Goal: Task Accomplishment & Management: Manage account settings

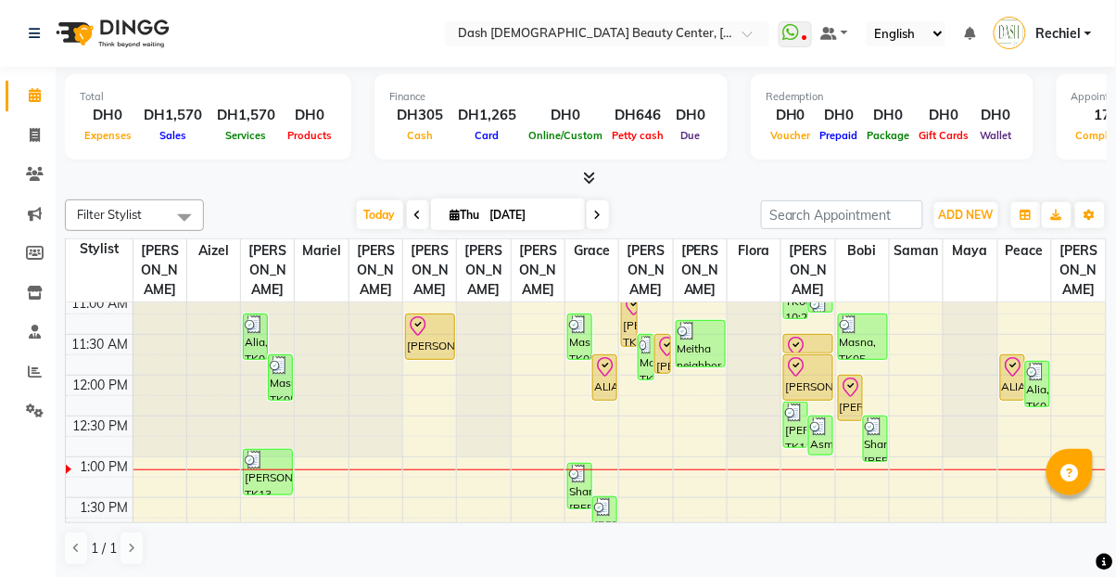
scroll to position [202, 0]
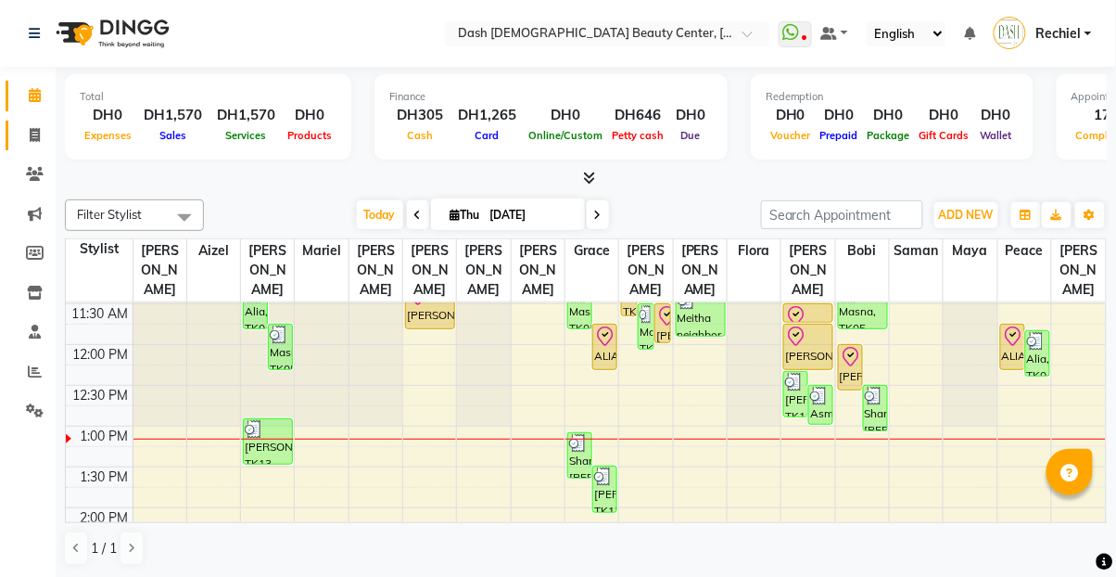
click at [30, 131] on icon at bounding box center [35, 135] width 10 height 14
select select "service"
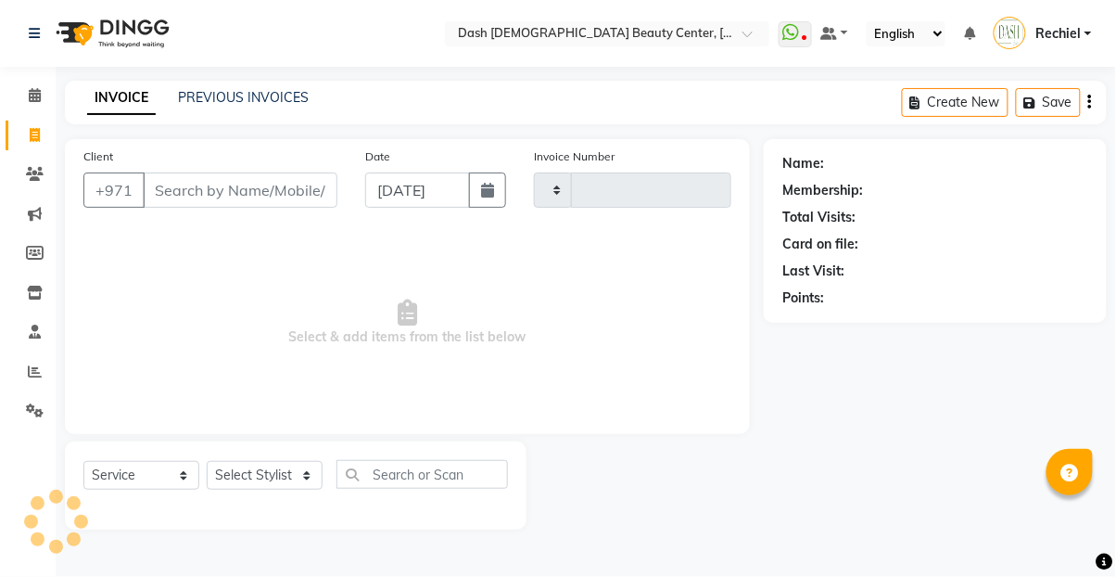
click at [236, 196] on input "Client" at bounding box center [240, 189] width 195 height 35
type input "3626"
select select "8372"
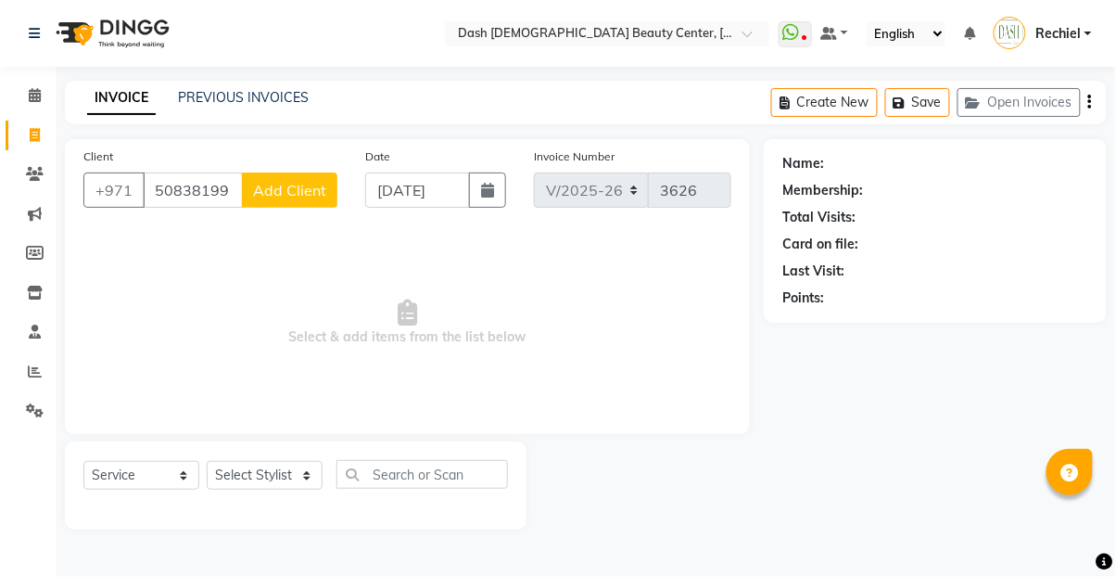
click at [208, 183] on input "508381991" at bounding box center [193, 189] width 100 height 35
click at [230, 192] on input "50838991" at bounding box center [193, 189] width 100 height 35
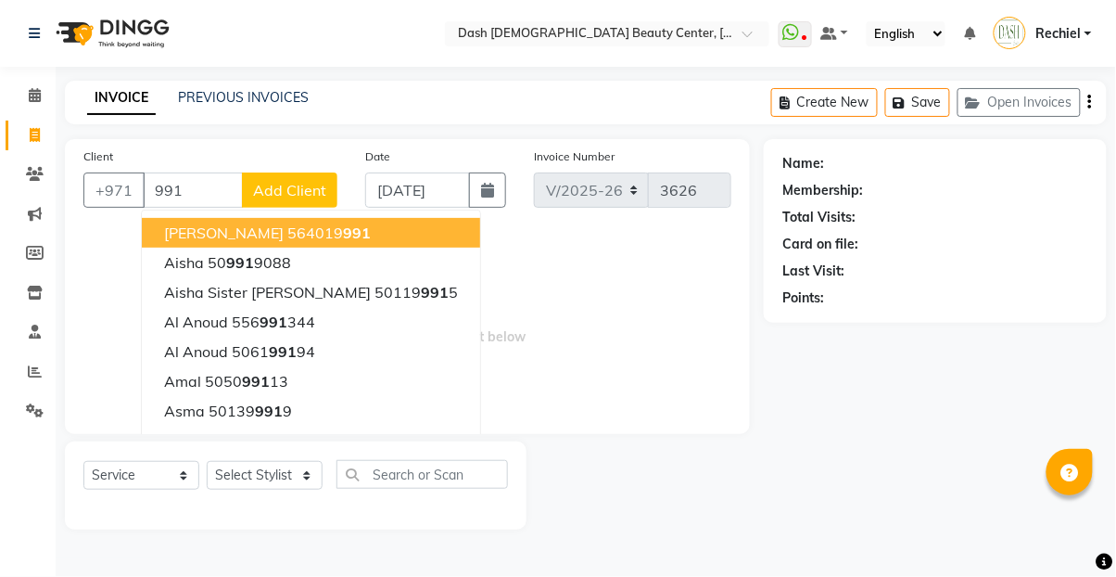
click at [337, 238] on button "[PERSON_NAME] 564019 991" at bounding box center [311, 233] width 338 height 30
type input "564019991"
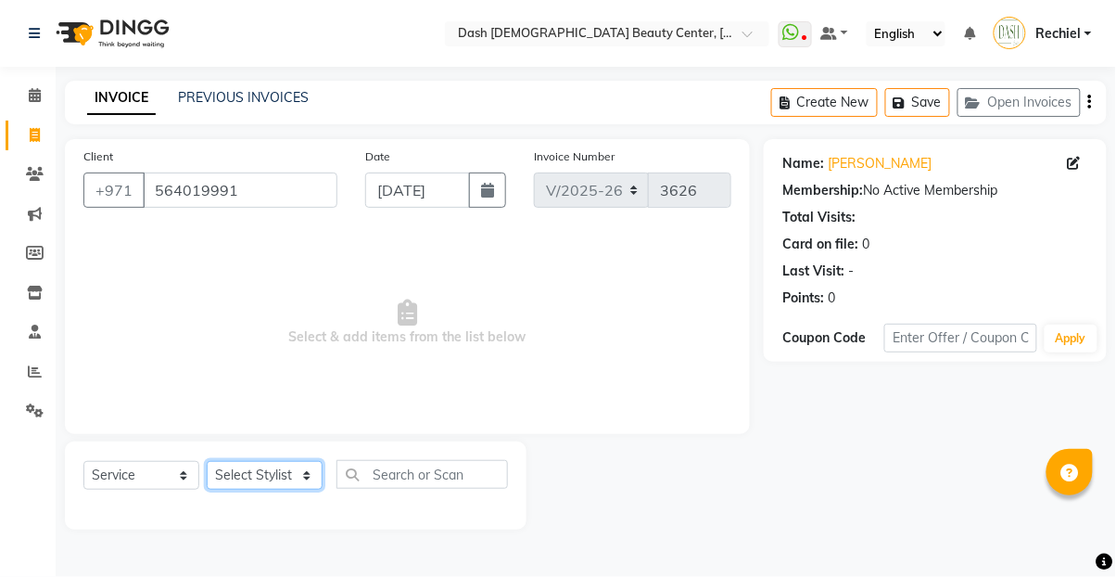
click at [295, 482] on select "Select Stylist [PERSON_NAME] [PERSON_NAME] [PERSON_NAME] [PERSON_NAME] [PERSON_…" at bounding box center [265, 475] width 116 height 29
click at [149, 327] on span "Select & add items from the list below" at bounding box center [407, 322] width 648 height 185
click at [194, 197] on input "564019991" at bounding box center [240, 189] width 195 height 35
click at [204, 192] on input "564019991" at bounding box center [240, 189] width 195 height 35
click at [36, 94] on icon at bounding box center [35, 95] width 12 height 14
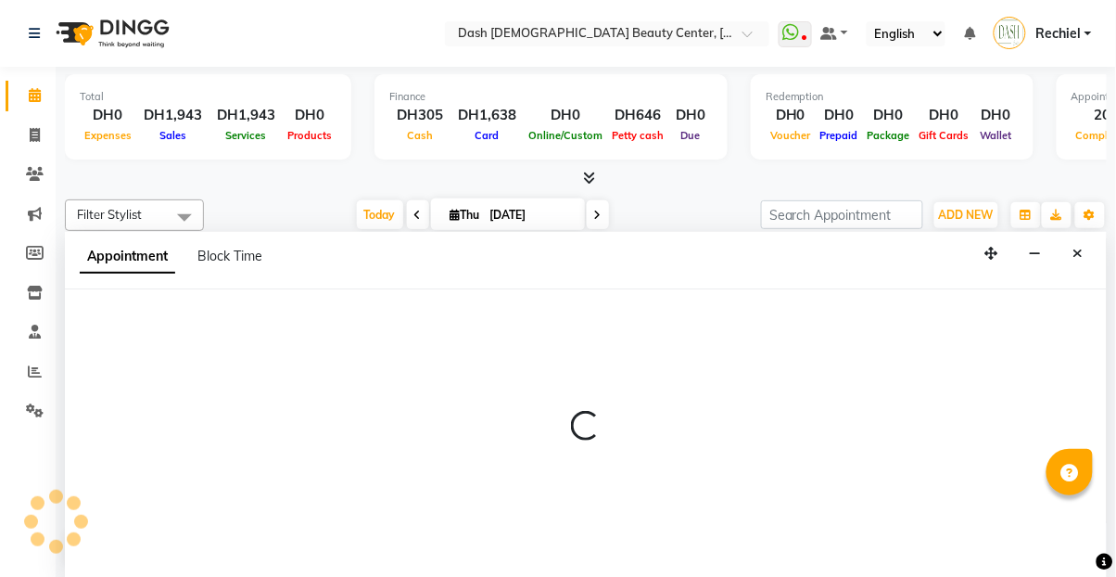
select select "81106"
select select "795"
select select "tentative"
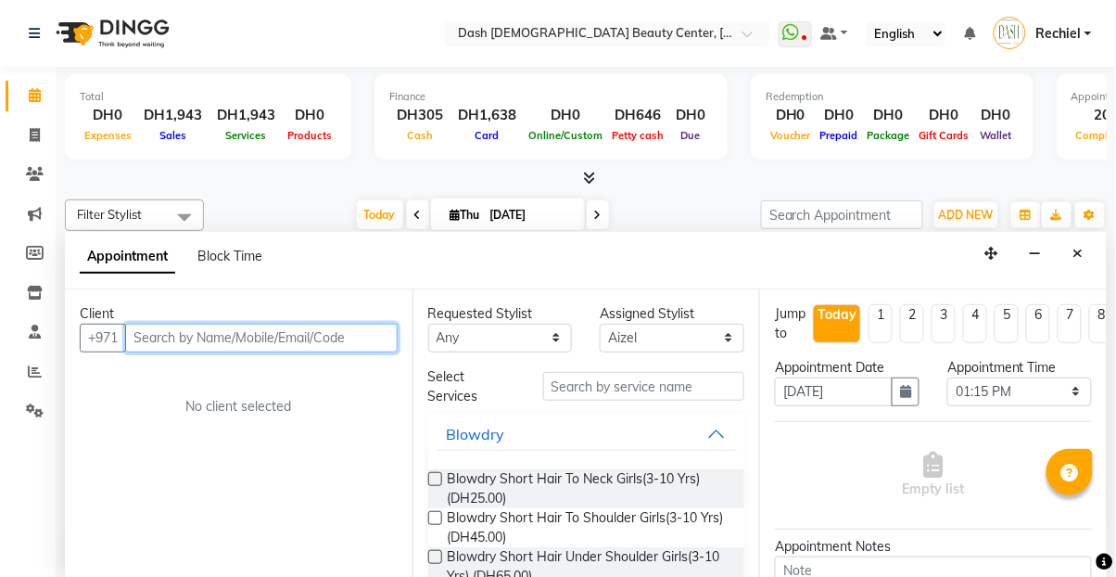
click at [298, 324] on input "text" at bounding box center [261, 338] width 273 height 29
paste input "564019991"
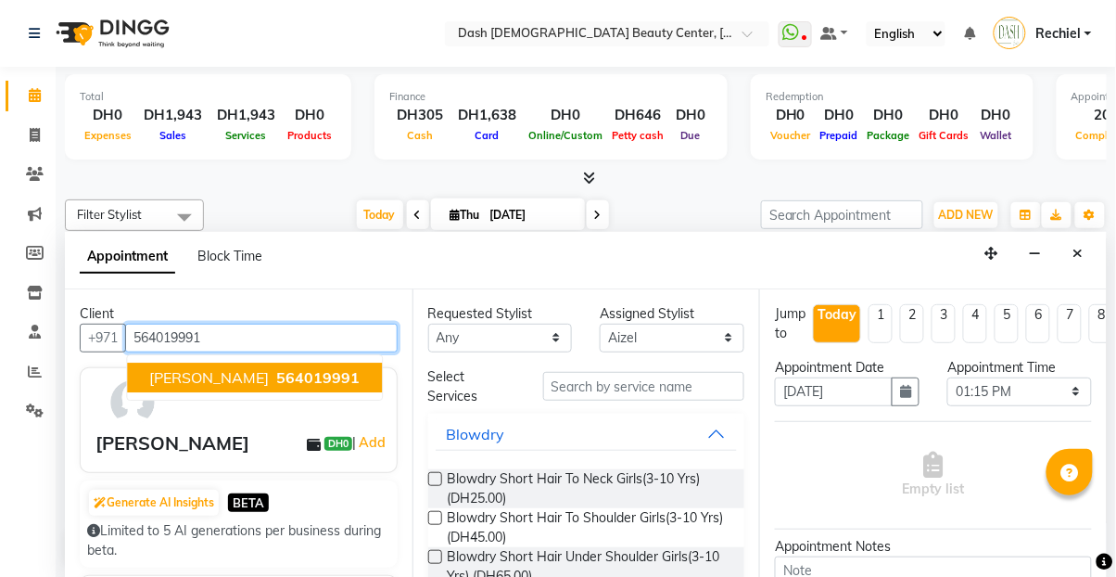
click at [276, 368] on span "564019991" at bounding box center [317, 377] width 83 height 19
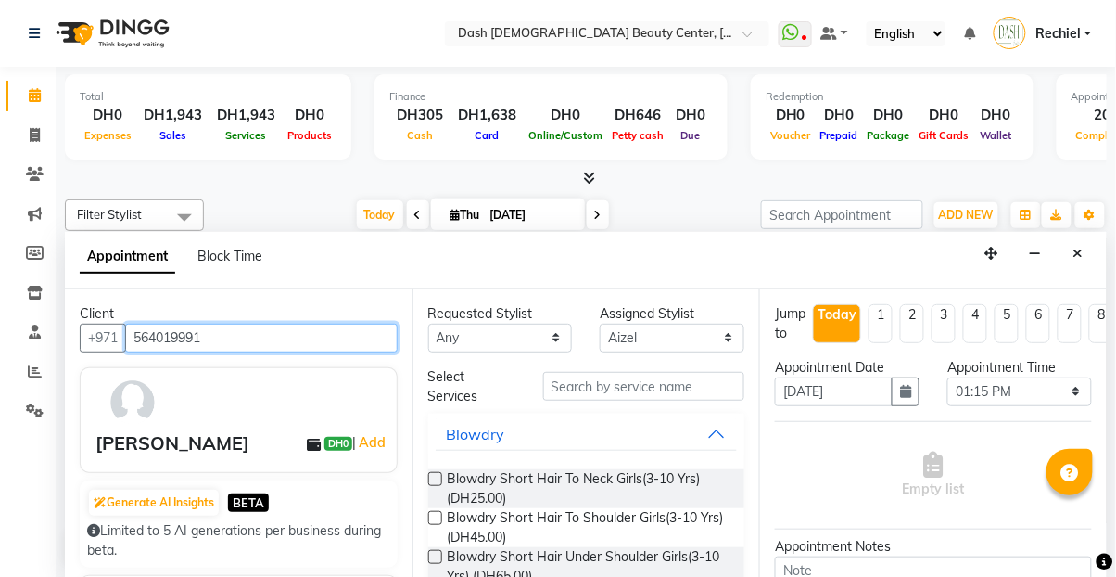
type input "564019991"
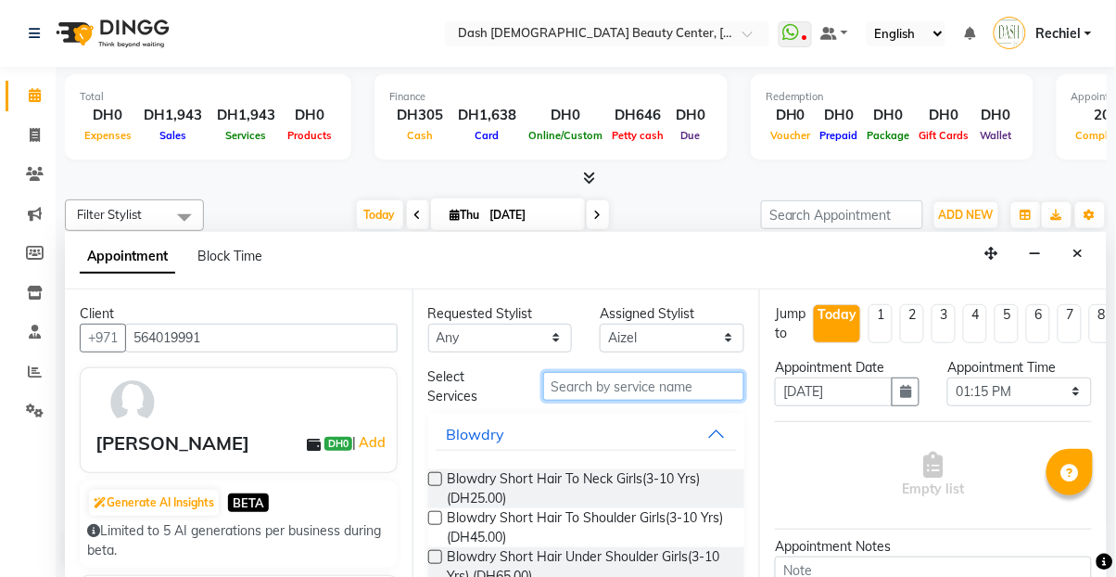
click at [706, 372] on input "text" at bounding box center [644, 386] width 202 height 29
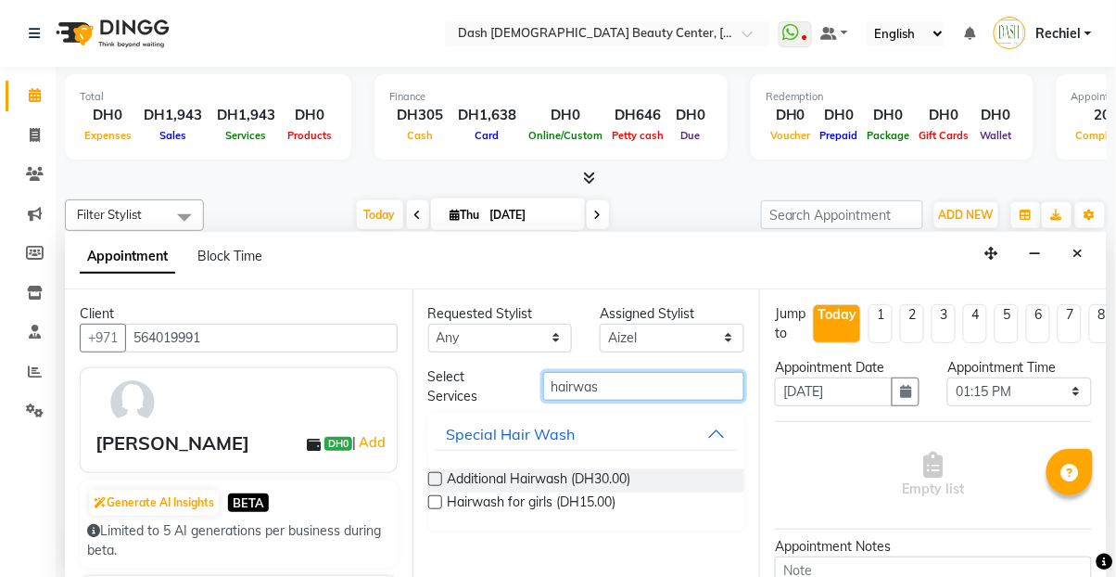
type input "hairwas"
click at [436, 472] on label at bounding box center [435, 479] width 14 height 14
click at [436, 475] on input "checkbox" at bounding box center [434, 481] width 12 height 12
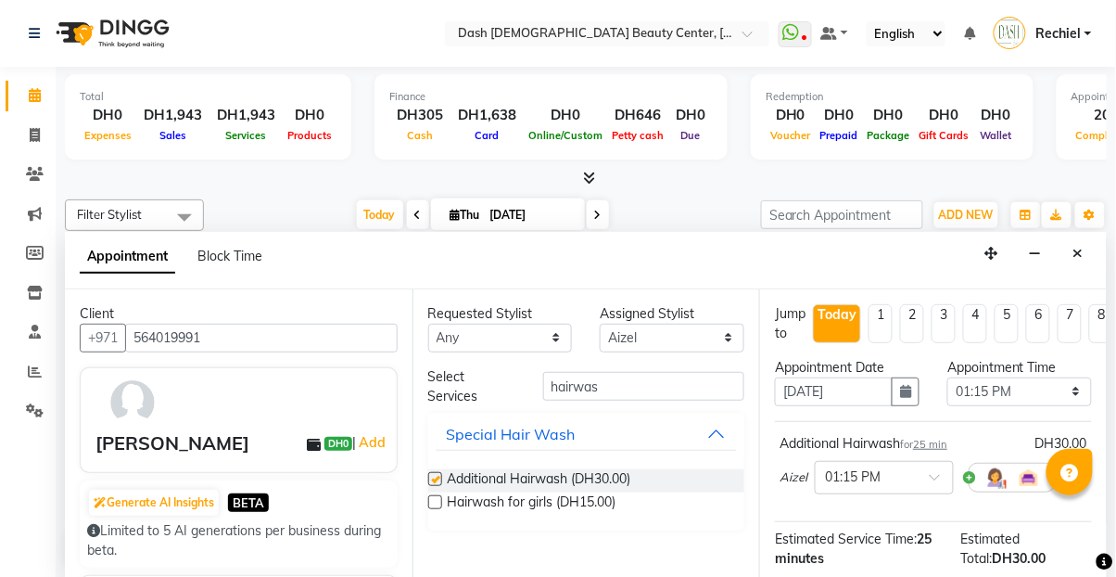
checkbox input "false"
click at [719, 372] on input "hairwas" at bounding box center [644, 386] width 202 height 29
type input "h"
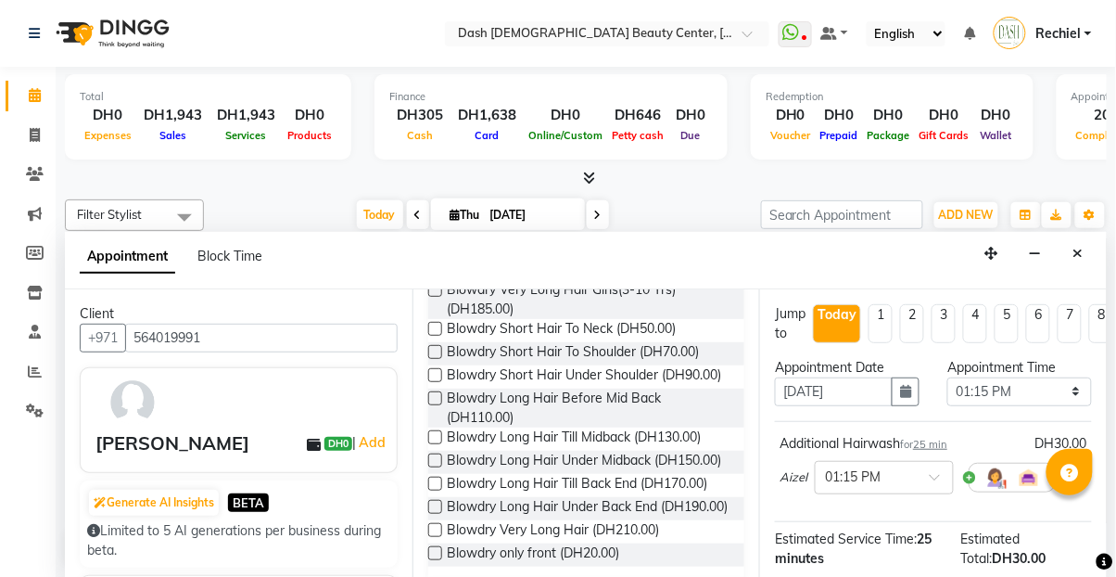
scroll to position [504, 0]
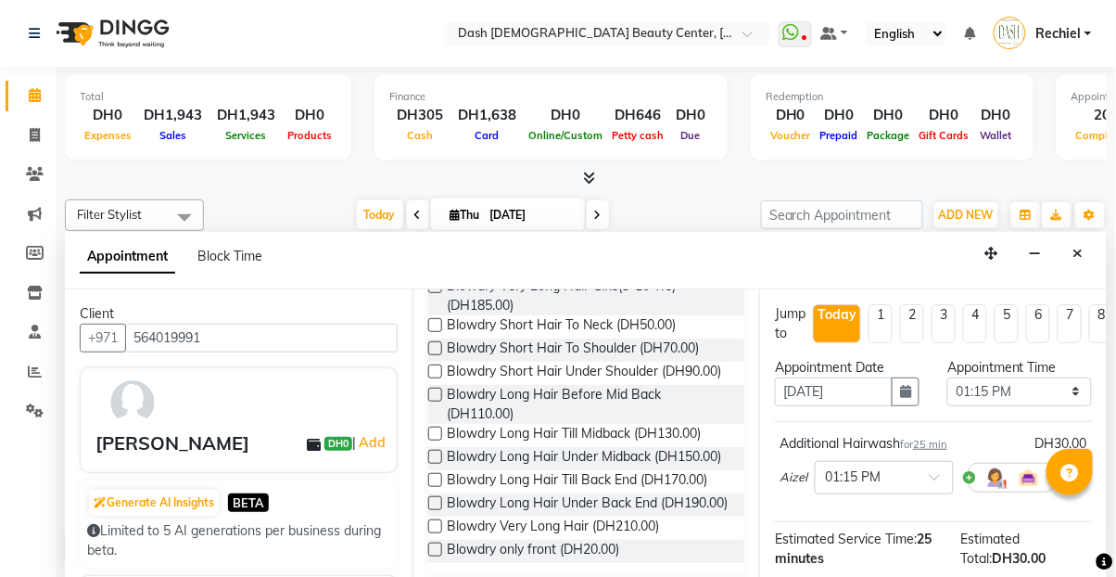
type input "blowdry"
click at [436, 450] on label at bounding box center [435, 457] width 14 height 14
click at [436, 452] on input "checkbox" at bounding box center [434, 458] width 12 height 12
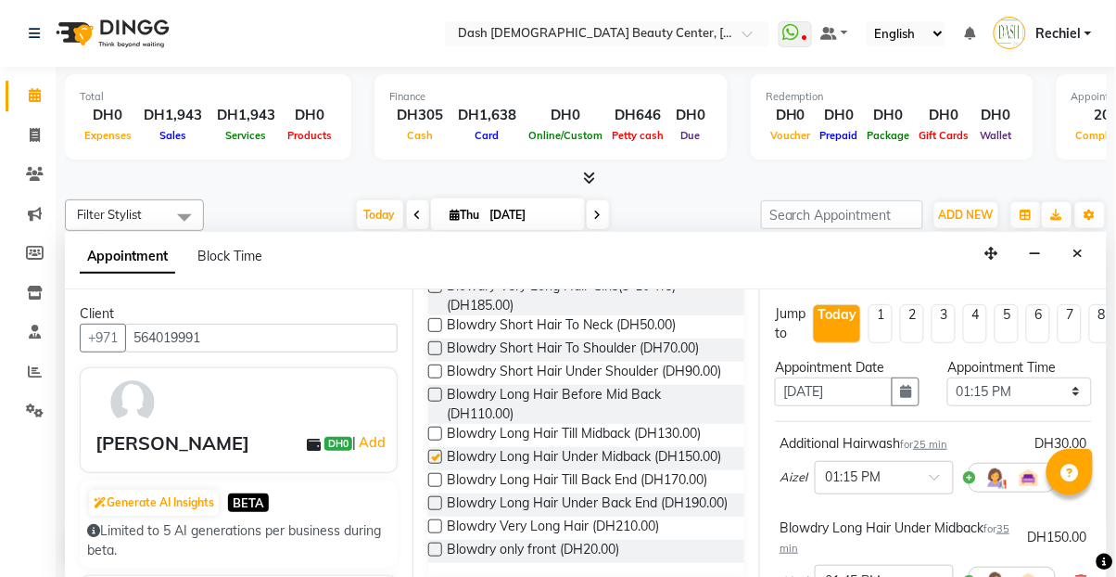
checkbox input "false"
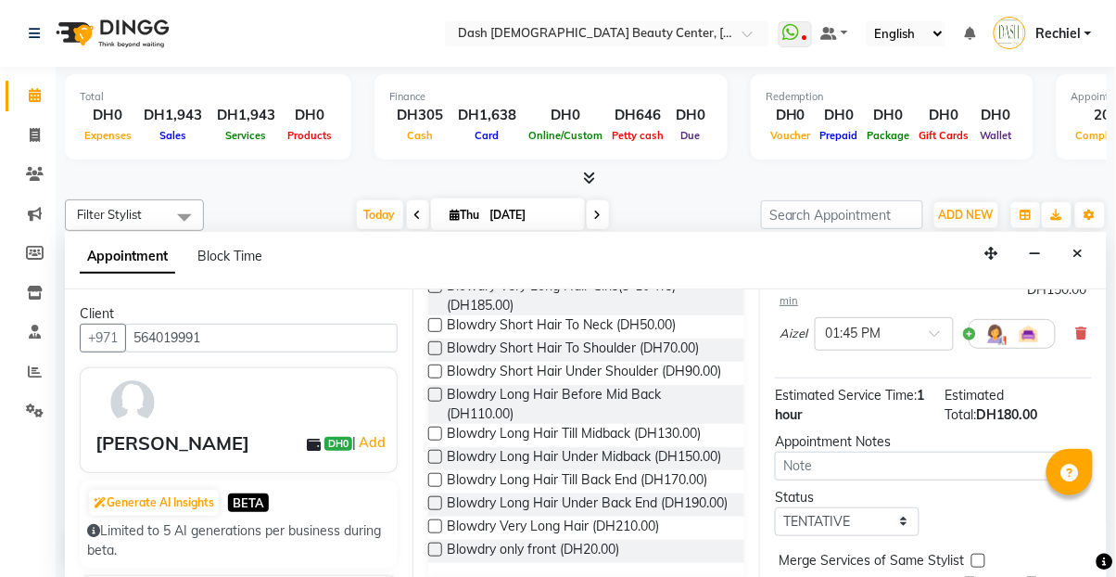
scroll to position [303, 0]
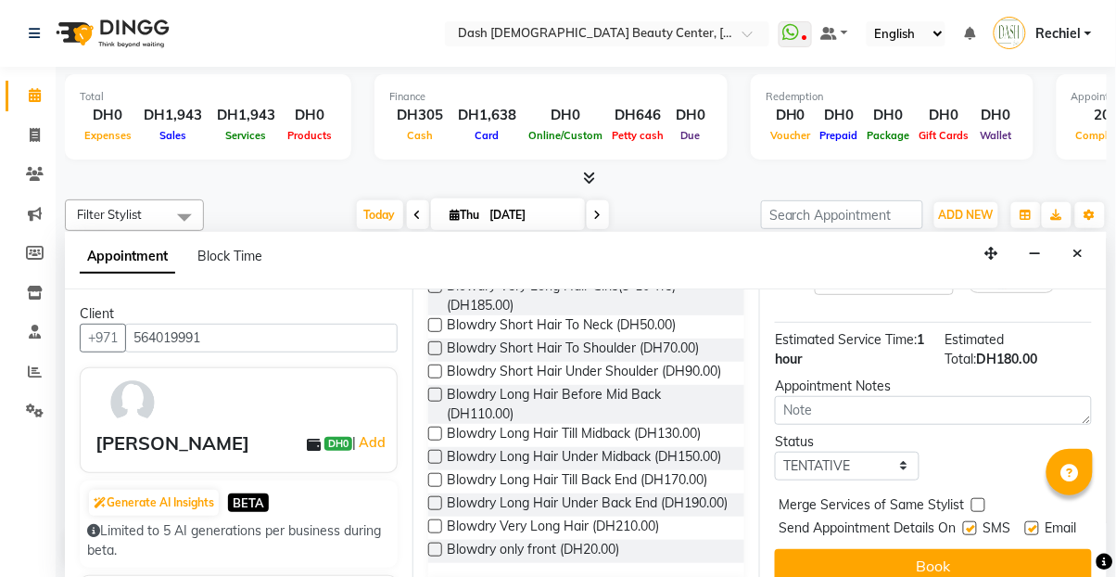
click at [979, 498] on label at bounding box center [979, 505] width 14 height 14
click at [979, 501] on input "checkbox" at bounding box center [978, 507] width 12 height 12
checkbox input "true"
click at [966, 521] on label at bounding box center [970, 528] width 14 height 14
click at [966, 524] on input "checkbox" at bounding box center [969, 530] width 12 height 12
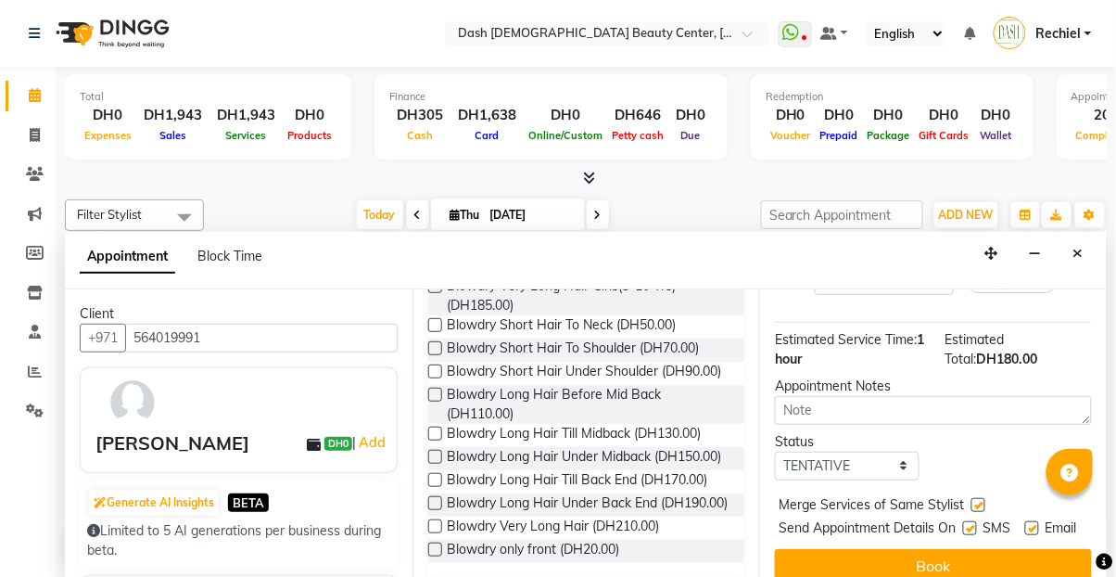
checkbox input "false"
click at [1031, 521] on label at bounding box center [1032, 528] width 14 height 14
click at [1031, 524] on input "checkbox" at bounding box center [1031, 530] width 12 height 12
checkbox input "false"
click at [871, 549] on button "Book" at bounding box center [933, 565] width 317 height 33
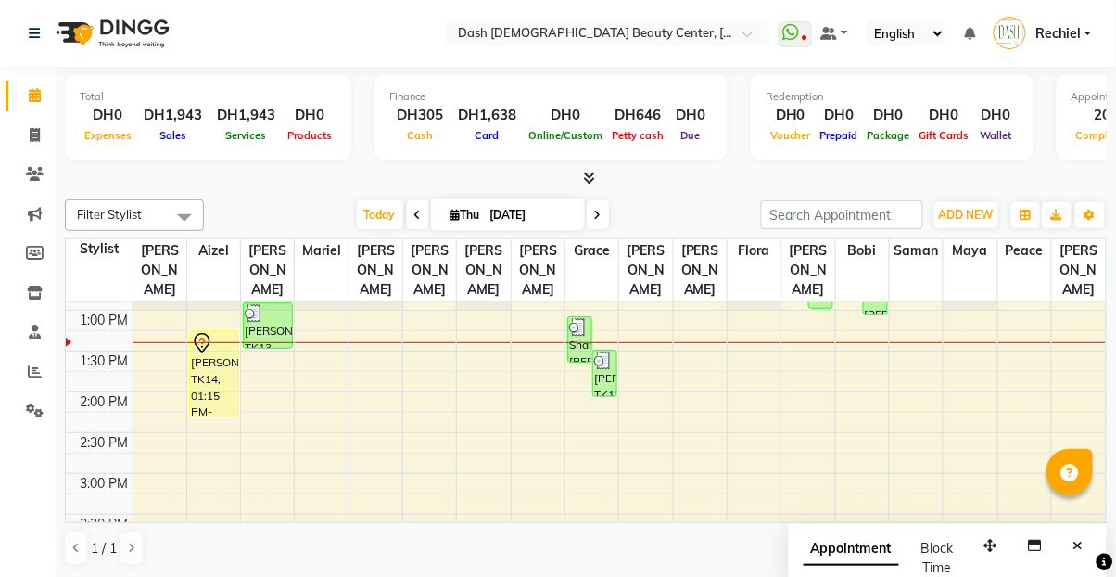
scroll to position [304, 0]
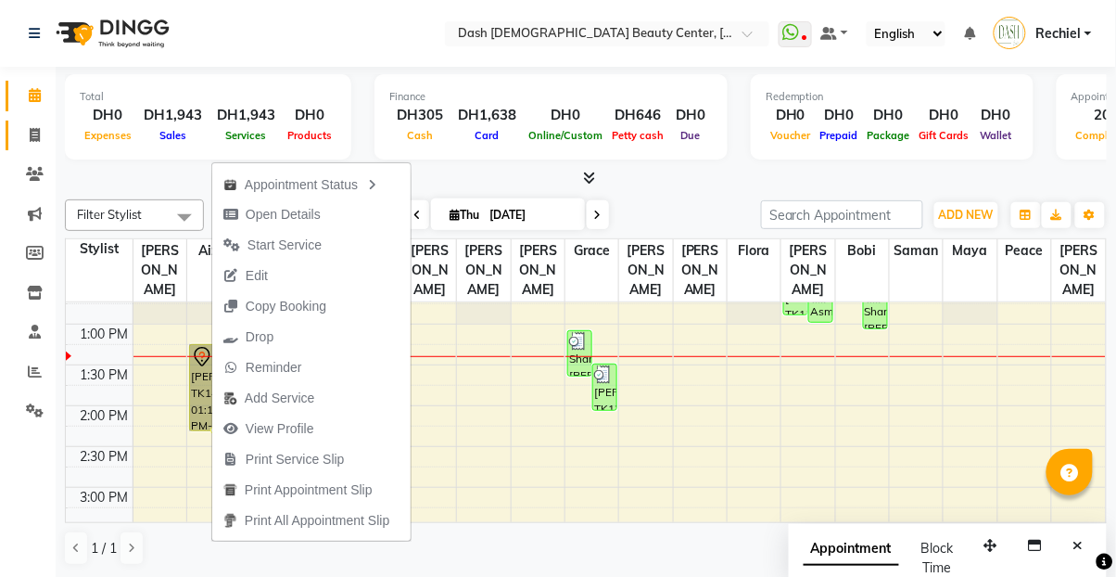
click at [28, 141] on span at bounding box center [35, 135] width 32 height 21
select select "service"
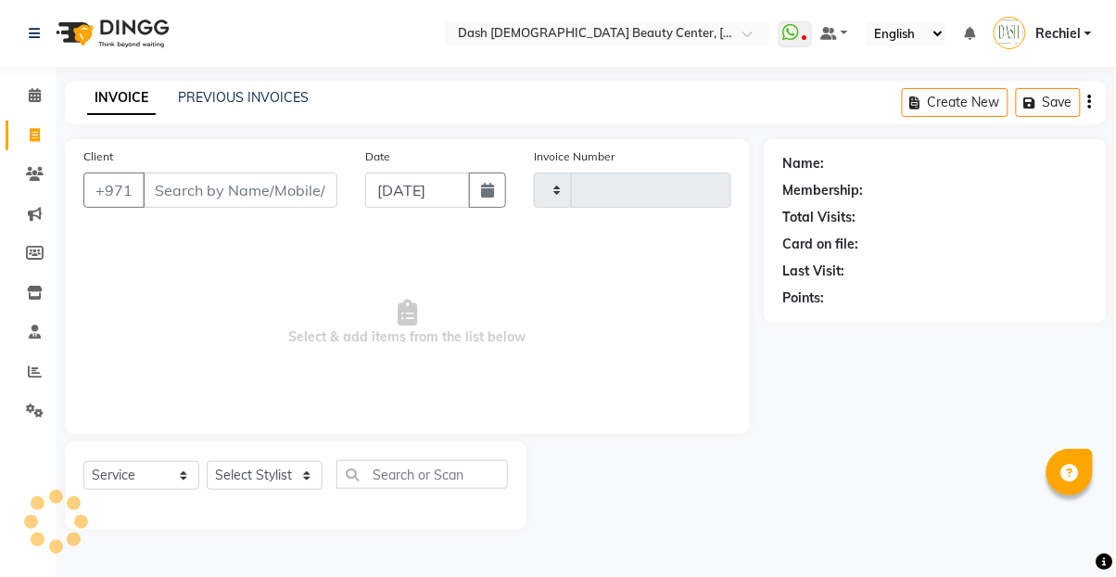
type input "3629"
click at [42, 172] on icon at bounding box center [35, 174] width 18 height 14
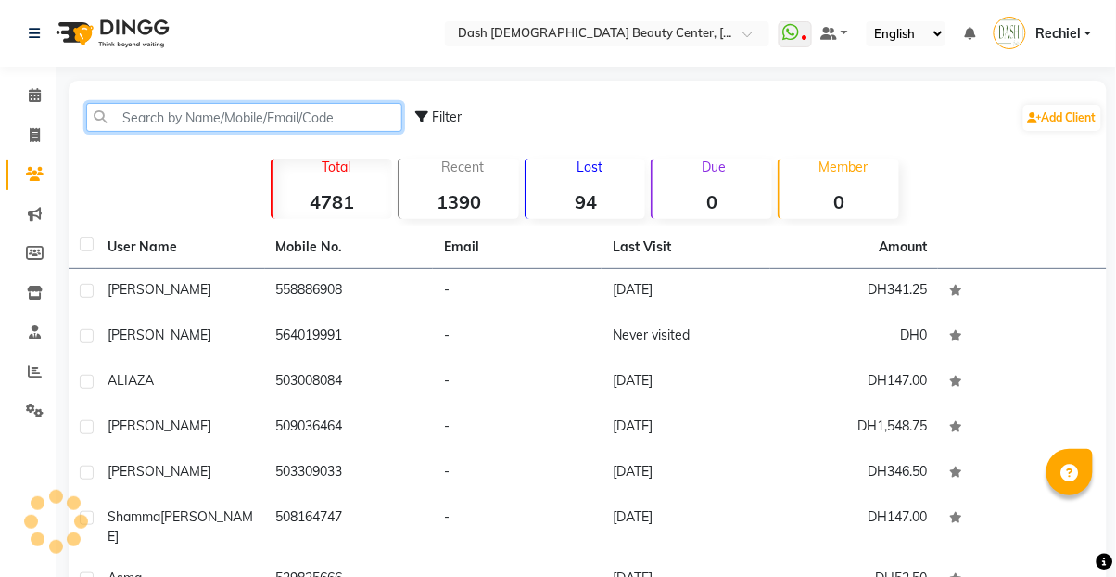
click at [220, 109] on input "text" at bounding box center [244, 117] width 316 height 29
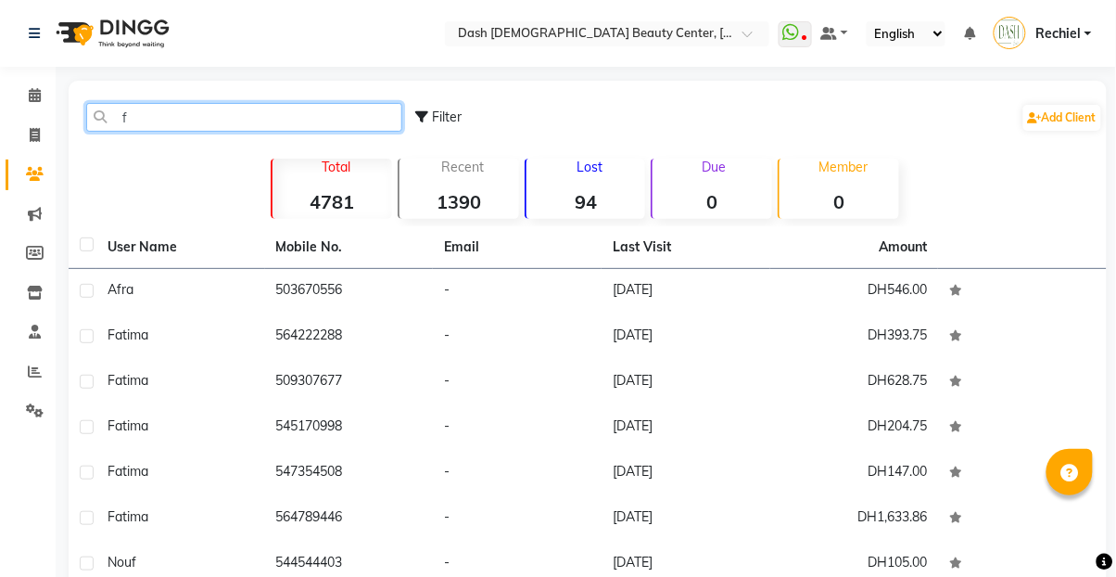
click at [350, 111] on input "f" at bounding box center [244, 117] width 316 height 29
type input "f"
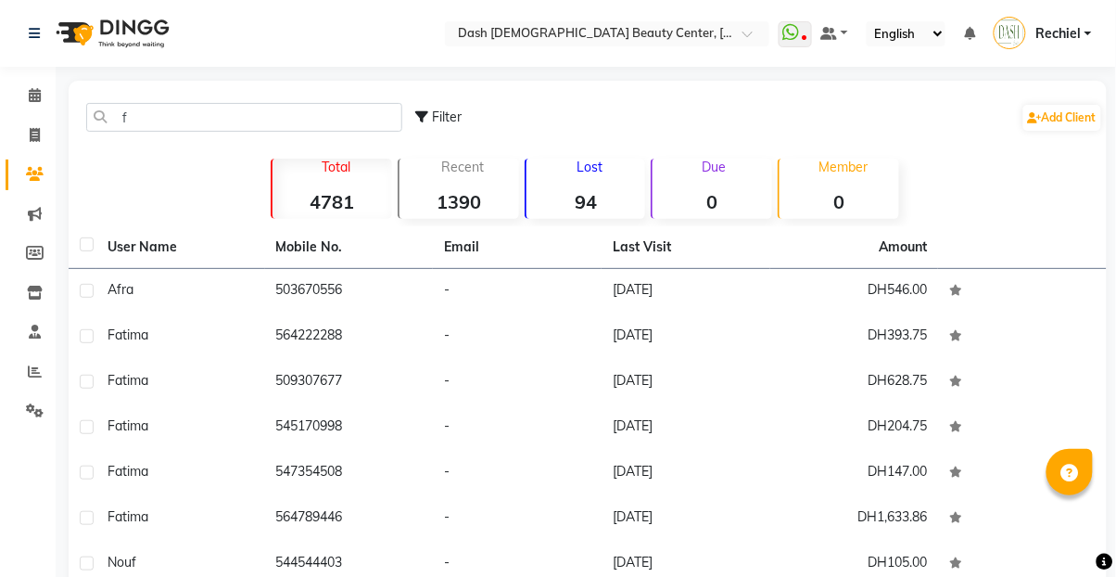
click at [452, 120] on span "Filter" at bounding box center [448, 116] width 30 height 17
select select "1000000"
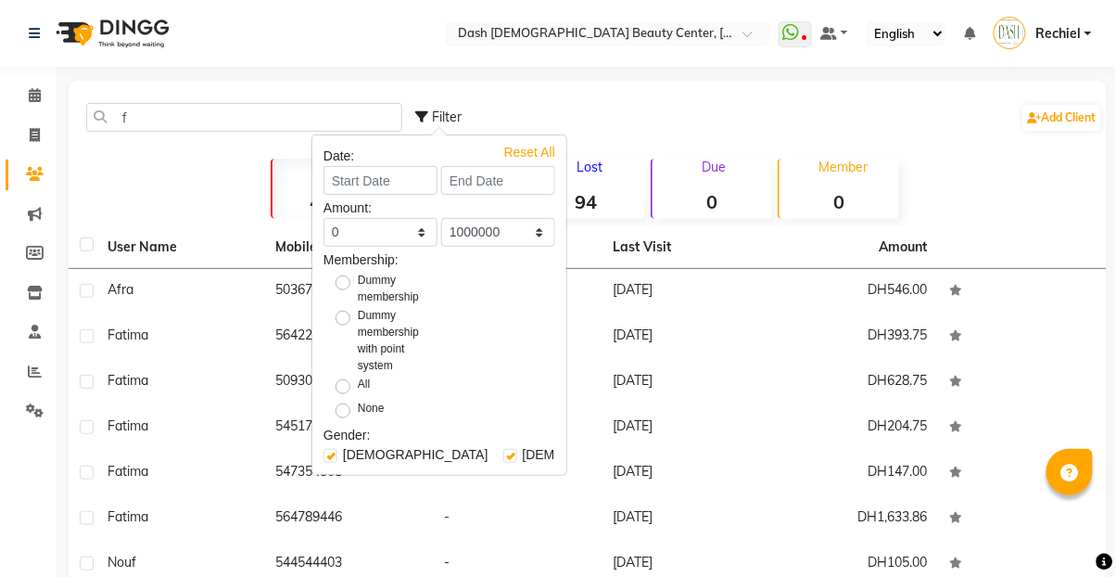
click at [692, 123] on div "Filter Add Client" at bounding box center [759, 117] width 687 height 58
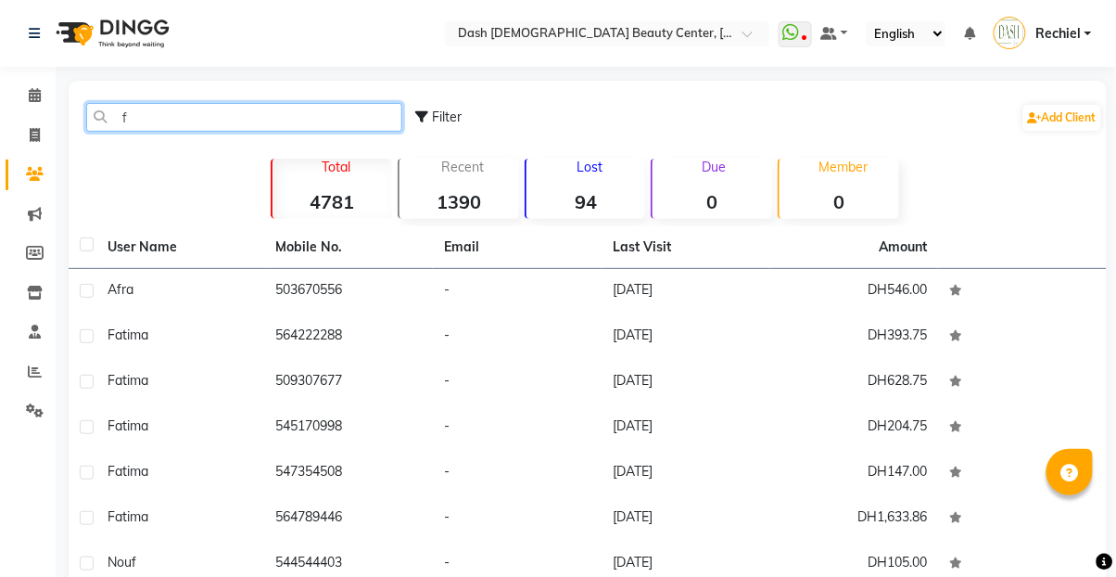
click at [324, 115] on input "f" at bounding box center [244, 117] width 316 height 29
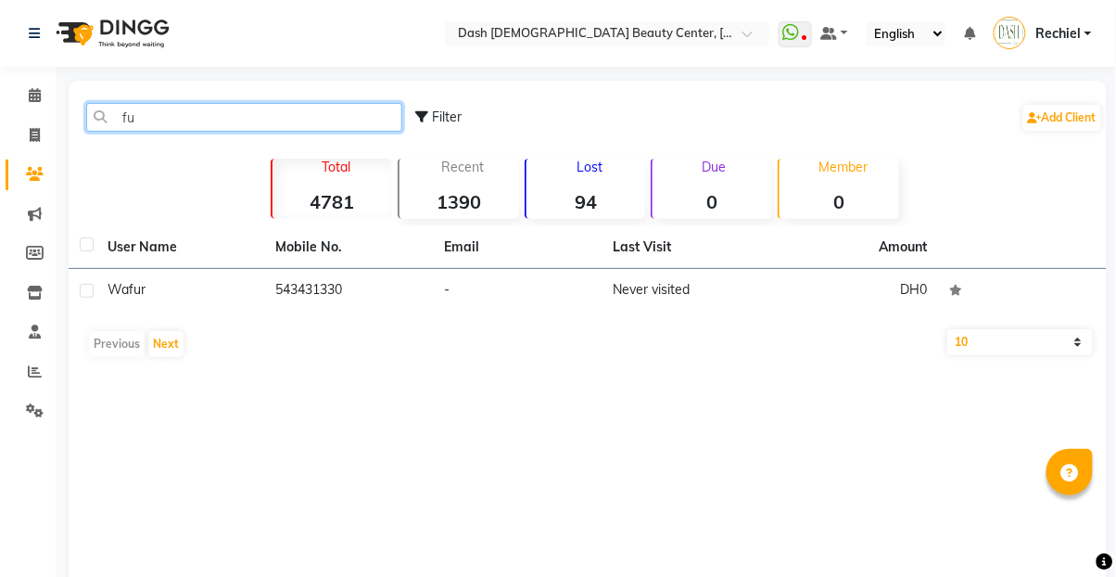
type input "f"
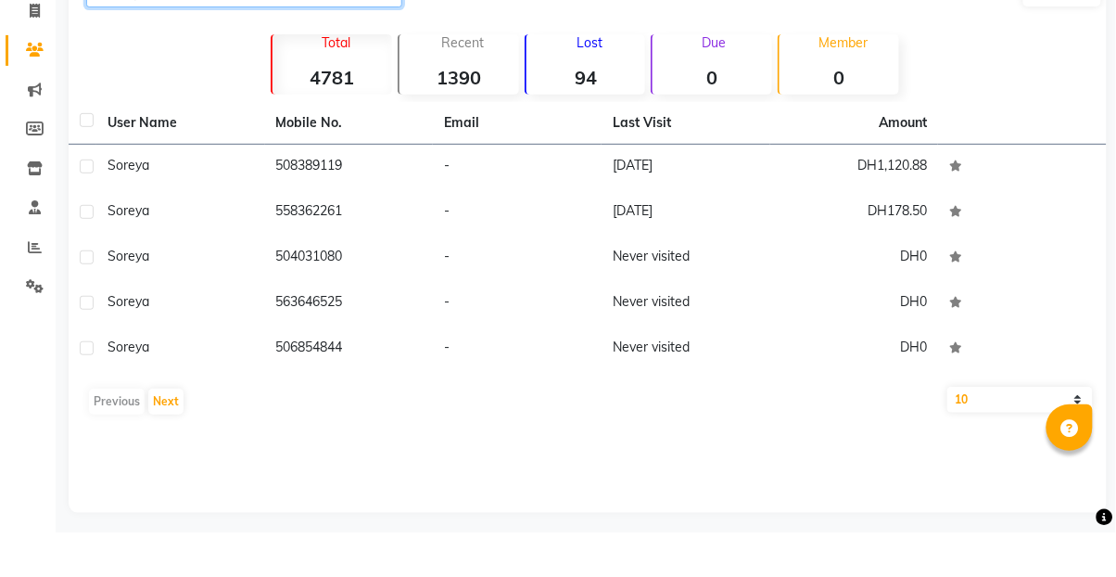
scroll to position [88, 0]
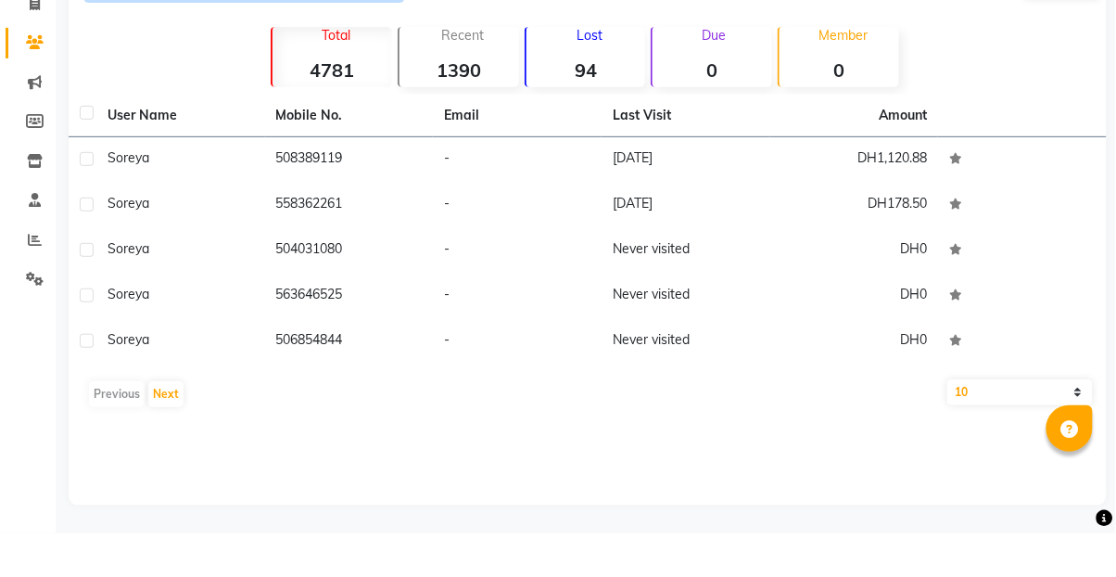
type input "reya"
click at [154, 443] on button "Next" at bounding box center [165, 438] width 35 height 26
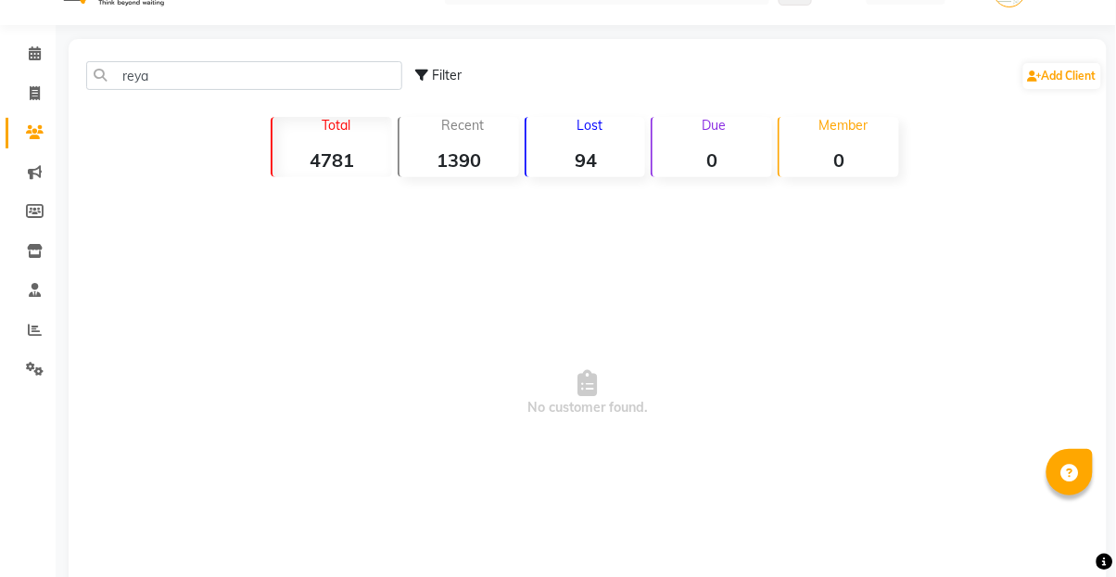
scroll to position [72, 0]
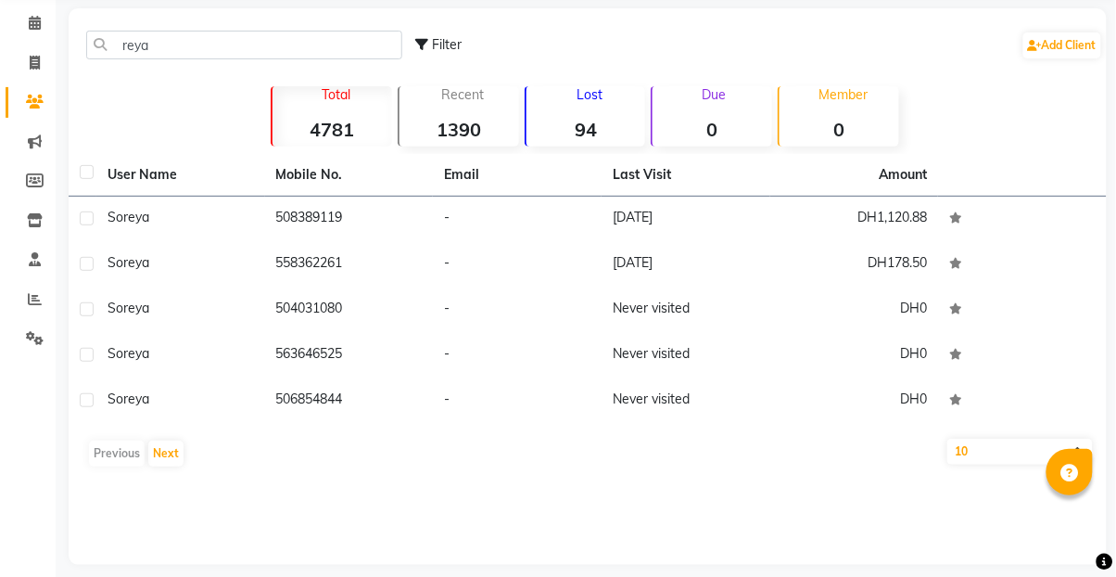
scroll to position [29, 0]
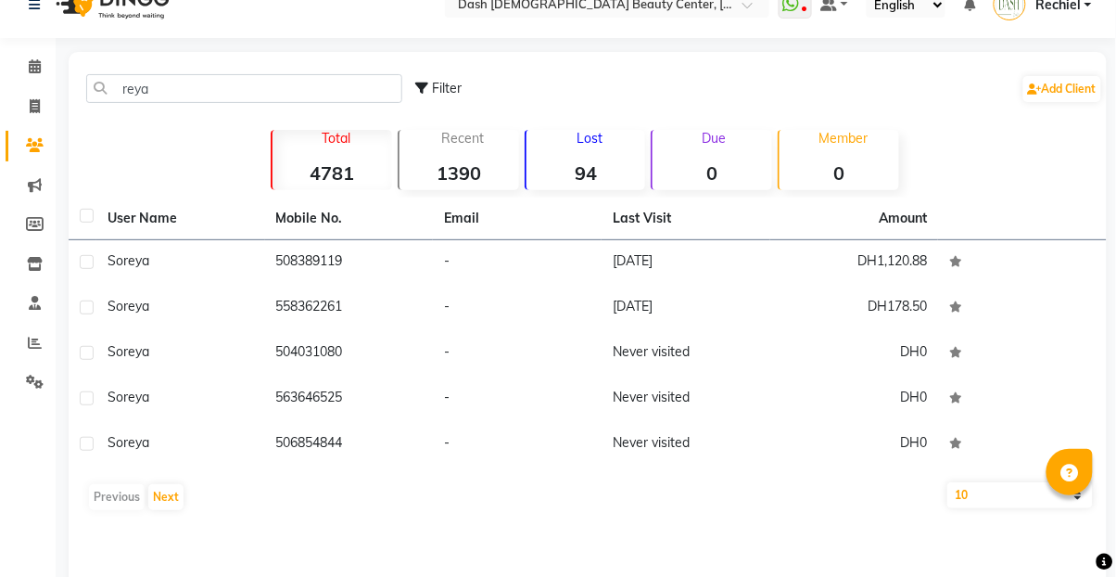
click at [315, 268] on td "508389119" at bounding box center [349, 262] width 169 height 45
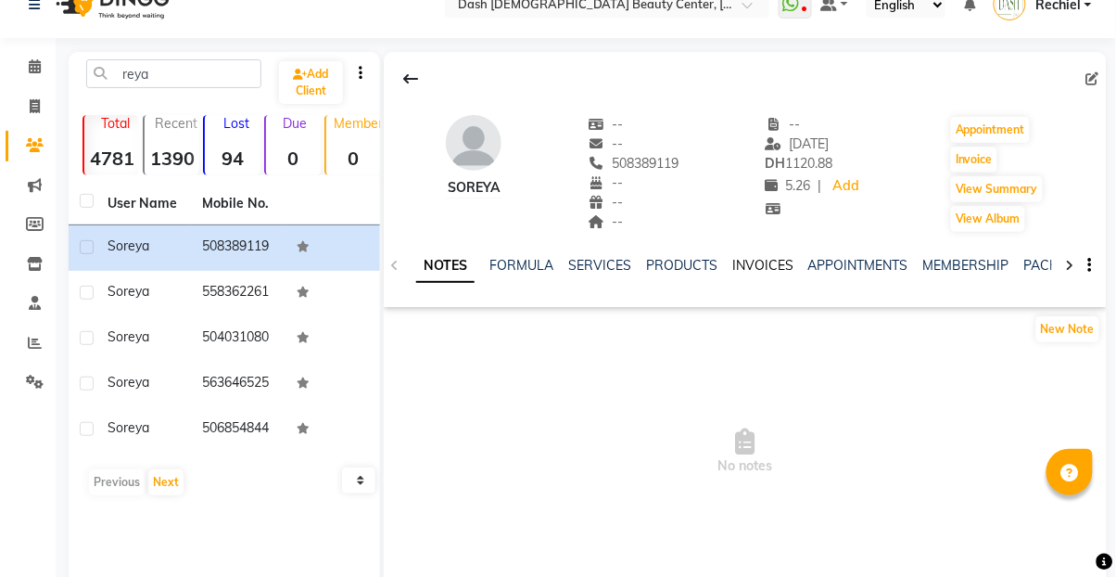
click at [786, 269] on link "INVOICES" at bounding box center [762, 265] width 61 height 17
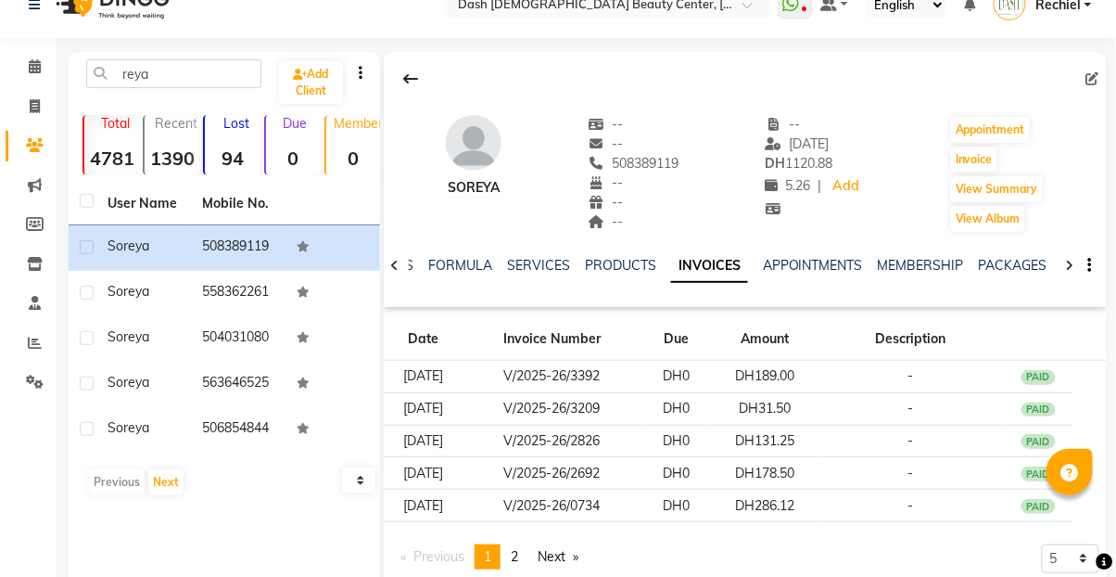
click at [405, 388] on td "[DATE]" at bounding box center [423, 377] width 79 height 32
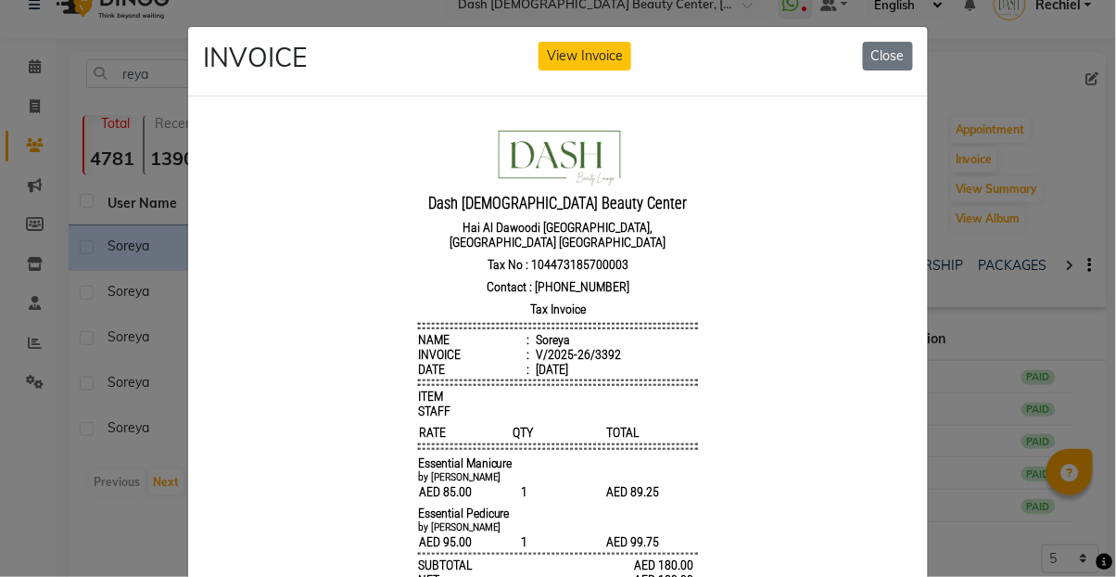
click at [891, 67] on button "Close" at bounding box center [888, 56] width 50 height 29
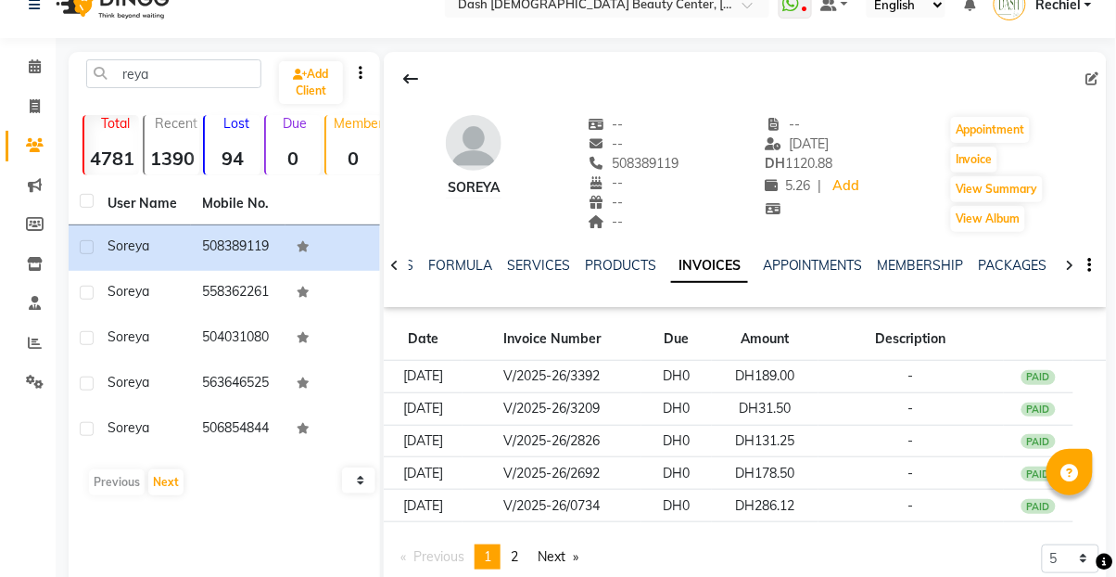
click at [567, 490] on td "V/2025-26/0734" at bounding box center [552, 506] width 179 height 32
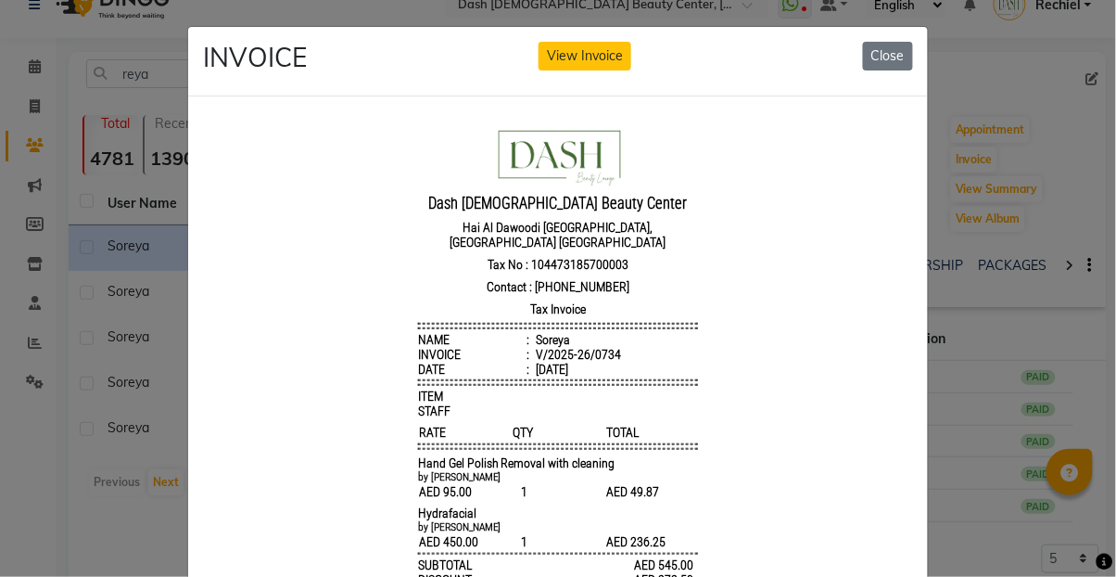
click at [1015, 284] on ngb-modal-window "INVOICE View Invoice Close" at bounding box center [558, 288] width 1116 height 577
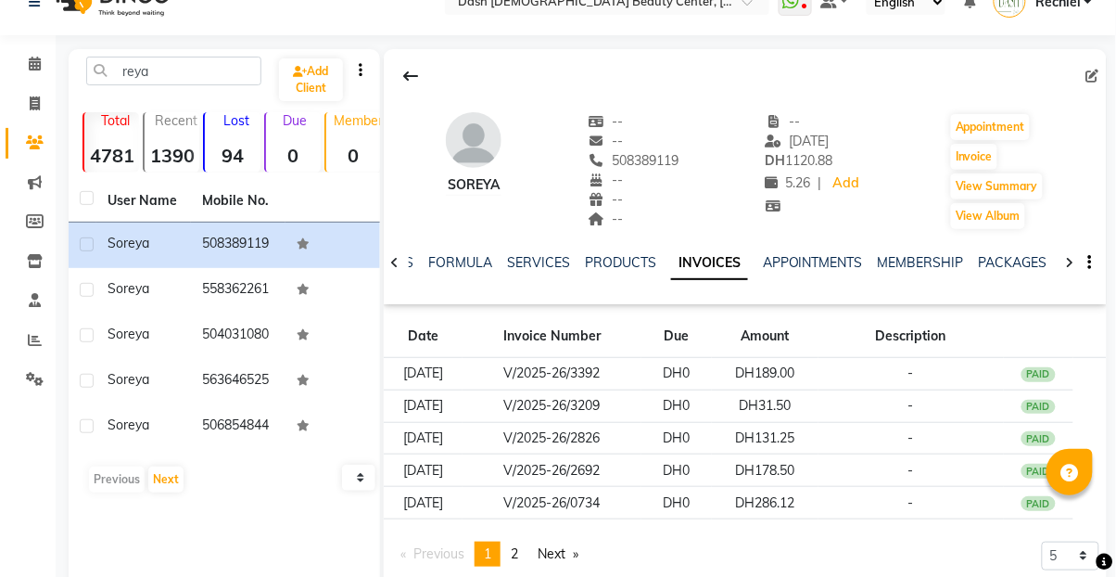
scroll to position [22, 0]
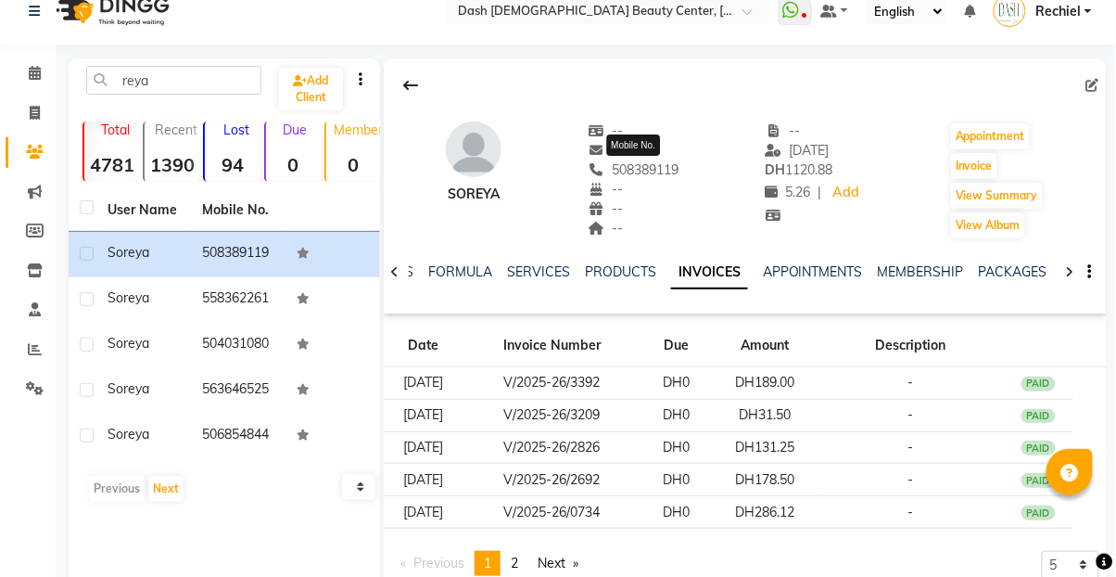
copy span "508389119"
click at [501, 184] on div "Soreya -- -- 508389119 Mobile No. -- -- -- -- [DATE] DH 1120.88 5.26 | Add Appo…" at bounding box center [745, 171] width 723 height 137
click at [22, 123] on link "Invoice" at bounding box center [28, 113] width 45 height 31
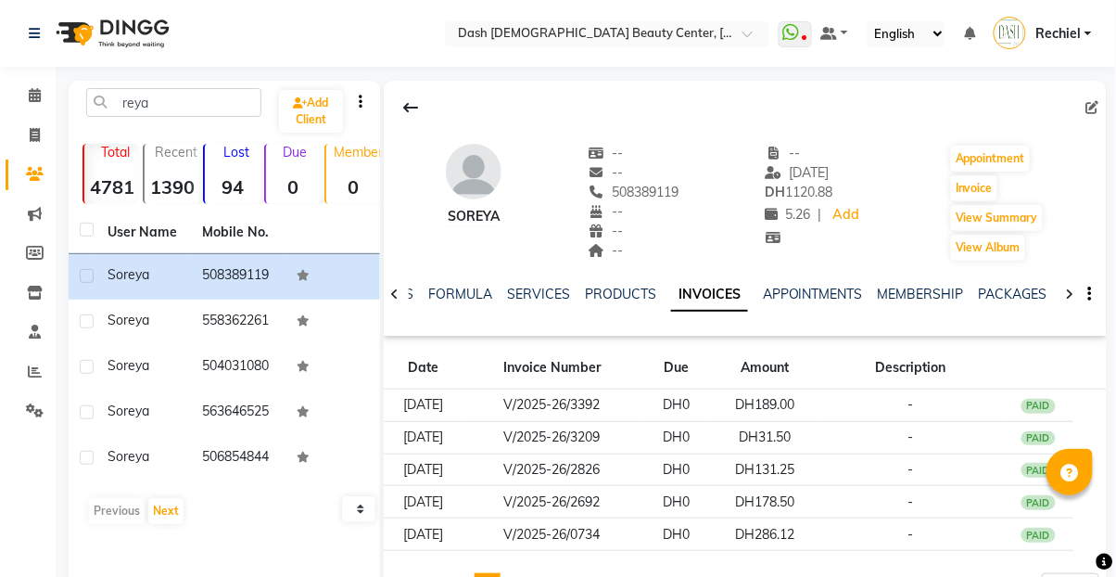
select select "service"
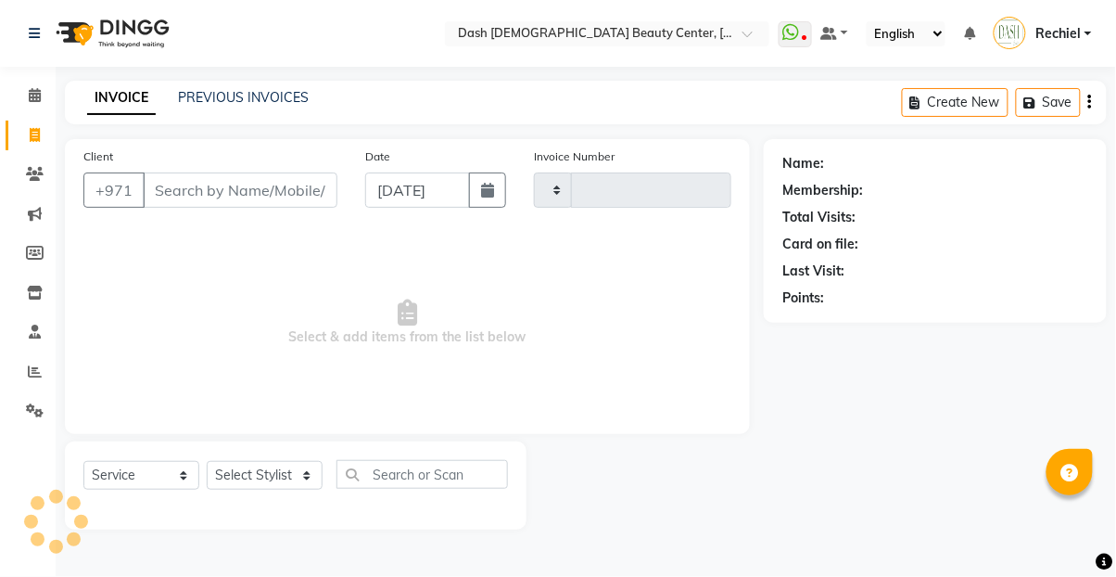
type input "3629"
select select "8372"
click at [44, 87] on span at bounding box center [35, 95] width 32 height 21
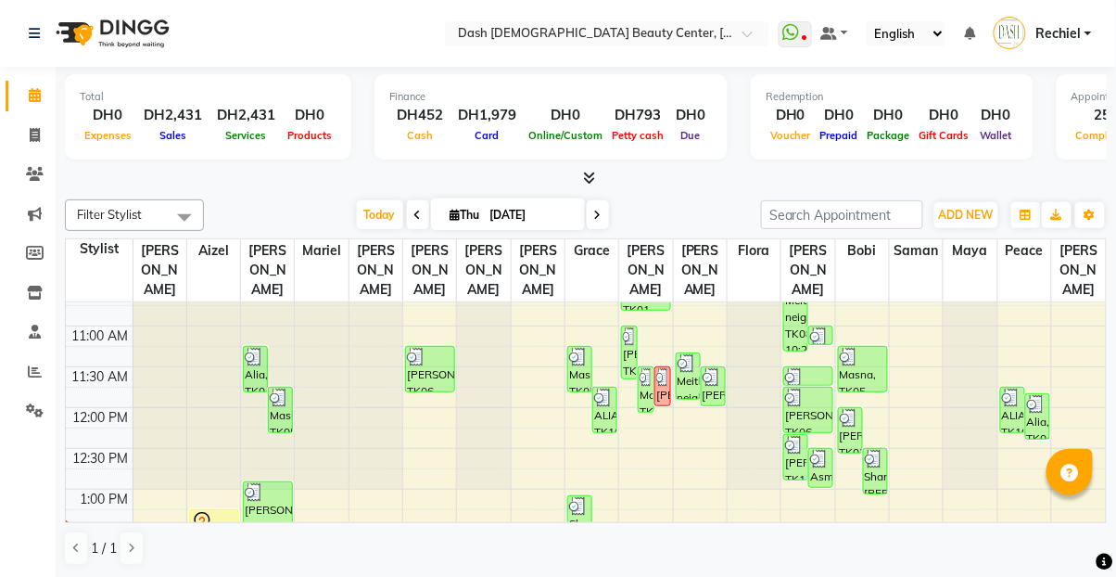
scroll to position [174, 0]
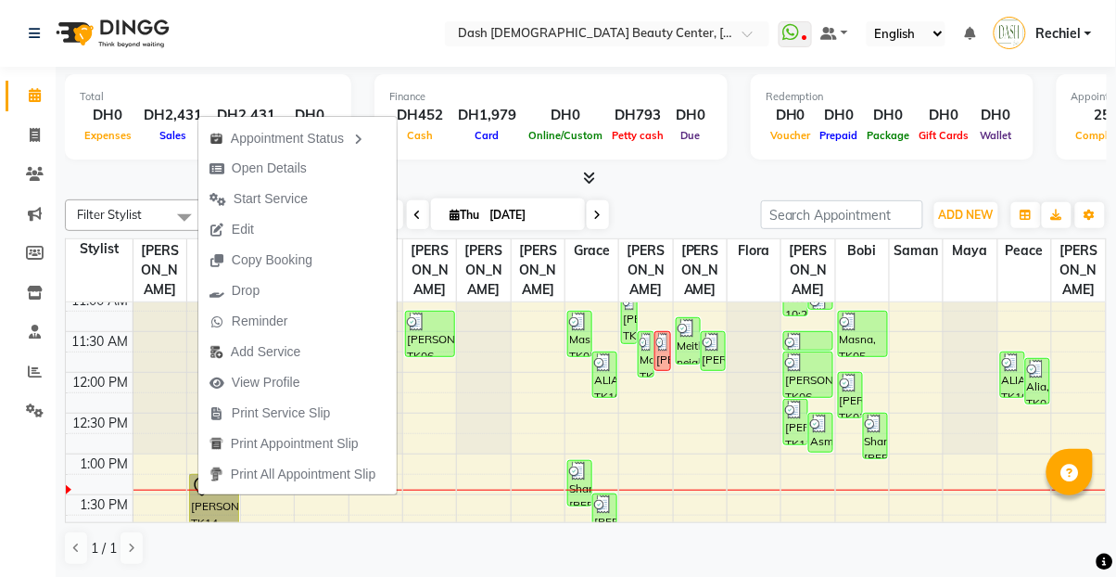
click at [317, 226] on button "Edit" at bounding box center [297, 229] width 198 height 31
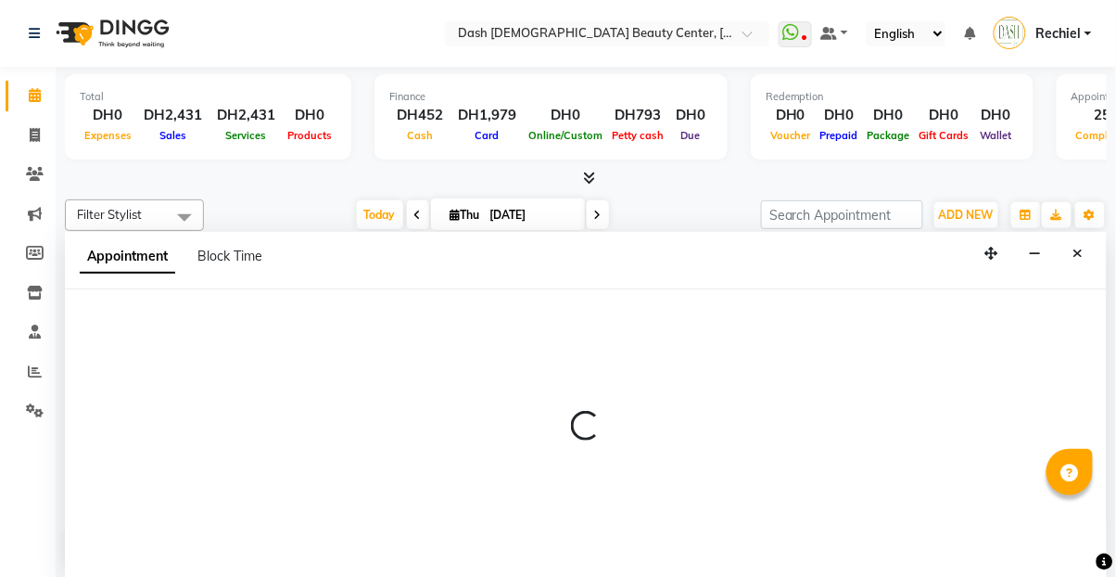
scroll to position [0, 0]
select select "tentative"
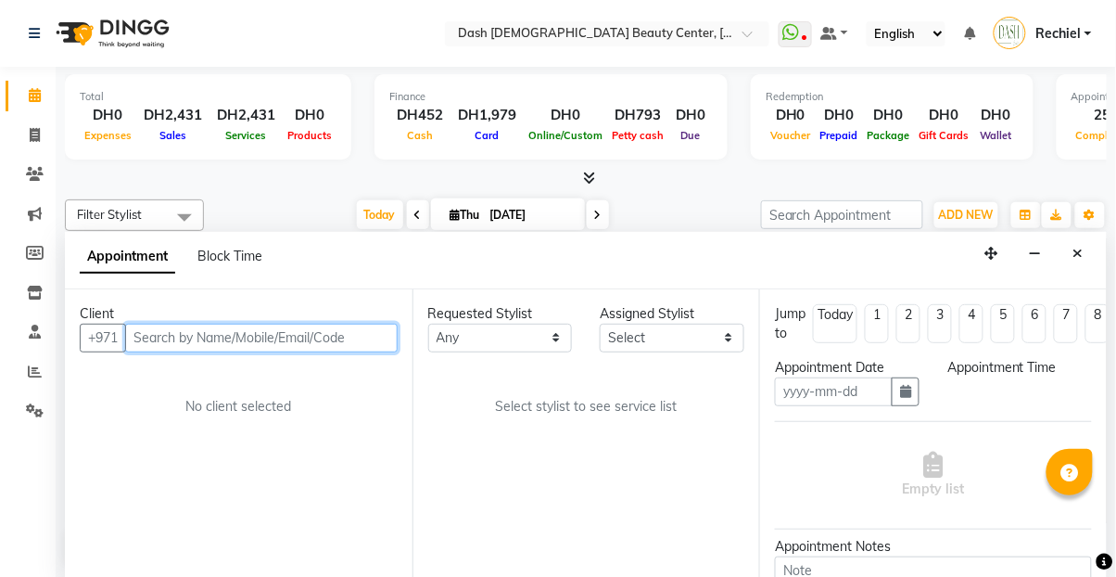
type input "[DATE]"
select select "81106"
select select "795"
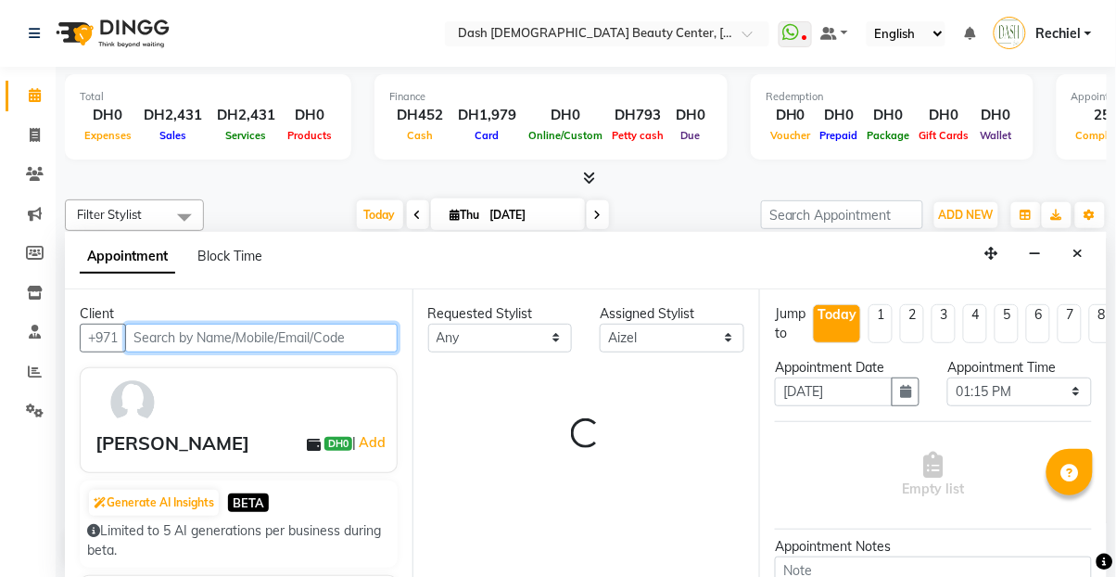
select select "4202"
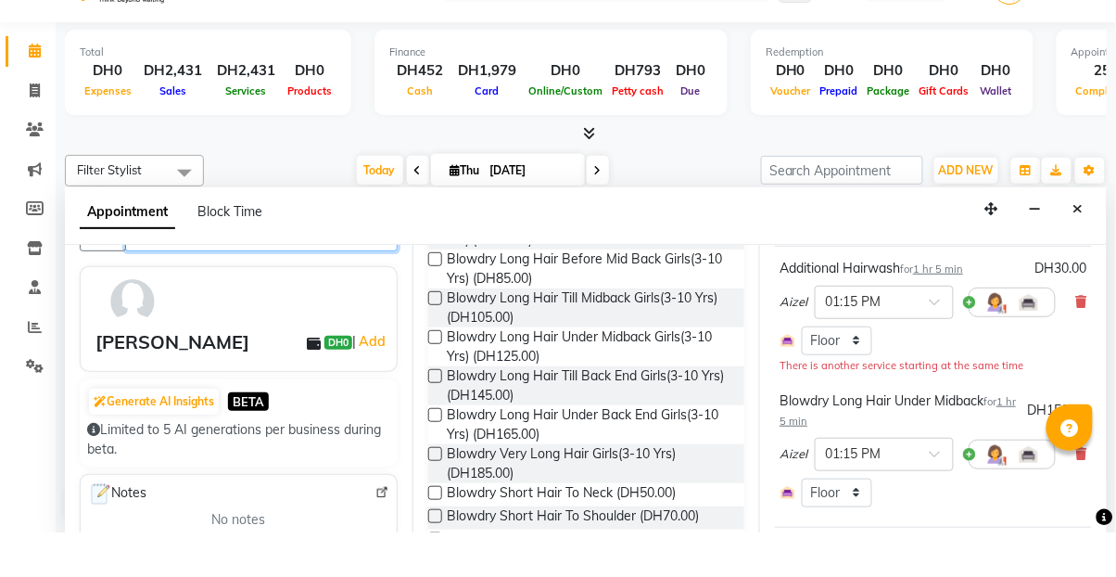
scroll to position [0, 0]
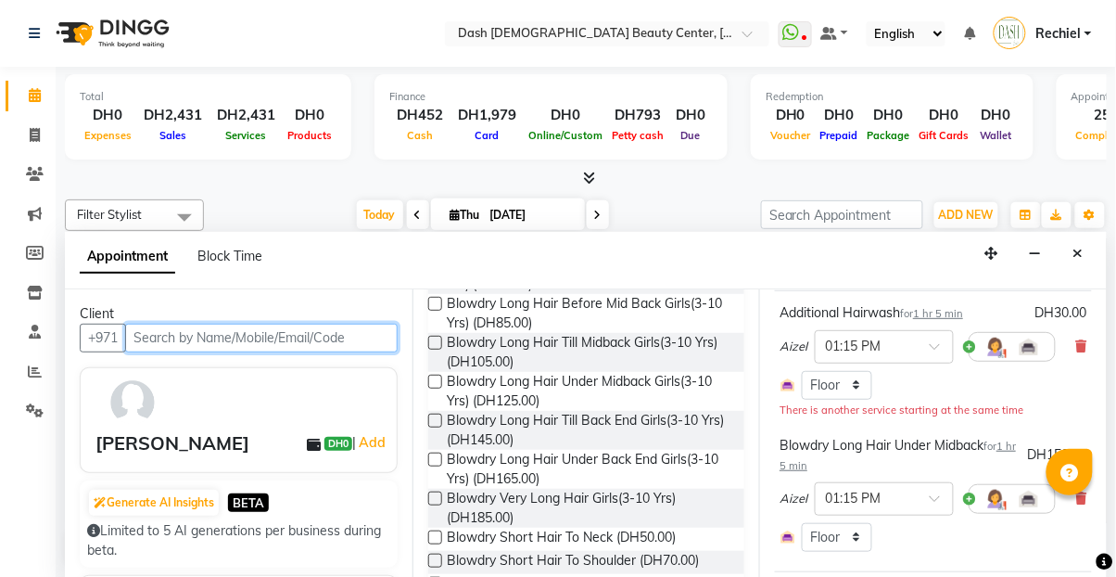
click at [261, 324] on input "text" at bounding box center [261, 338] width 273 height 29
paste input "508389119"
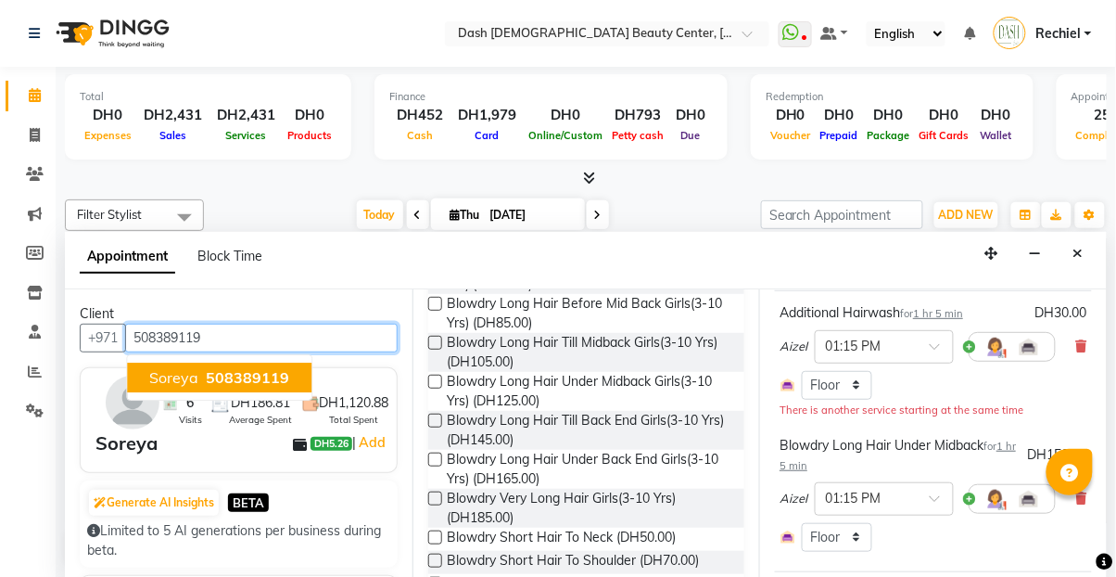
click at [260, 368] on span "508389119" at bounding box center [247, 377] width 83 height 19
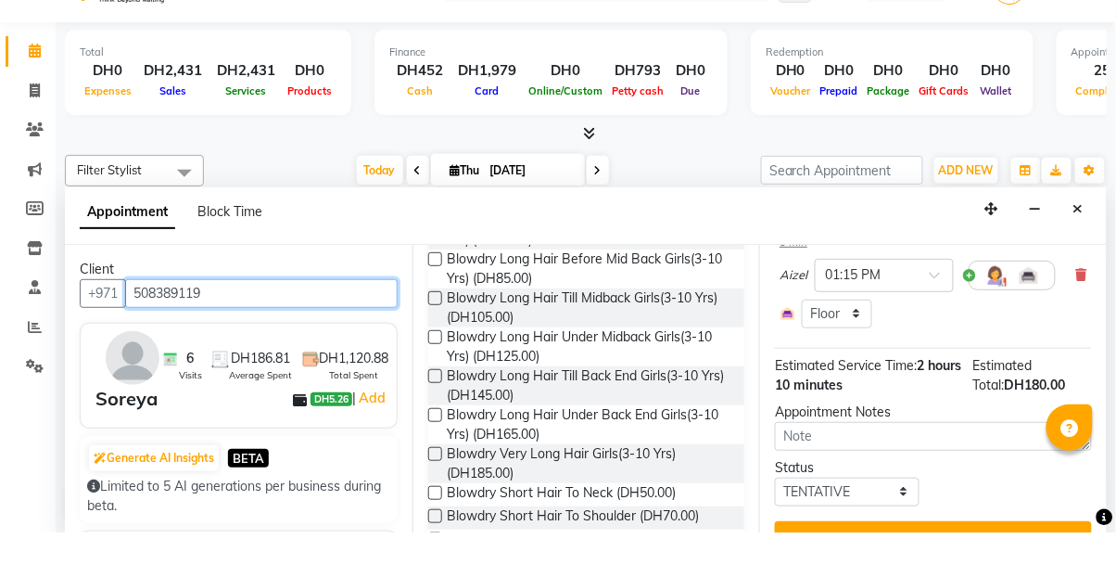
type input "508389119"
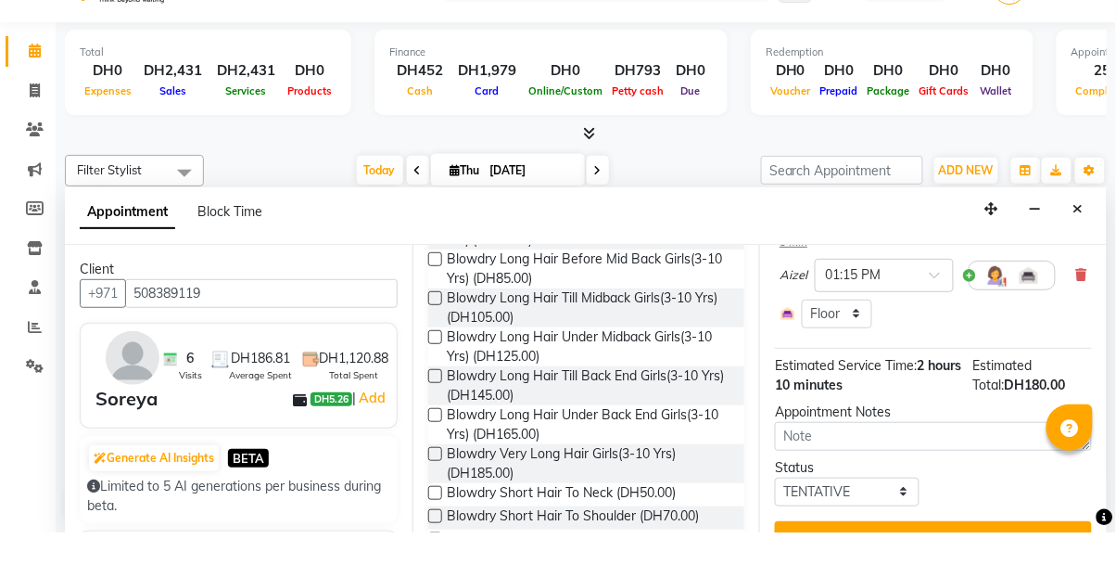
click at [914, 566] on button "Update" at bounding box center [933, 582] width 317 height 33
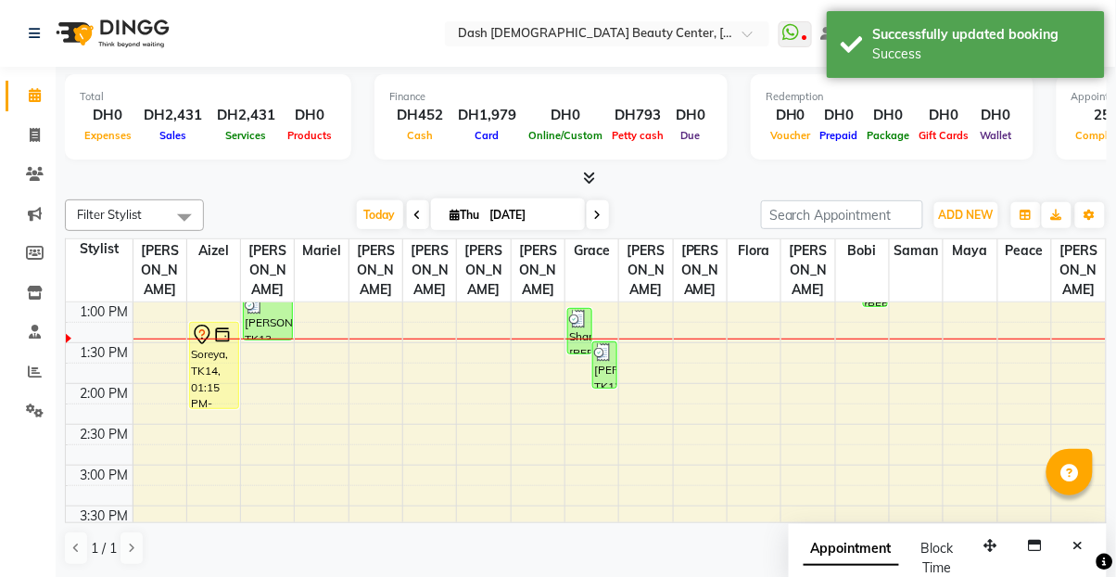
click at [205, 350] on div "Soreya, TK14, 01:15 PM-02:20 PM, Additional Hairwash,Blowdry Long Hair Under Mi…" at bounding box center [214, 365] width 48 height 85
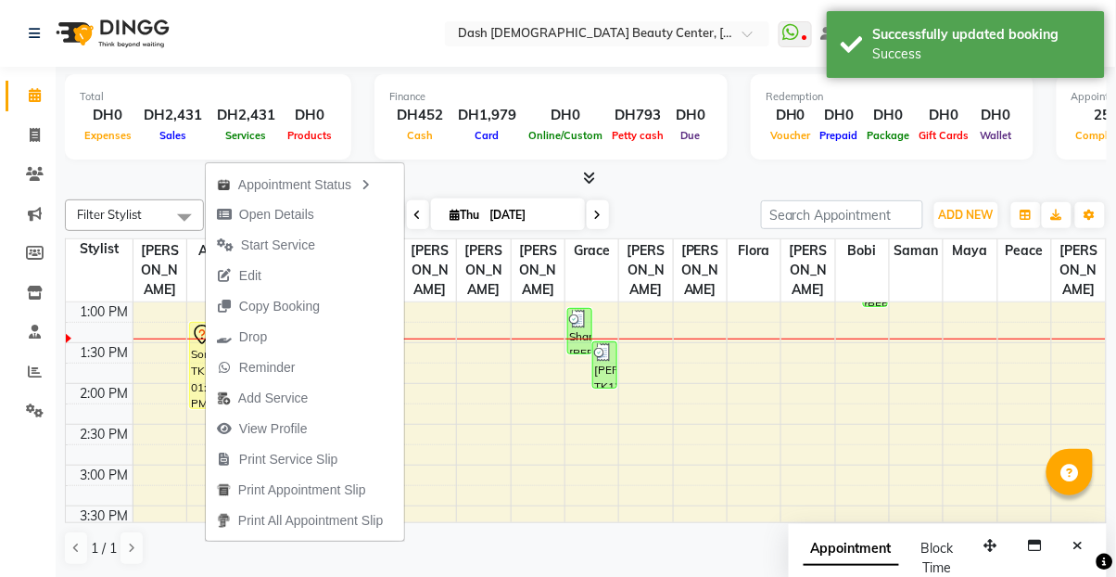
click at [341, 215] on button "Open Details" at bounding box center [305, 214] width 198 height 31
select select "7"
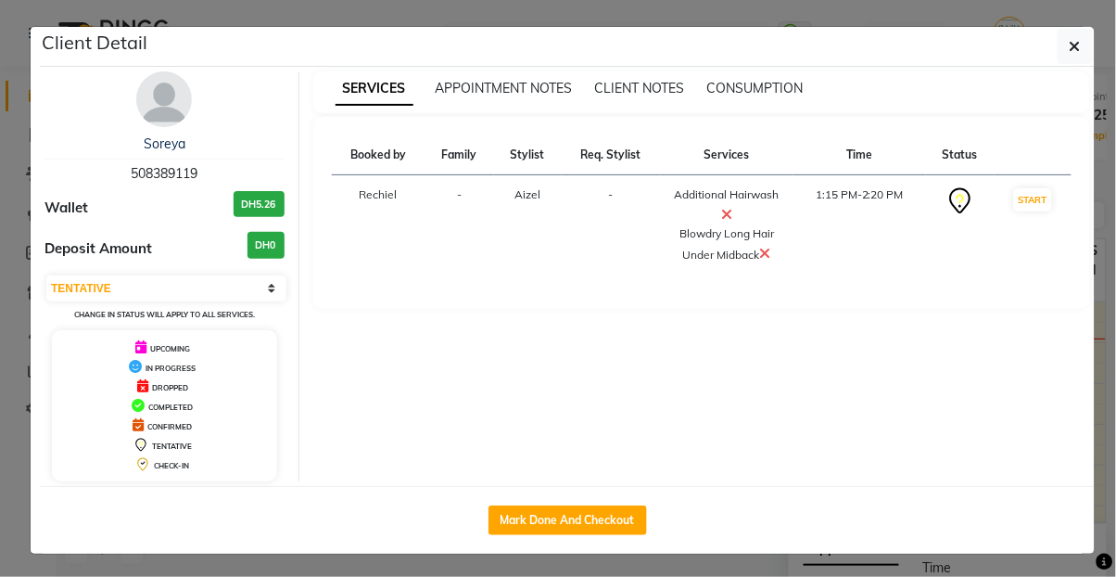
click at [1076, 51] on icon "button" at bounding box center [1075, 46] width 11 height 15
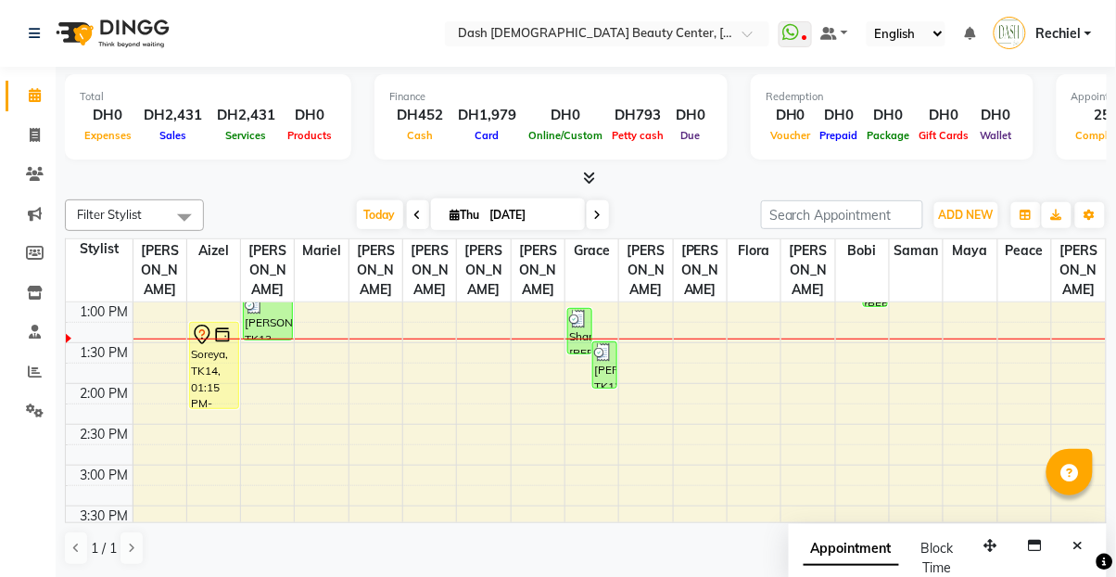
click at [198, 363] on div "Soreya, TK14, 01:15 PM-02:20 PM, Additional Hairwash,Blowdry Long Hair Under Mi…" at bounding box center [214, 365] width 48 height 85
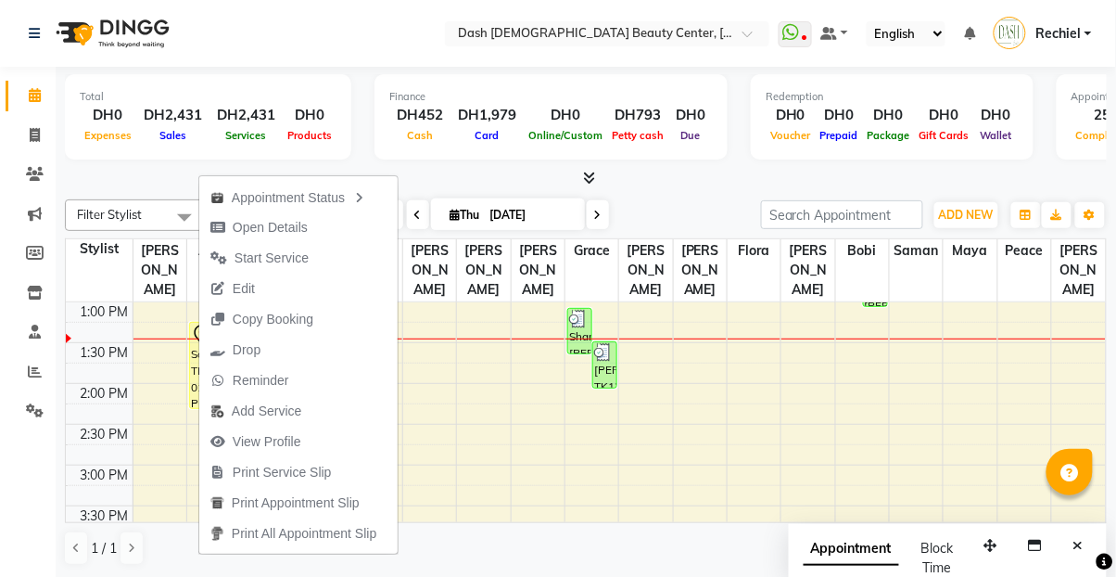
click at [301, 304] on span "Copy Booking" at bounding box center [261, 319] width 125 height 31
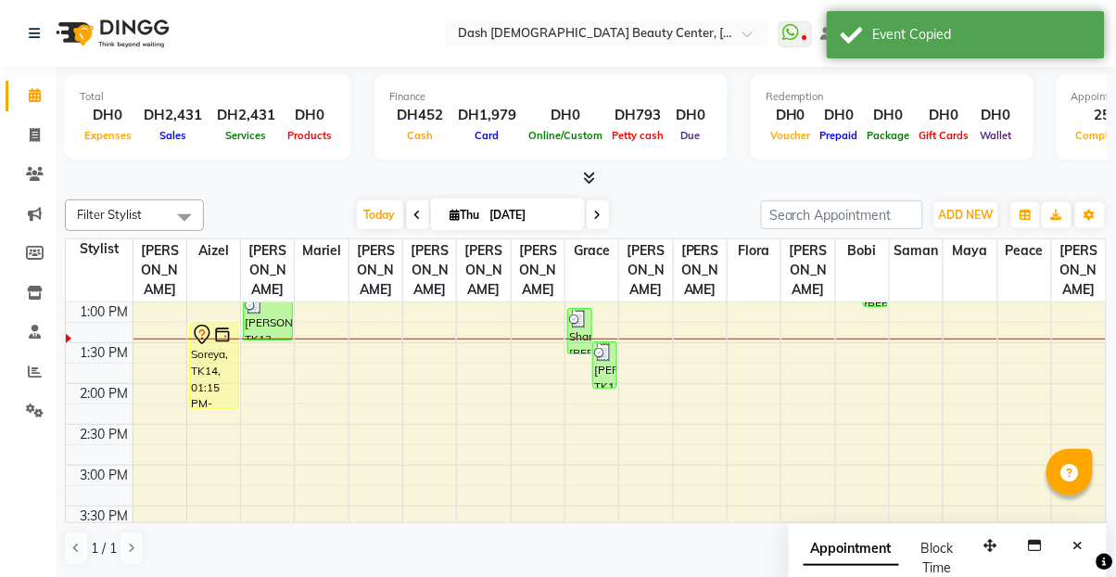
click at [199, 332] on div "Soreya, TK14, 01:15 PM-02:20 PM, Additional Hairwash,Blowdry Long Hair Under Mi…" at bounding box center [214, 365] width 48 height 85
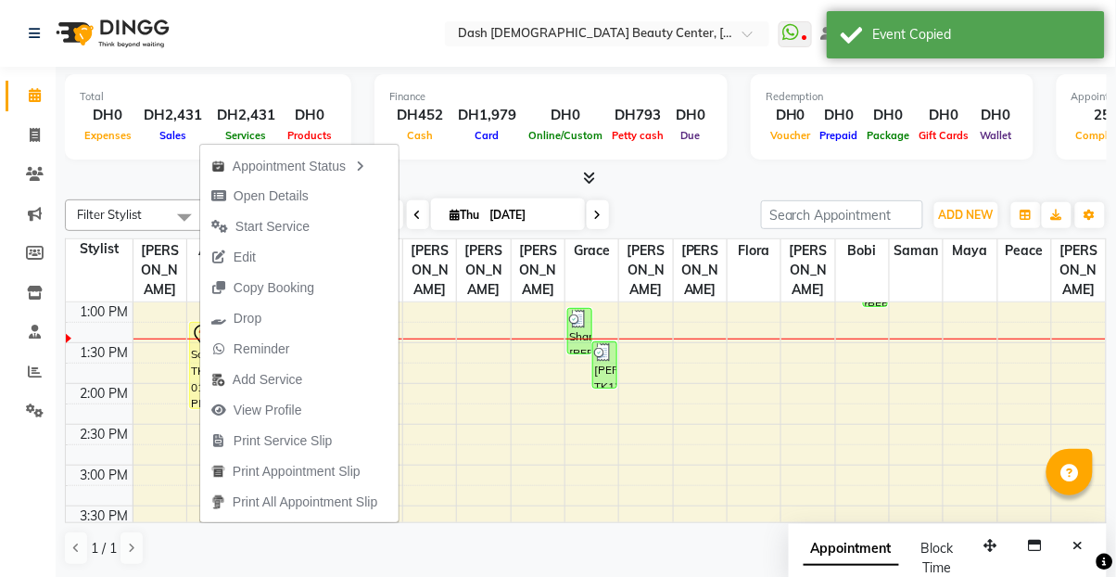
click at [356, 193] on button "Open Details" at bounding box center [299, 196] width 198 height 31
select select "7"
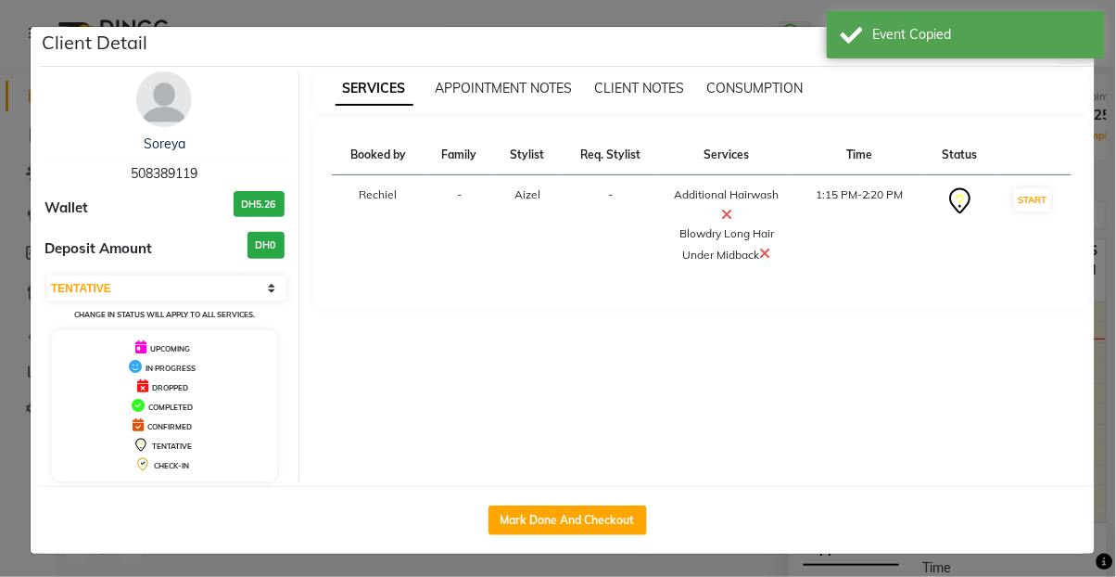
click at [1025, 17] on div "Event Copied" at bounding box center [966, 34] width 278 height 47
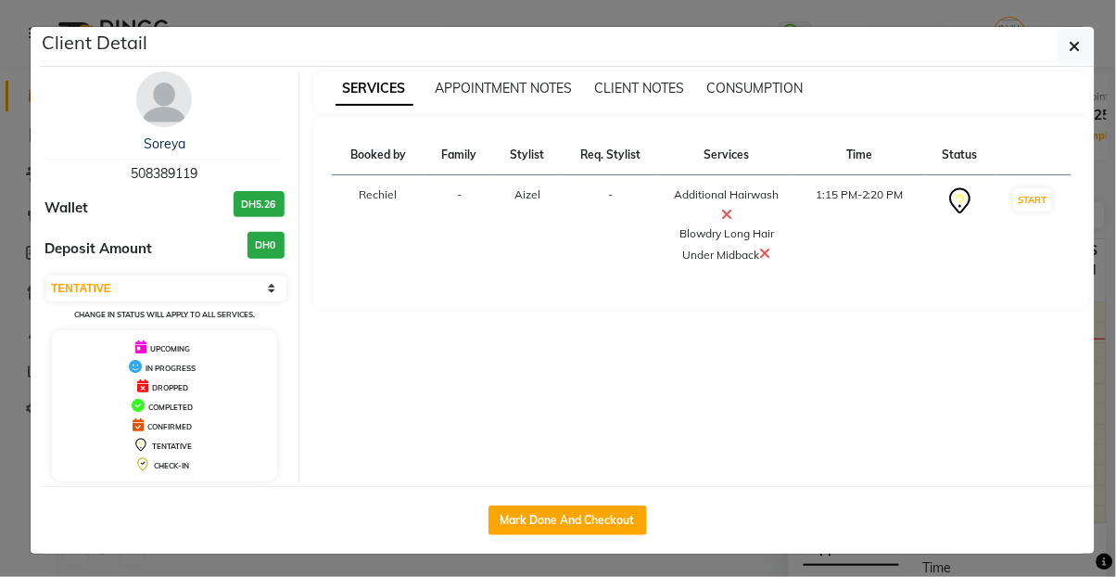
click at [1072, 53] on icon "button" at bounding box center [1075, 46] width 11 height 15
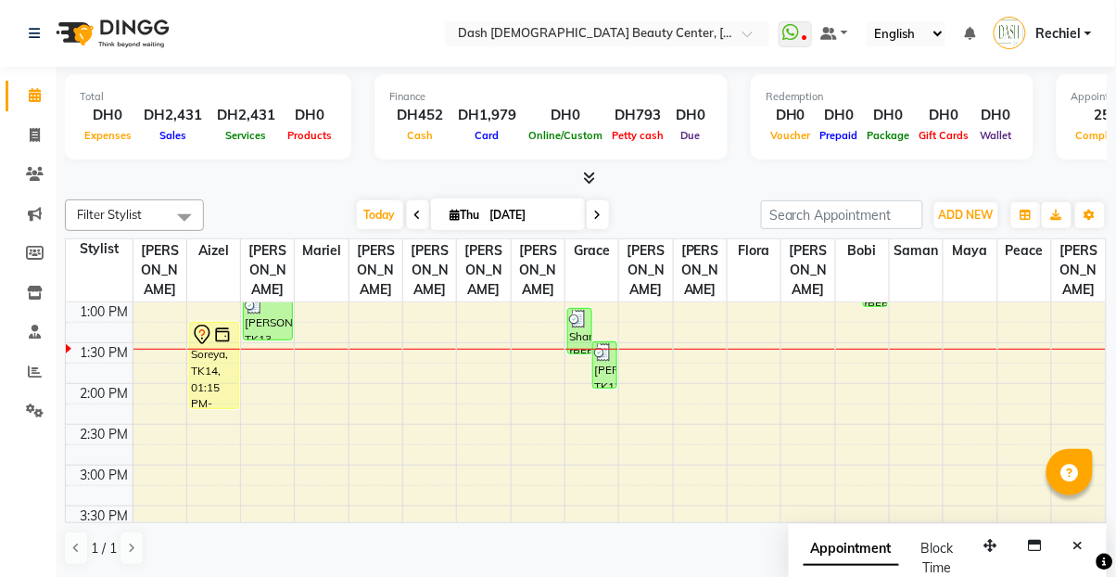
click at [366, 342] on td at bounding box center [620, 352] width 974 height 20
click at [376, 342] on td at bounding box center [620, 352] width 974 height 20
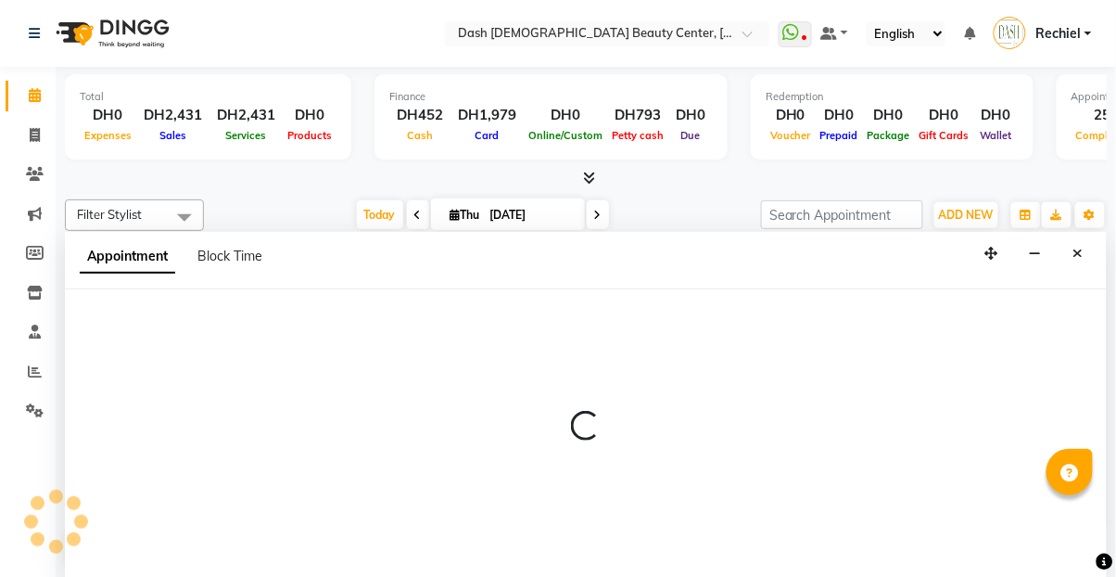
click at [365, 350] on div at bounding box center [586, 433] width 1042 height 288
select select "81109"
select select "tentative"
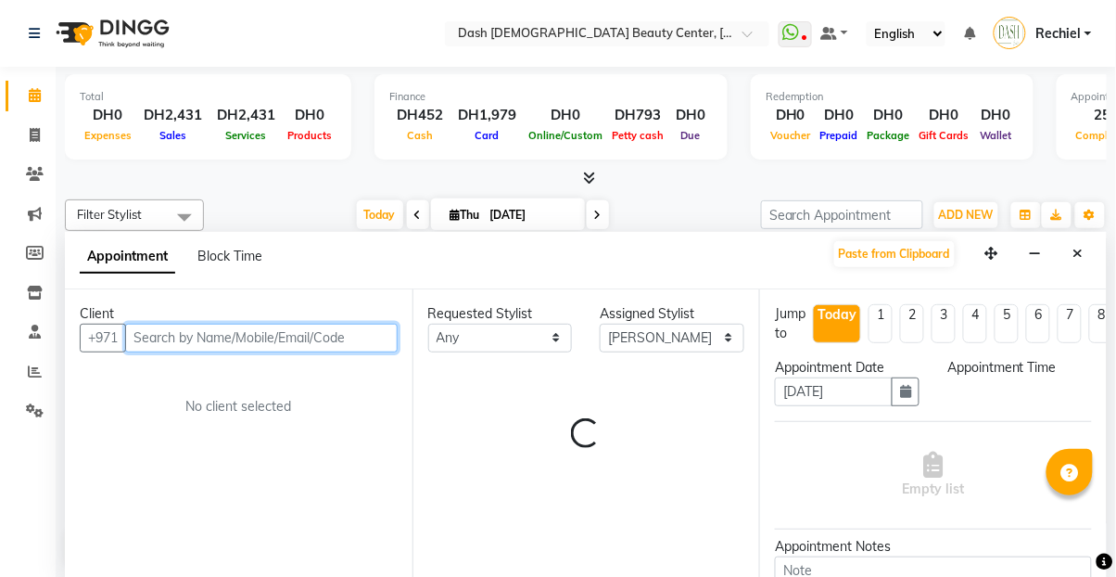
select select "825"
click at [220, 324] on input "text" at bounding box center [261, 338] width 273 height 29
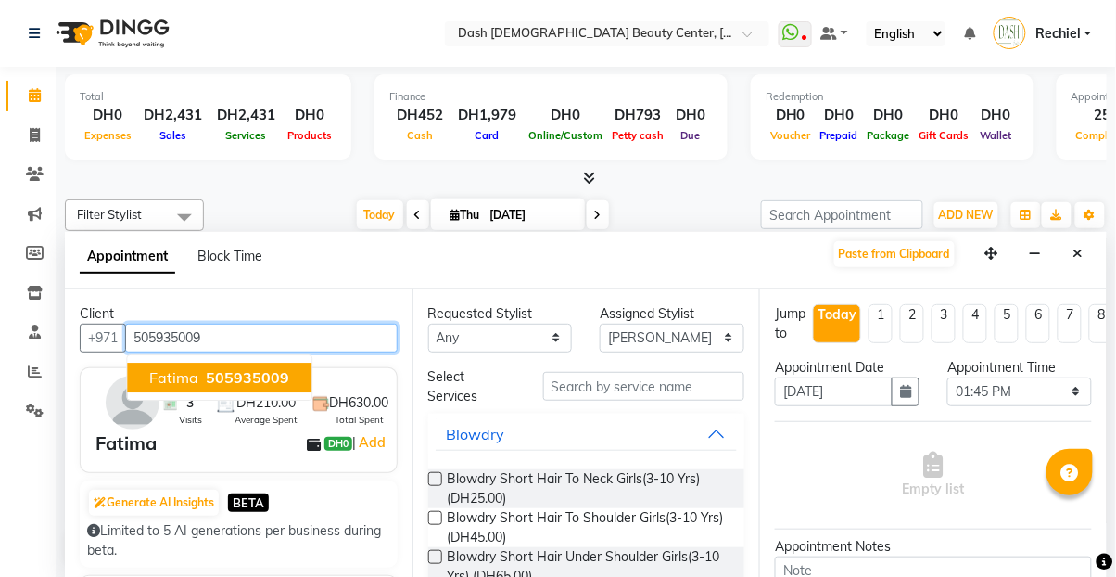
click at [261, 368] on span "505935009" at bounding box center [247, 377] width 83 height 19
type input "505935009"
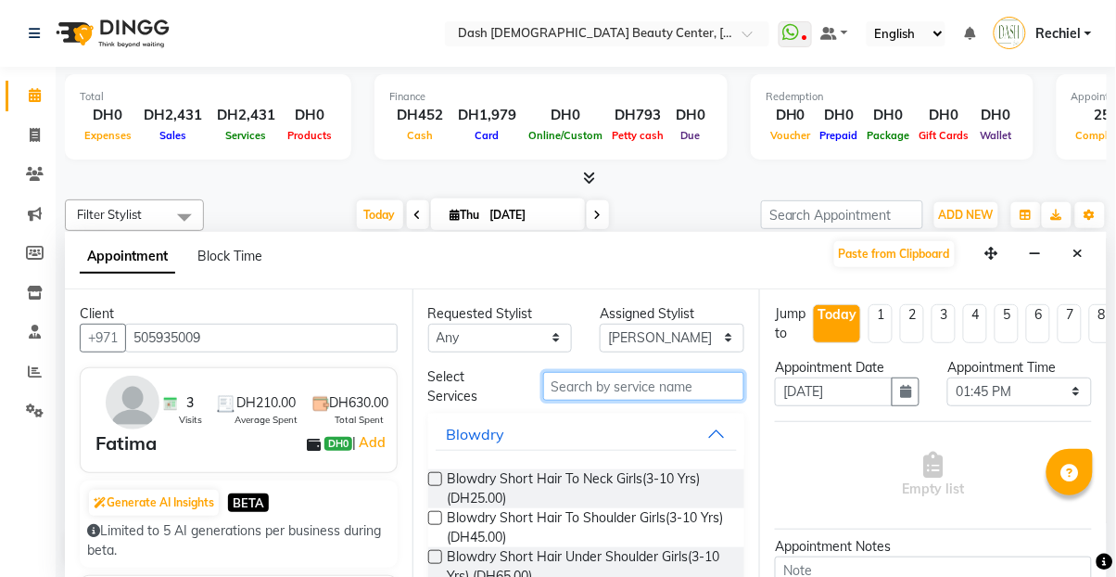
click at [674, 372] on input "text" at bounding box center [644, 386] width 202 height 29
click at [612, 372] on input "text" at bounding box center [644, 386] width 202 height 29
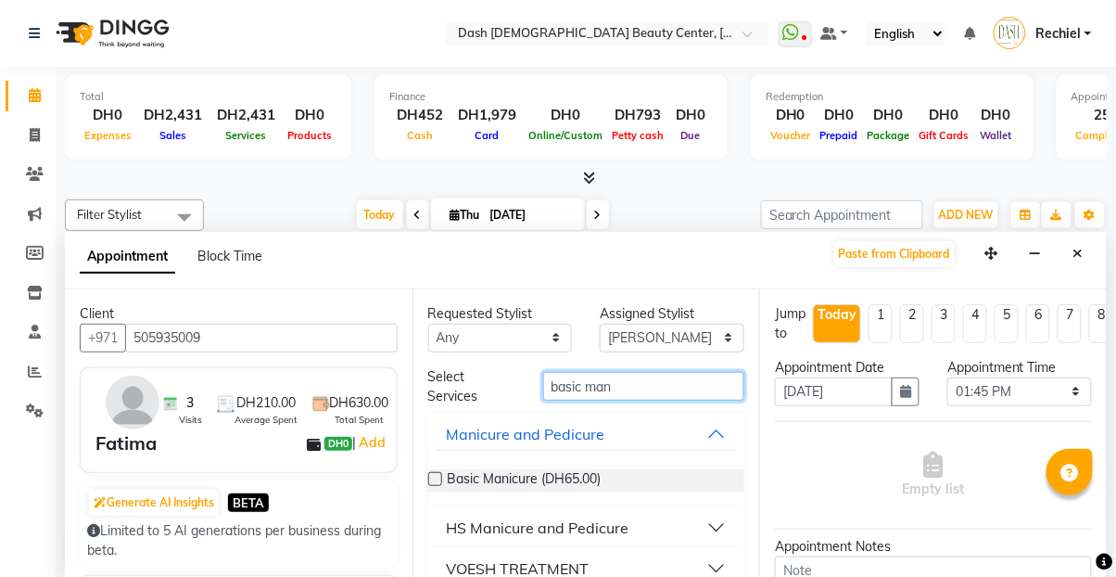
type input "basic man"
click at [452, 469] on span "Basic Manicure (DH65.00)" at bounding box center [525, 480] width 154 height 23
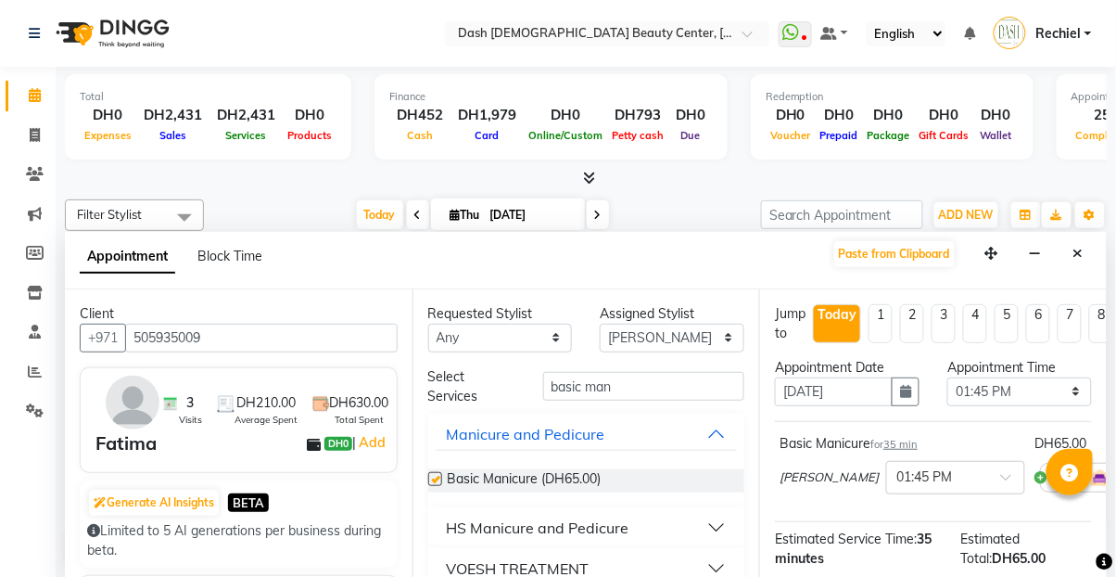
checkbox input "false"
click at [716, 324] on select "Select [PERSON_NAME] [PERSON_NAME] [PERSON_NAME] [PERSON_NAME] [PERSON_NAME] [P…" at bounding box center [672, 338] width 145 height 29
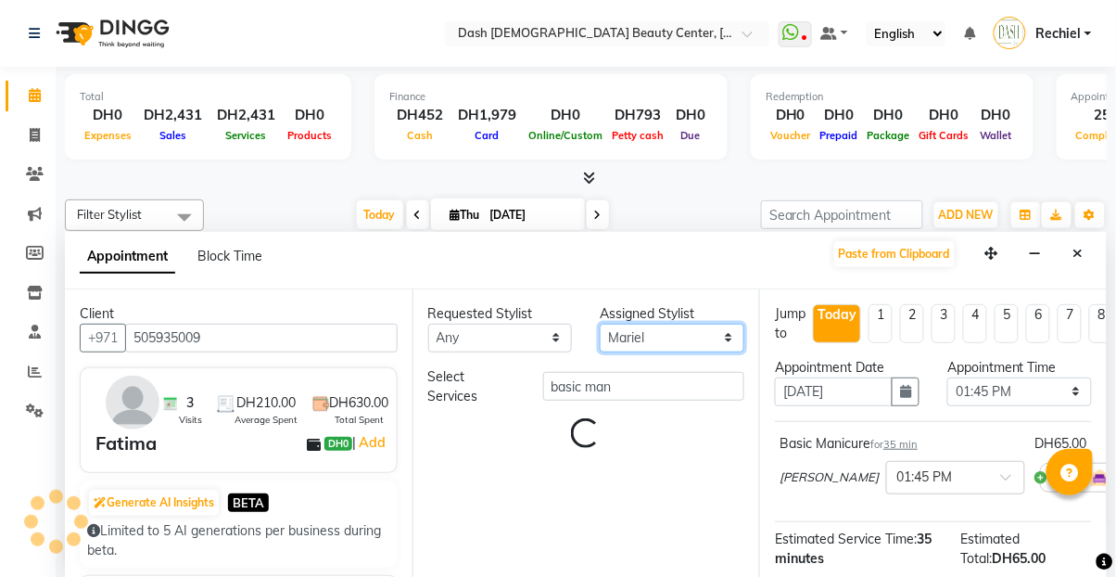
select select "82785"
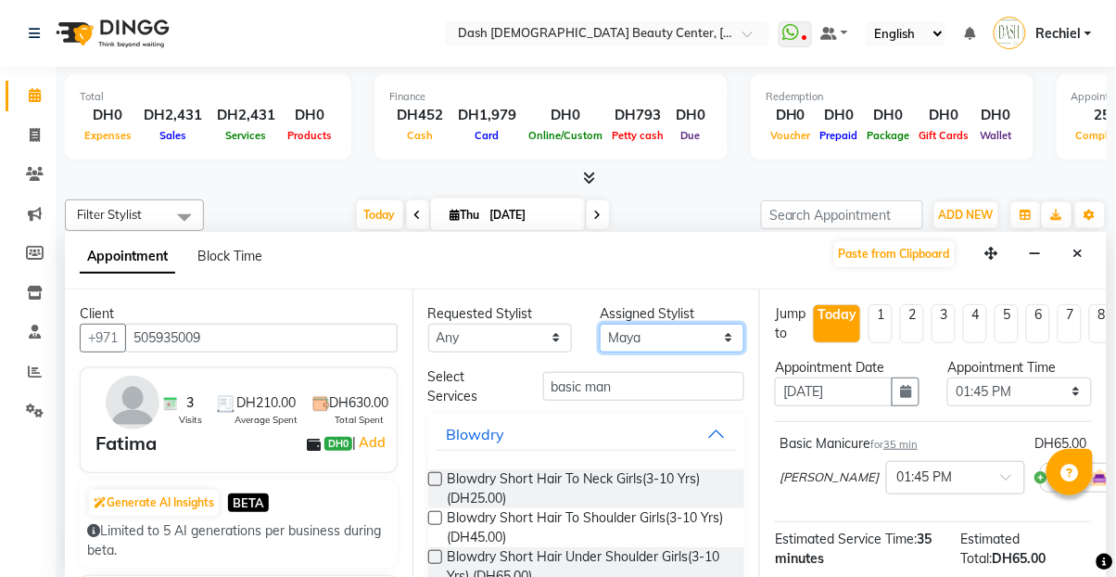
click at [600, 324] on select "Select [PERSON_NAME] [PERSON_NAME] [PERSON_NAME] [PERSON_NAME] [PERSON_NAME] [P…" at bounding box center [672, 338] width 145 height 29
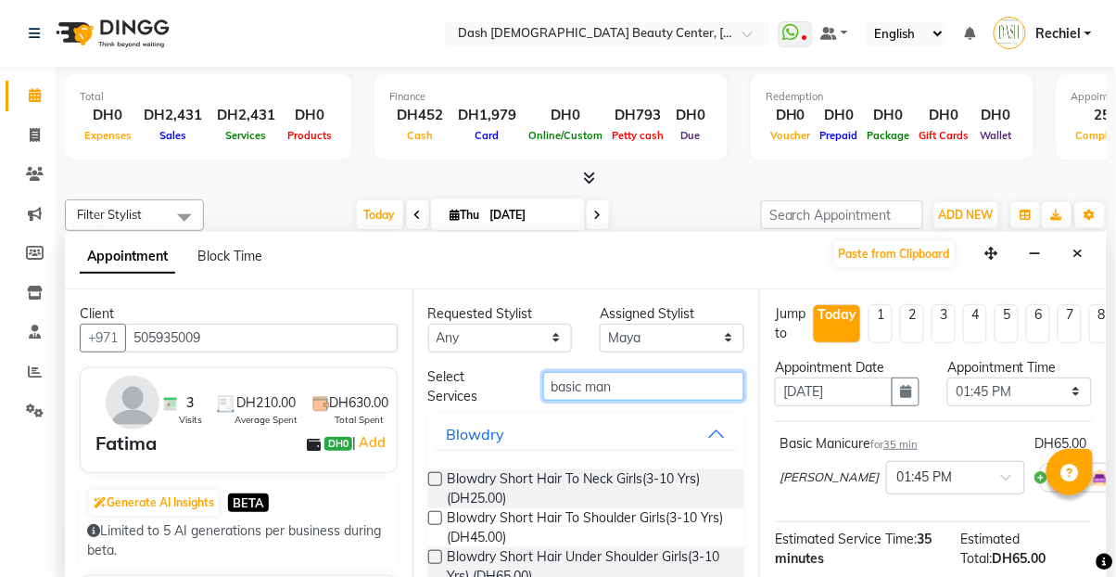
click at [683, 372] on input "basic man" at bounding box center [644, 386] width 202 height 29
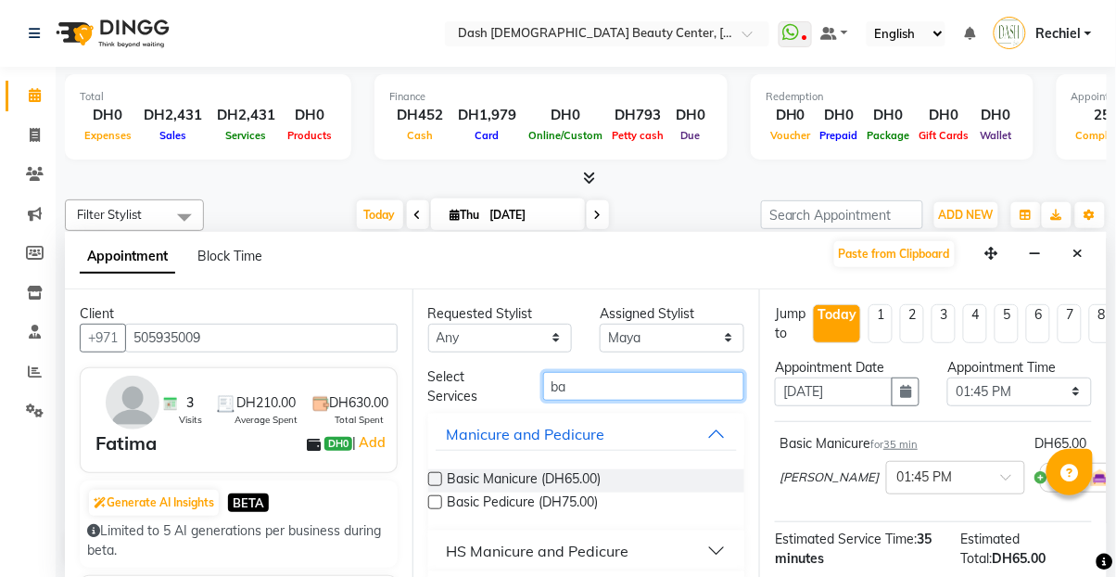
type input "b"
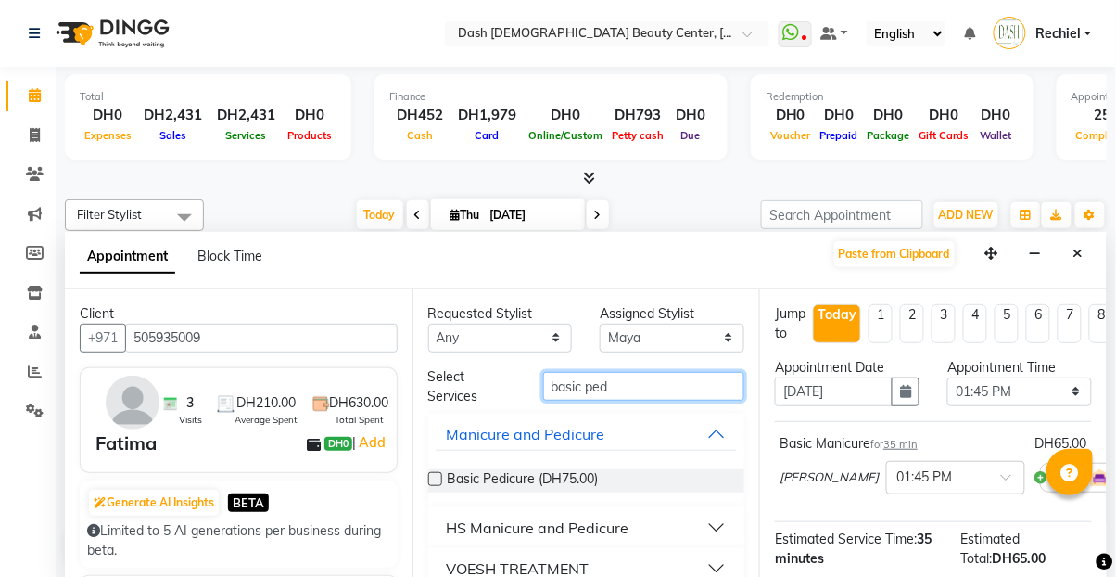
type input "basic ped"
click at [434, 472] on label at bounding box center [435, 479] width 14 height 14
click at [434, 475] on input "checkbox" at bounding box center [434, 481] width 12 height 12
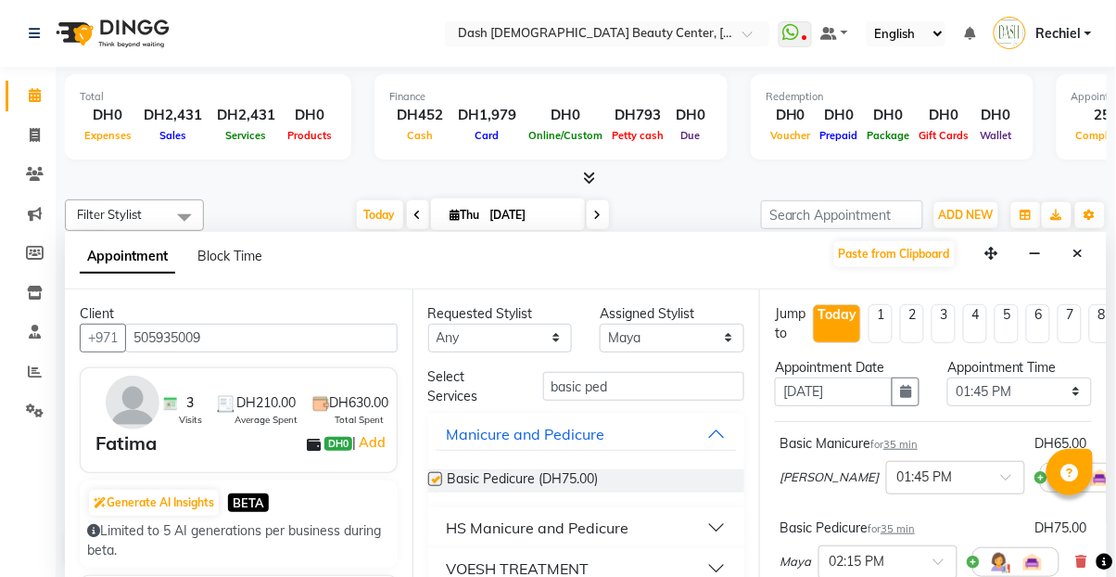
checkbox input "false"
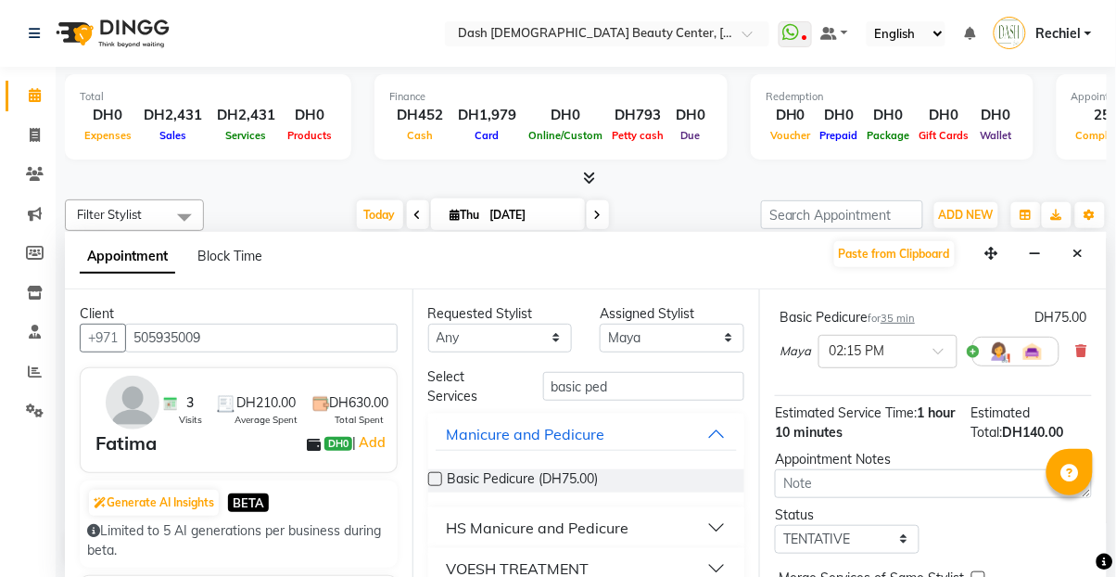
scroll to position [283, 0]
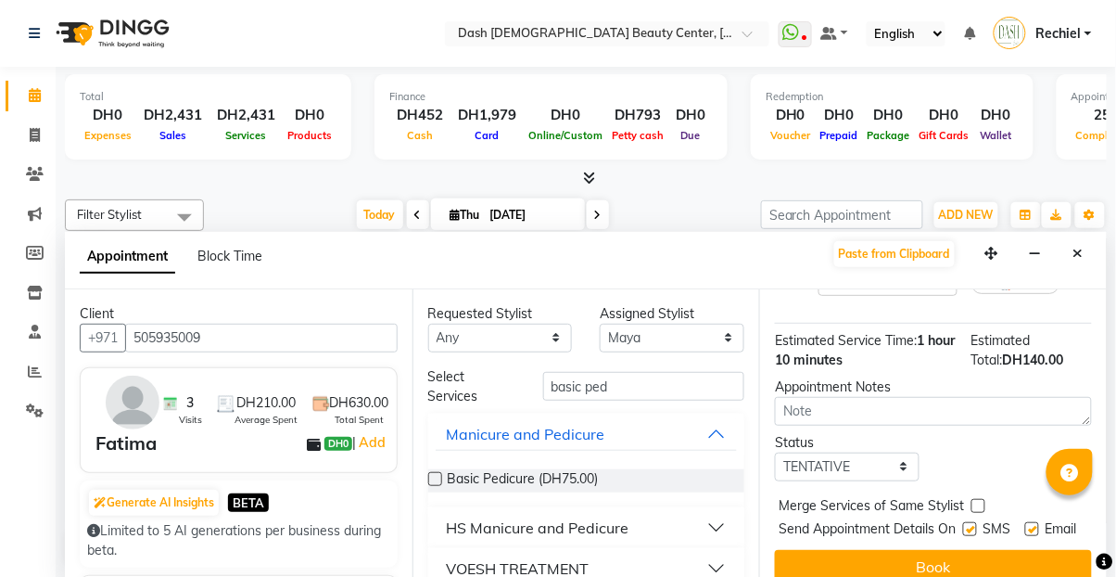
click at [979, 499] on label at bounding box center [979, 506] width 14 height 14
click at [979, 502] on input "checkbox" at bounding box center [978, 508] width 12 height 12
checkbox input "true"
click at [964, 522] on label at bounding box center [970, 529] width 14 height 14
click at [964, 525] on input "checkbox" at bounding box center [969, 531] width 12 height 12
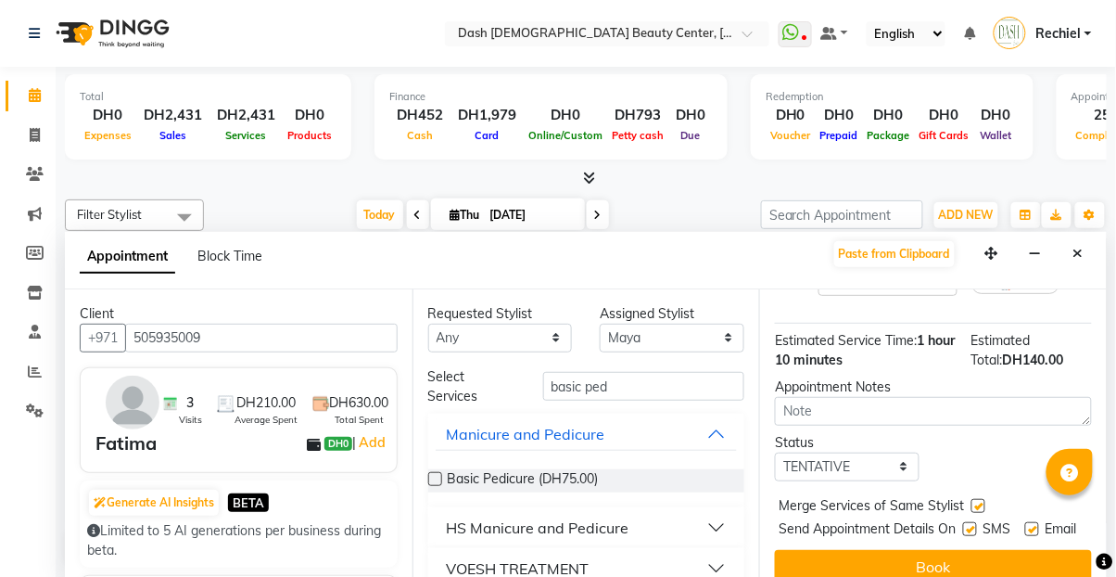
checkbox input "false"
click at [1028, 522] on label at bounding box center [1032, 529] width 14 height 14
click at [1028, 525] on input "checkbox" at bounding box center [1031, 531] width 12 height 12
checkbox input "false"
click at [989, 556] on button "Book" at bounding box center [933, 566] width 317 height 33
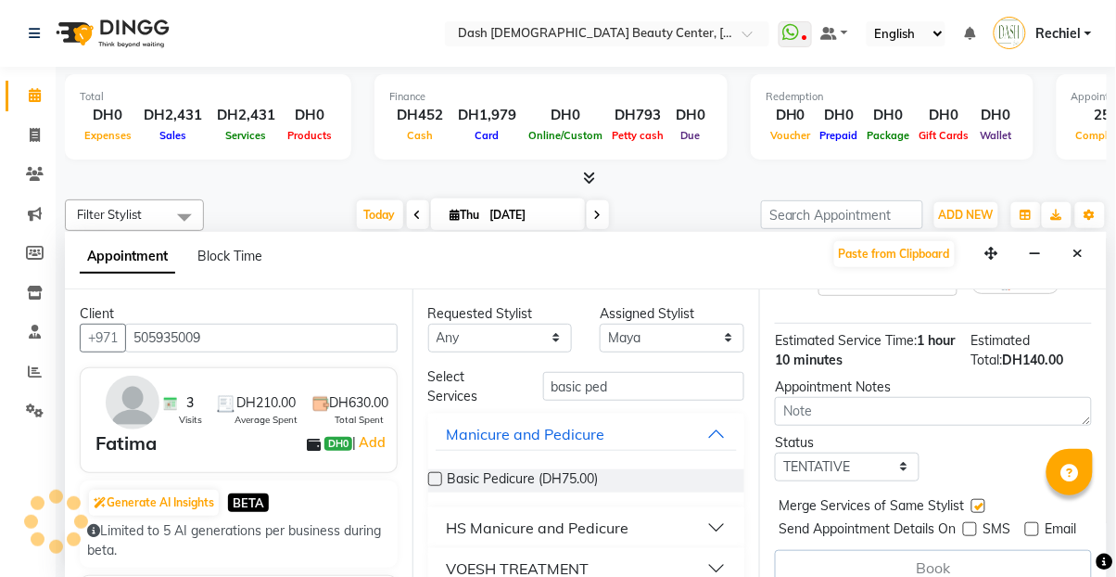
scroll to position [0, 0]
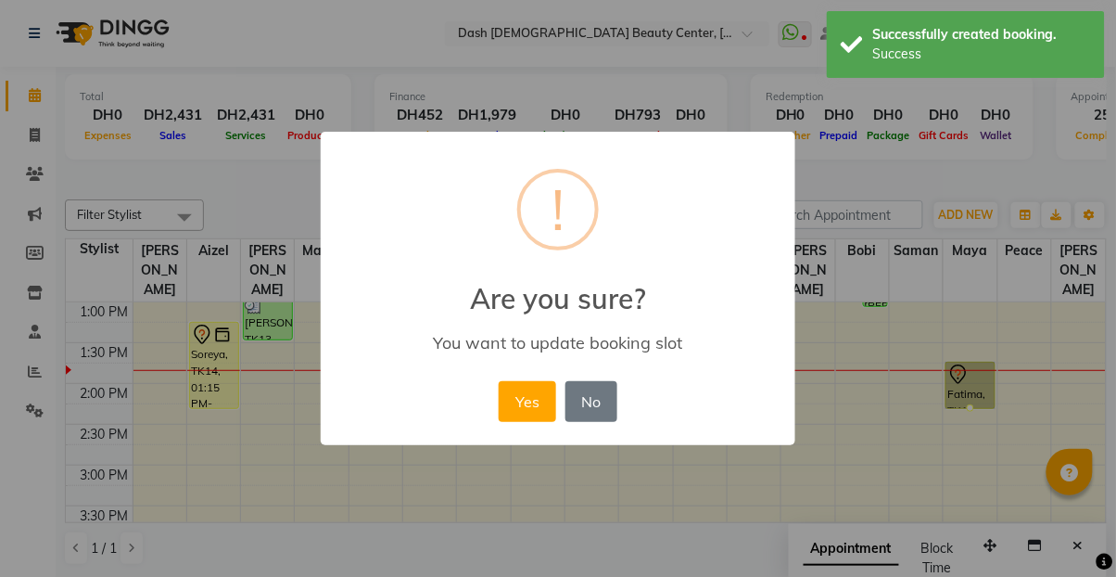
click at [525, 403] on button "Yes" at bounding box center [527, 401] width 57 height 41
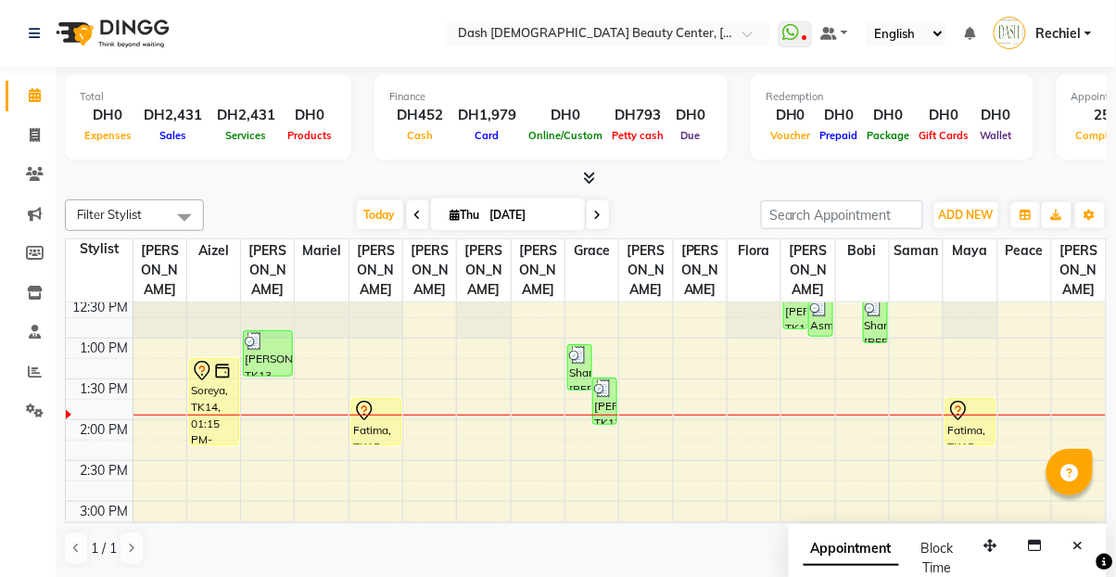
scroll to position [307, 0]
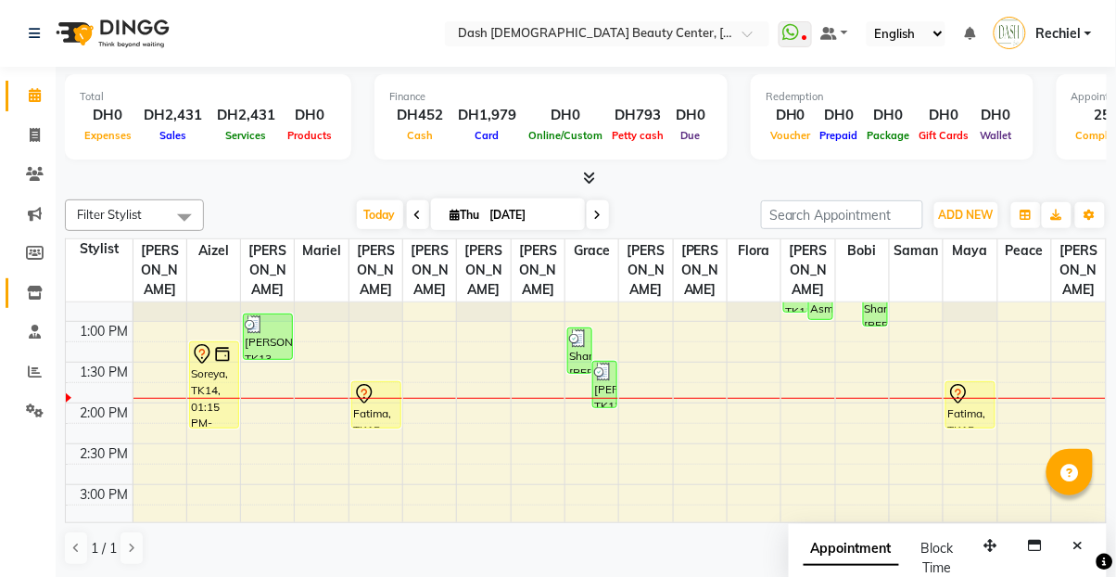
click at [32, 278] on link "Inventory" at bounding box center [28, 293] width 45 height 31
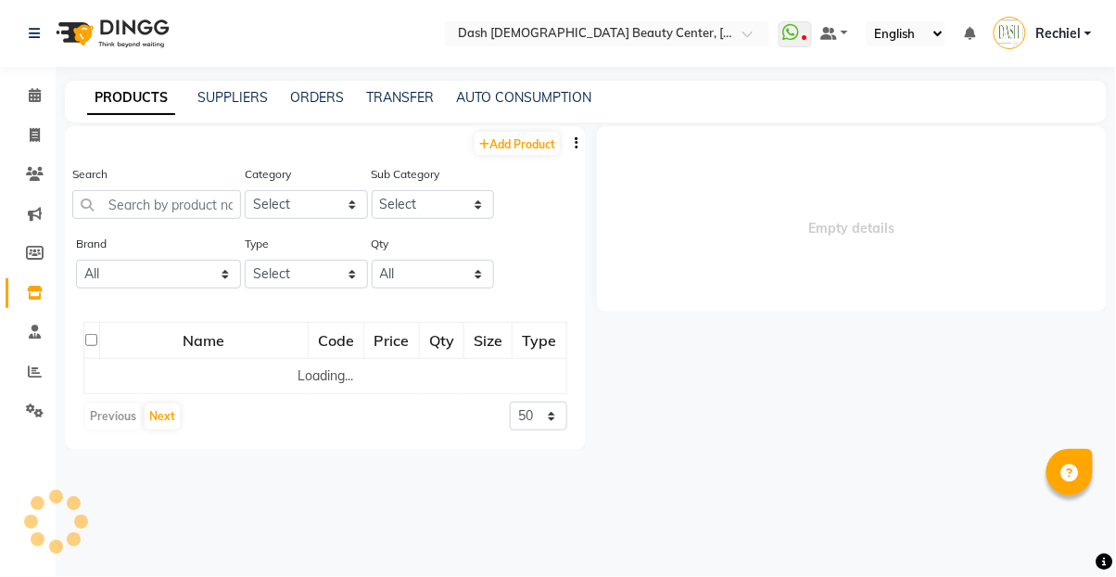
select select
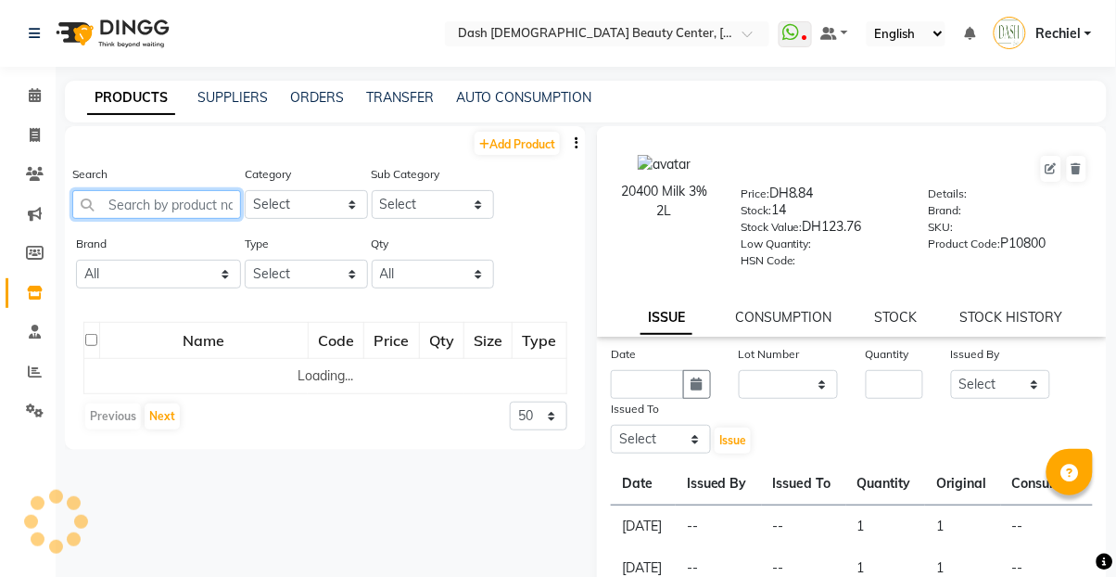
click at [189, 199] on input "text" at bounding box center [156, 204] width 169 height 29
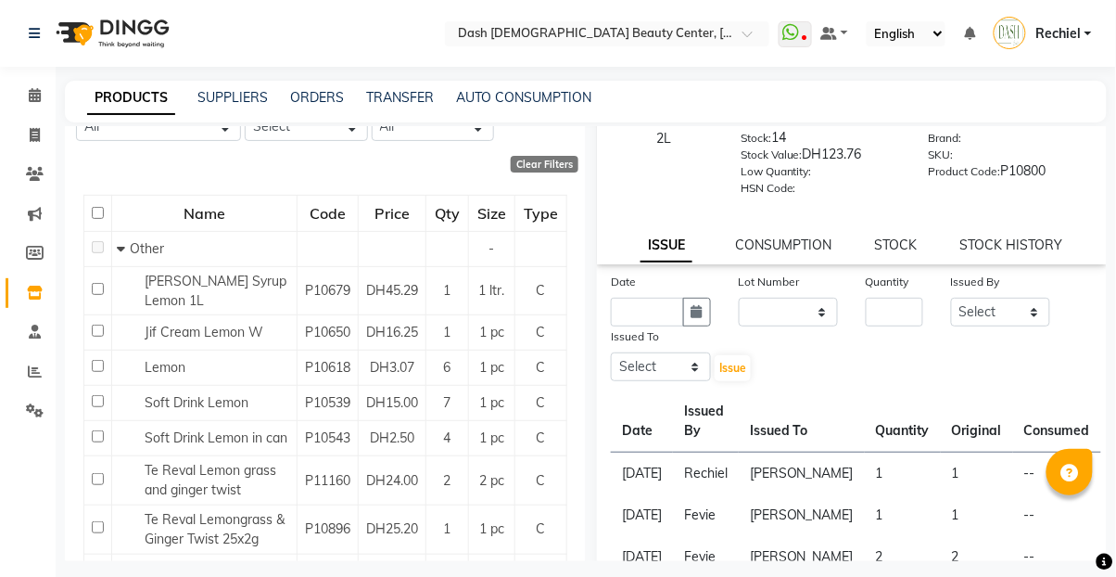
scroll to position [149, 0]
type input "lemon"
click at [228, 384] on td "Soft Drink Lemon" at bounding box center [204, 401] width 185 height 35
click at [235, 356] on div "Lemon" at bounding box center [204, 365] width 175 height 19
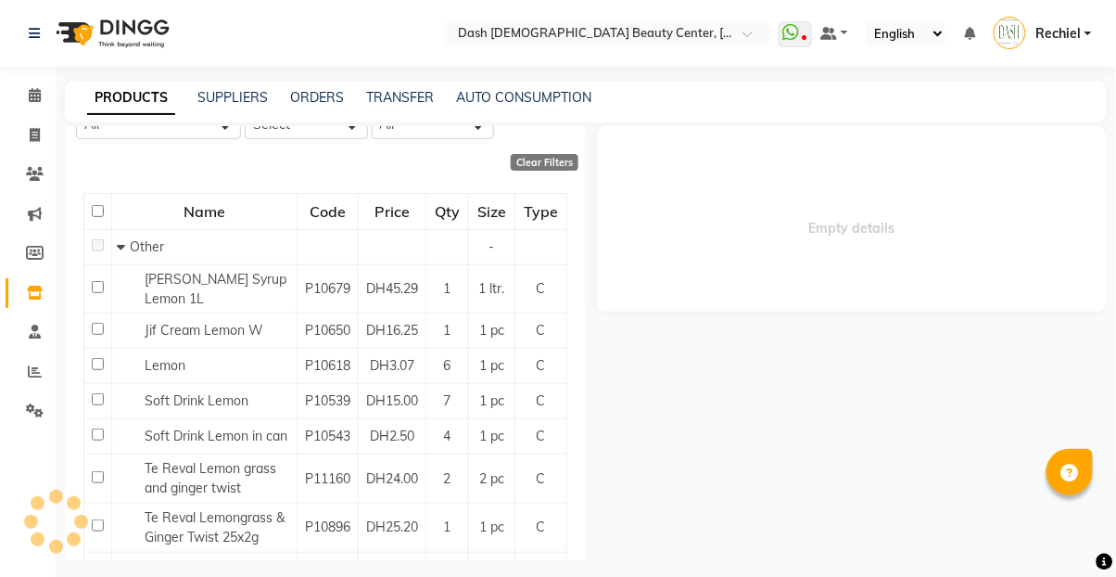
select select
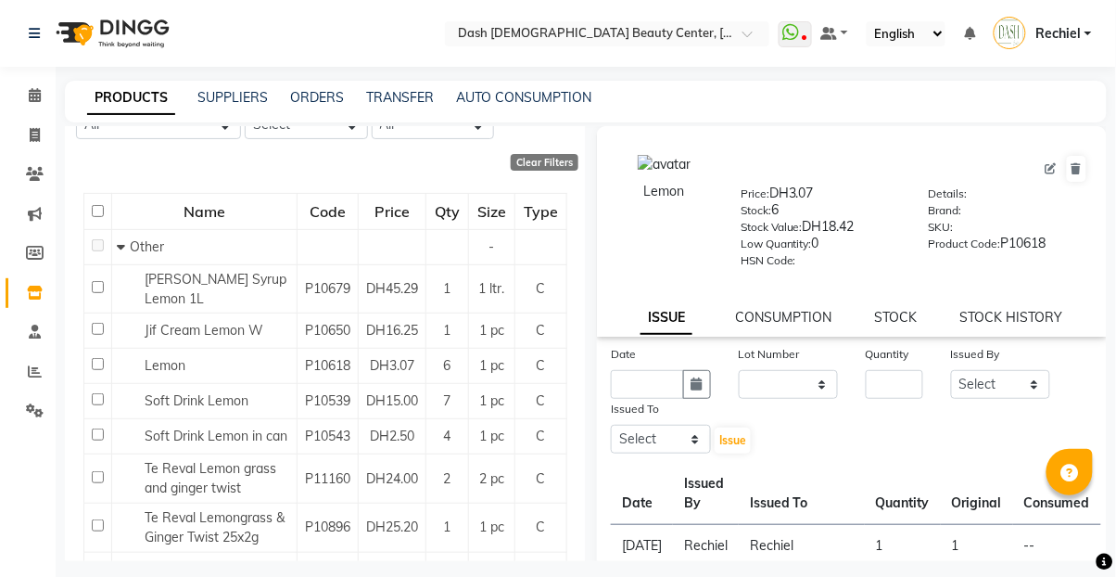
click at [1050, 168] on icon at bounding box center [1051, 168] width 11 height 11
select select "C"
select select "true"
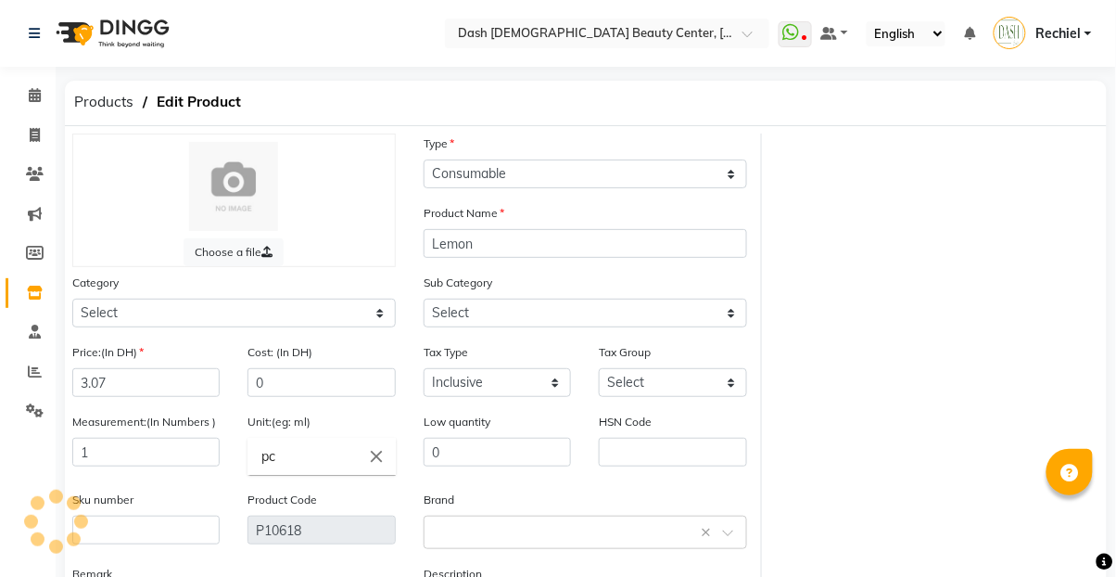
select select "1619101000"
select select "1619101002"
click at [172, 386] on input "3.07" at bounding box center [145, 382] width 147 height 29
type input "3"
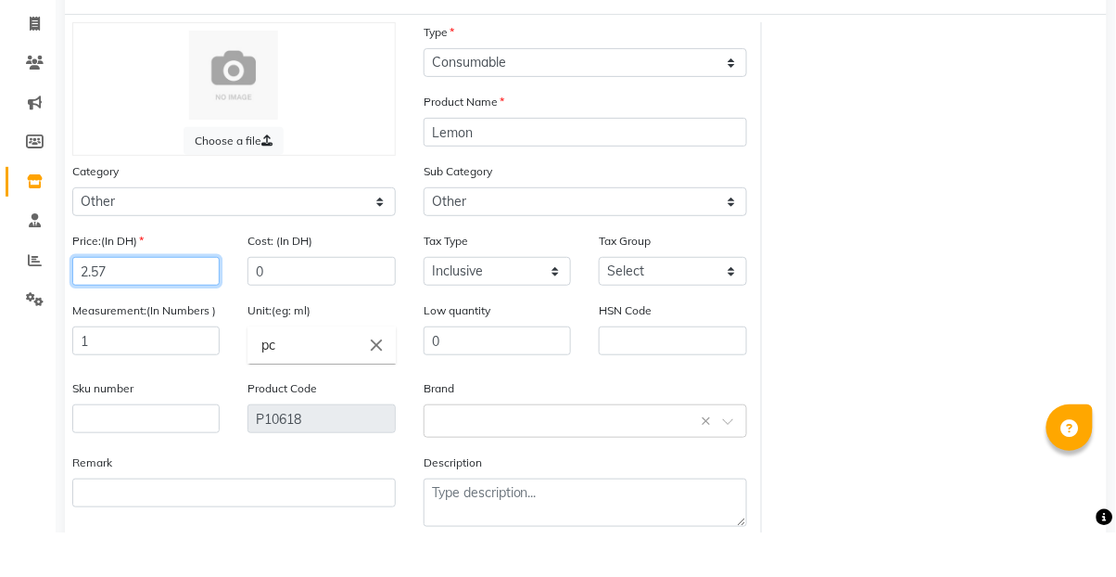
scroll to position [163, 0]
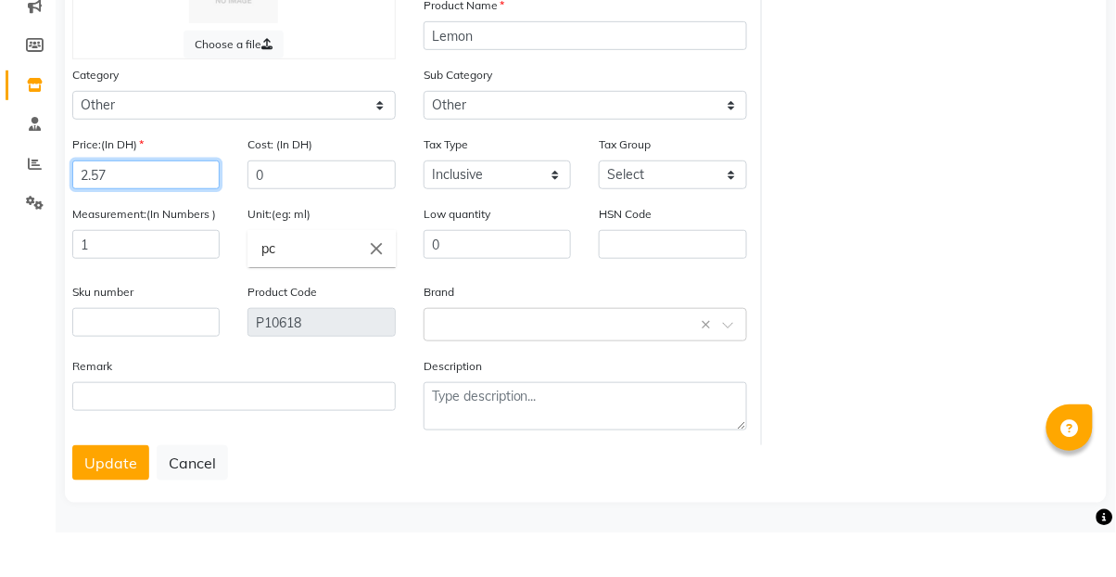
type input "2.57"
click at [97, 501] on button "Update" at bounding box center [110, 507] width 77 height 35
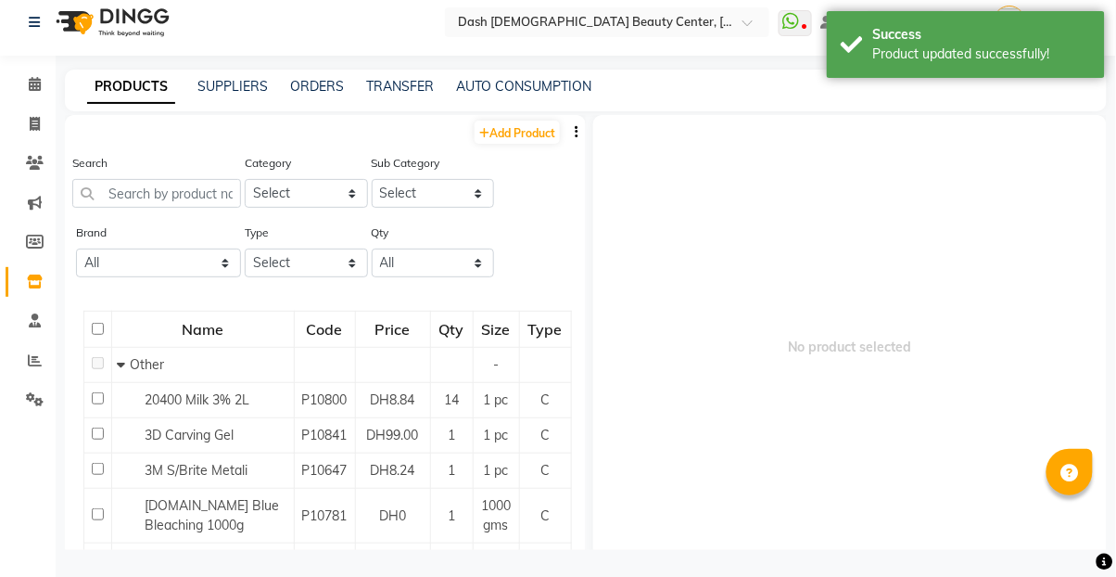
scroll to position [29, 0]
click at [300, 81] on link "ORDERS" at bounding box center [317, 86] width 54 height 17
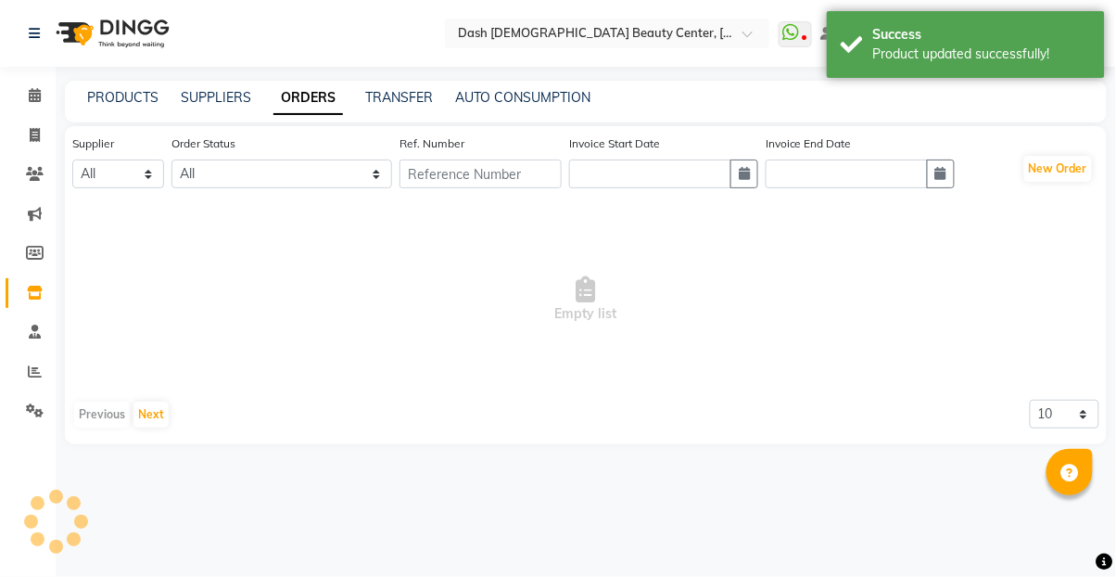
click at [947, 171] on icon "button" at bounding box center [941, 173] width 11 height 13
select select "9"
select select "2025"
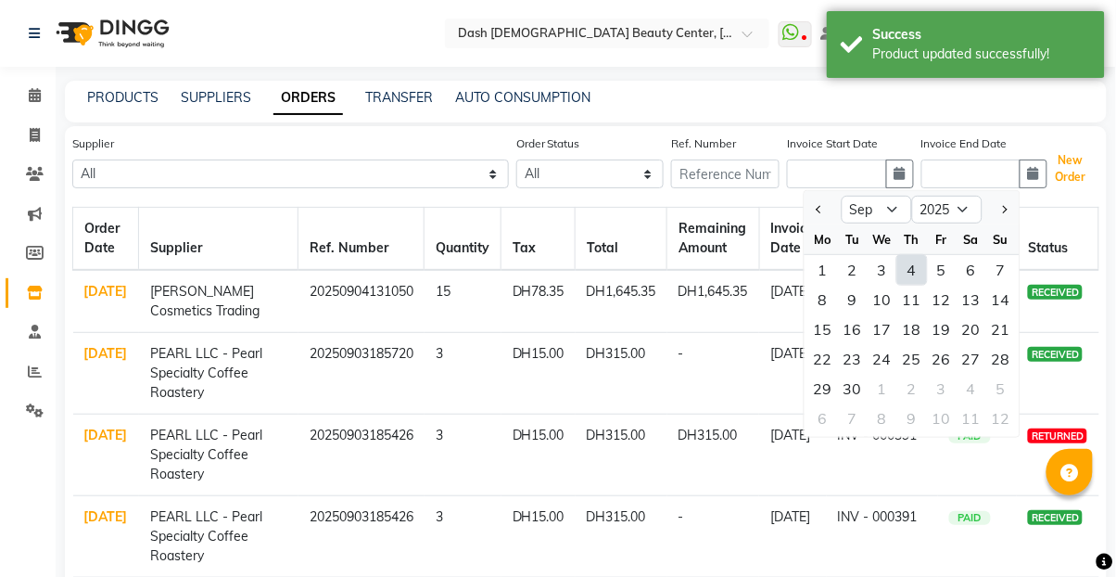
click at [1059, 167] on button "New Order" at bounding box center [1071, 168] width 43 height 43
select select "true"
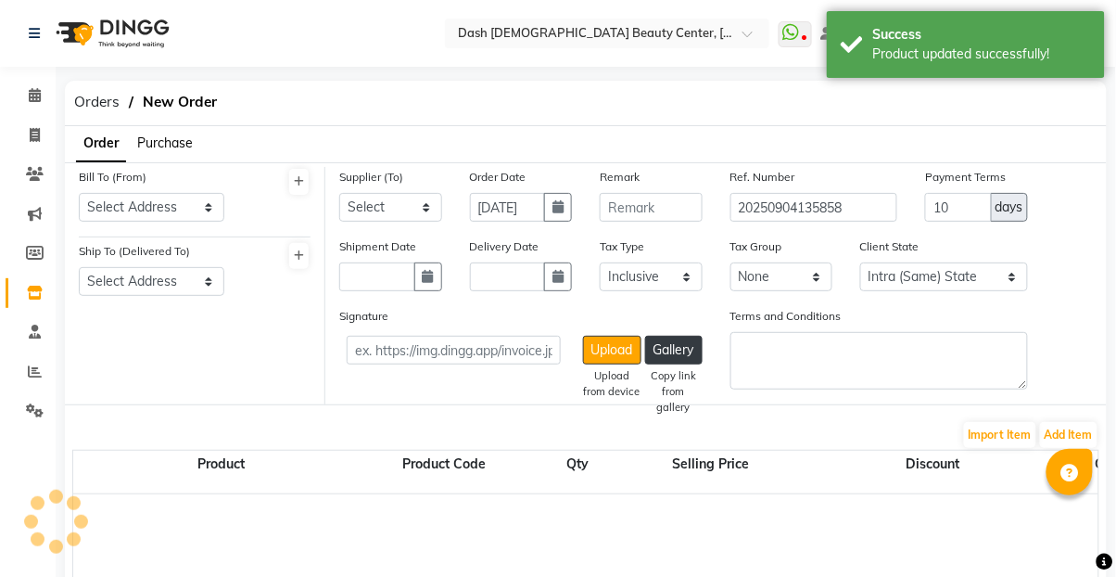
select select "3972"
click at [210, 200] on select "Select Address [GEOGRAPHIC_DATA]" at bounding box center [152, 207] width 146 height 29
select select "1470"
click at [79, 193] on select "Select Address [GEOGRAPHIC_DATA]" at bounding box center [152, 207] width 146 height 29
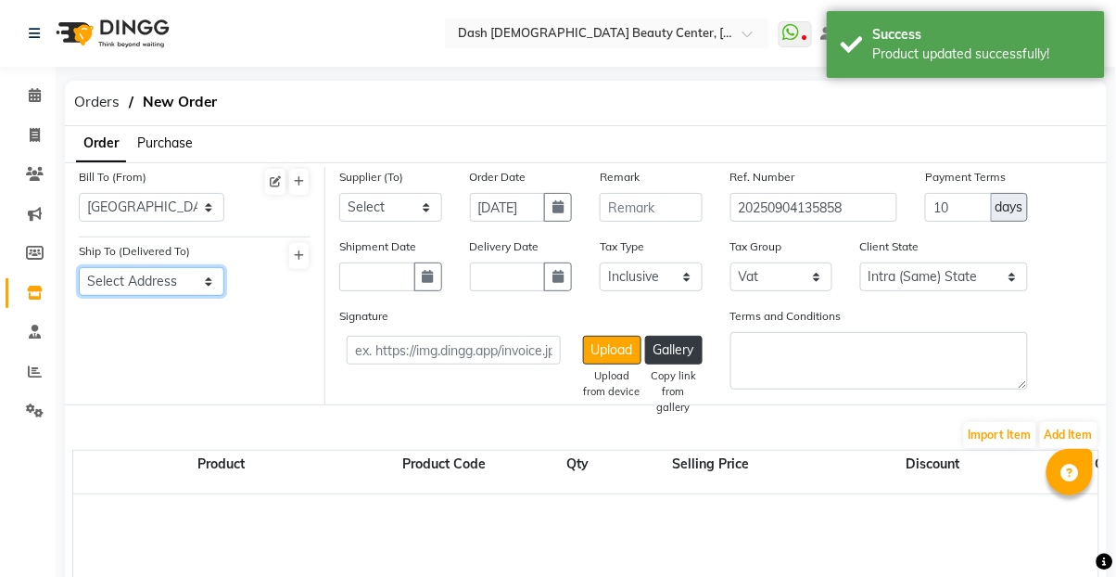
click at [184, 284] on select "Select Address [GEOGRAPHIC_DATA]" at bounding box center [152, 281] width 146 height 29
select select "1471"
click at [79, 267] on select "Select Address [GEOGRAPHIC_DATA]" at bounding box center [152, 281] width 146 height 29
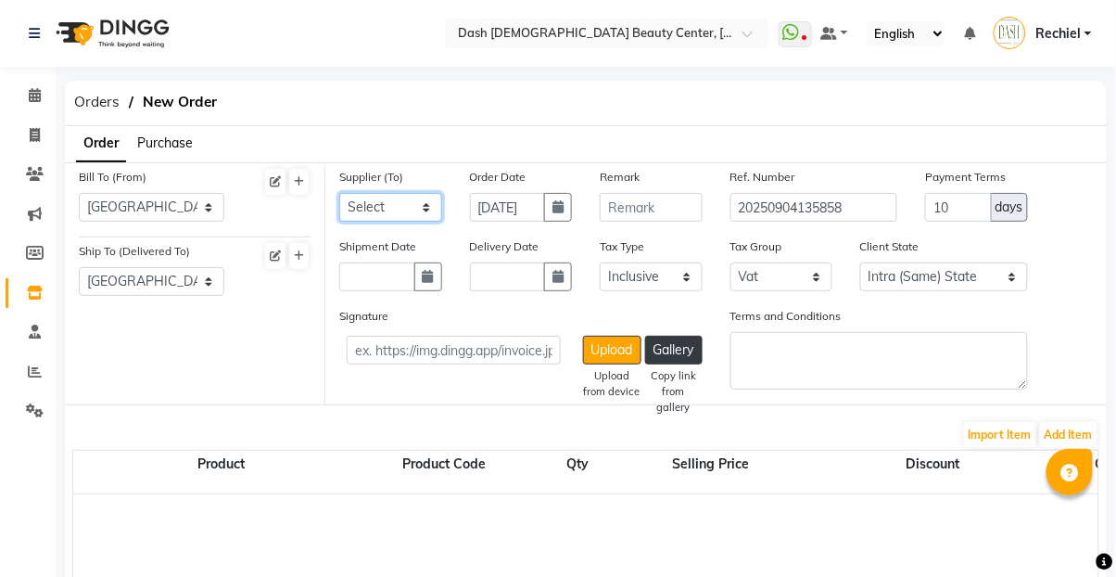
click at [414, 208] on select "Select SPAR - SPAR ADNOC DISTRIBUTION - ADNOC [PERSON_NAME] Millia Cosmetics - …" at bounding box center [390, 207] width 103 height 29
select select "4804"
click at [339, 193] on select "Select SPAR - SPAR ADNOC DISTRIBUTION - ADNOC [PERSON_NAME] Millia Cosmetics - …" at bounding box center [390, 207] width 103 height 29
click at [550, 280] on button "button" at bounding box center [558, 276] width 28 height 29
select select "9"
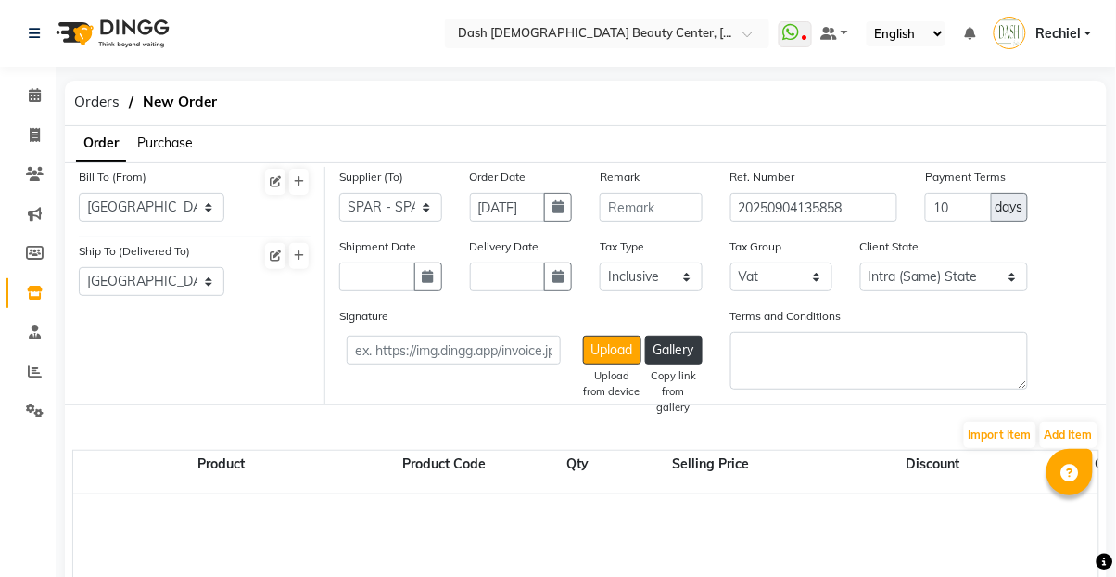
select select "2025"
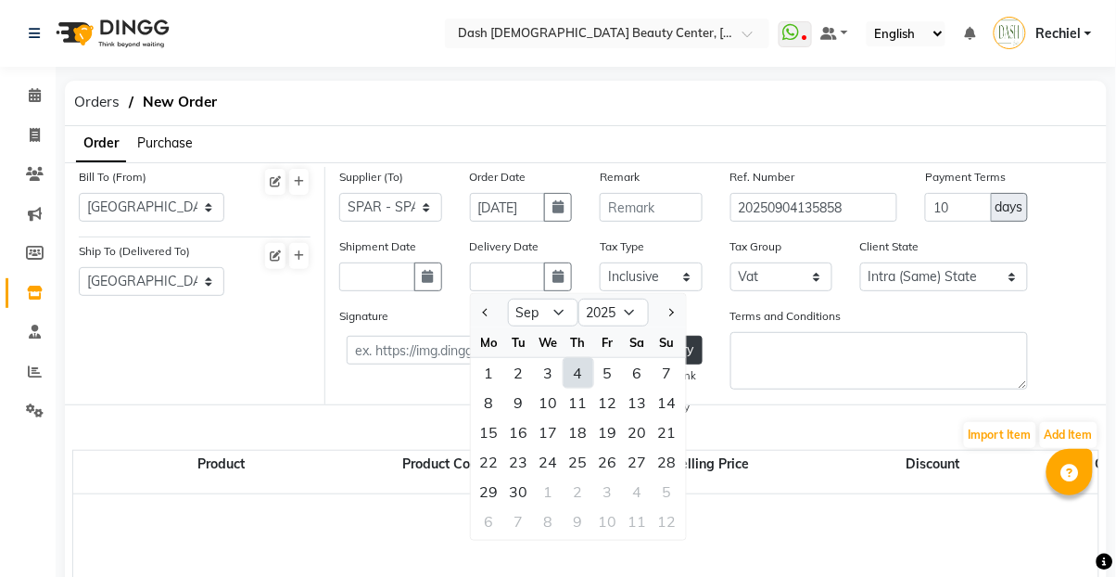
click at [568, 365] on div "4" at bounding box center [579, 373] width 30 height 30
type input "[DATE]"
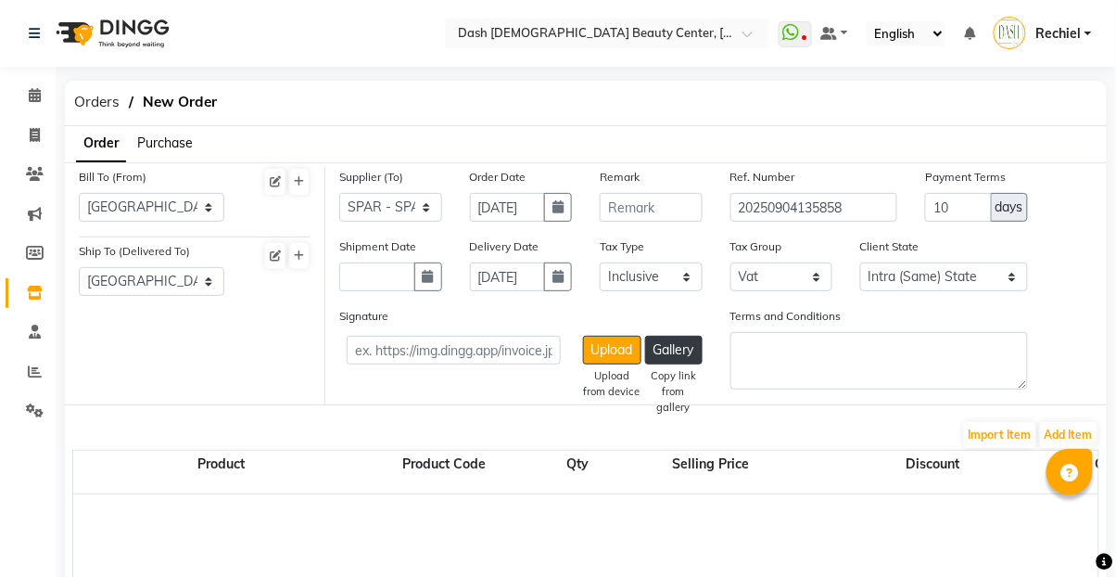
click at [438, 274] on button "button" at bounding box center [428, 276] width 28 height 29
select select "9"
select select "2025"
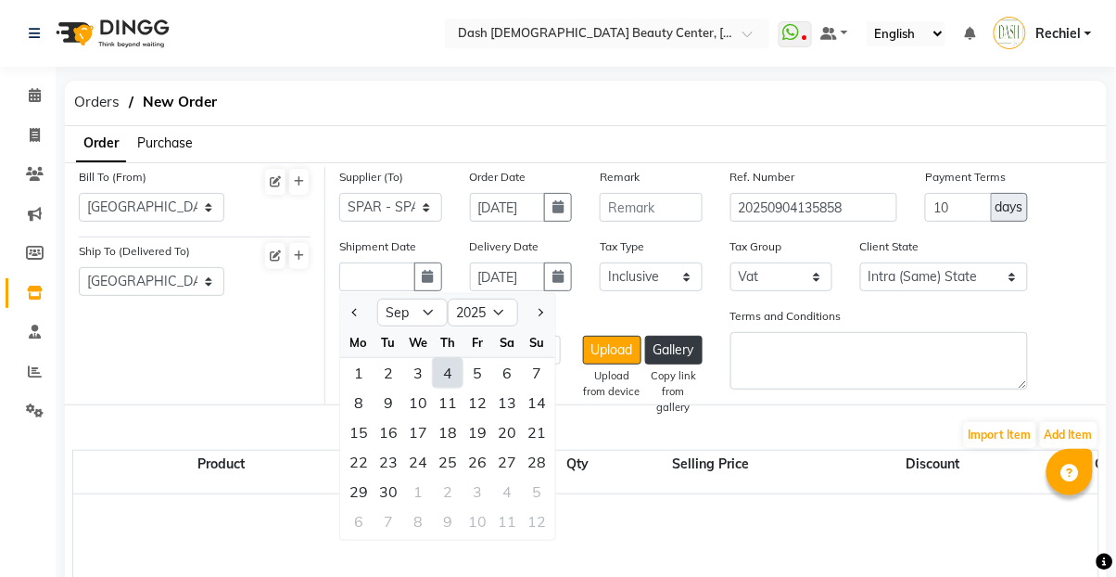
click at [452, 369] on div "4" at bounding box center [448, 373] width 30 height 30
type input "[DATE]"
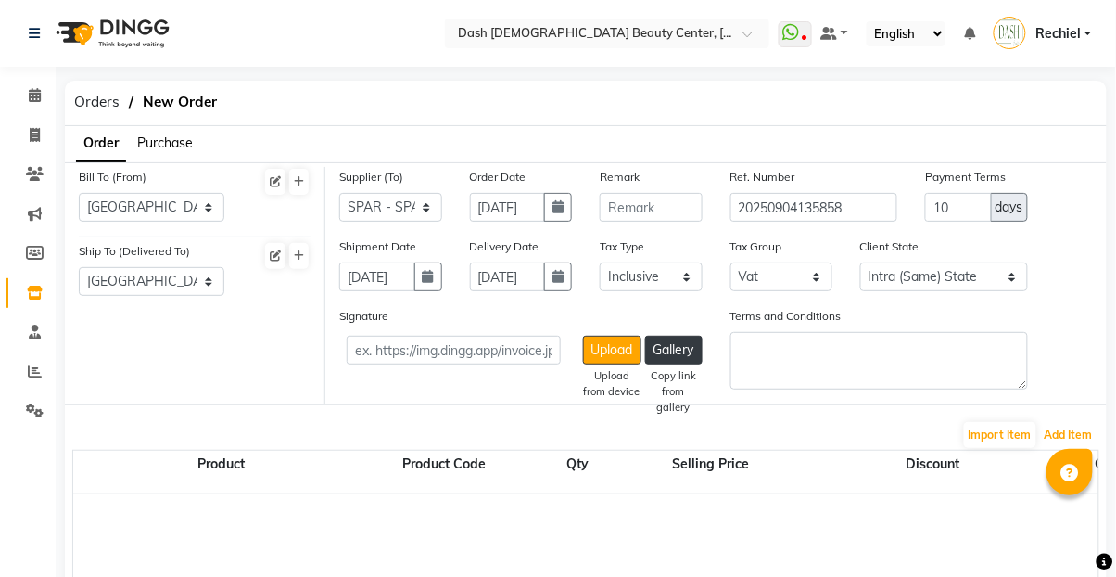
click at [1076, 440] on button "Add Item" at bounding box center [1068, 435] width 57 height 26
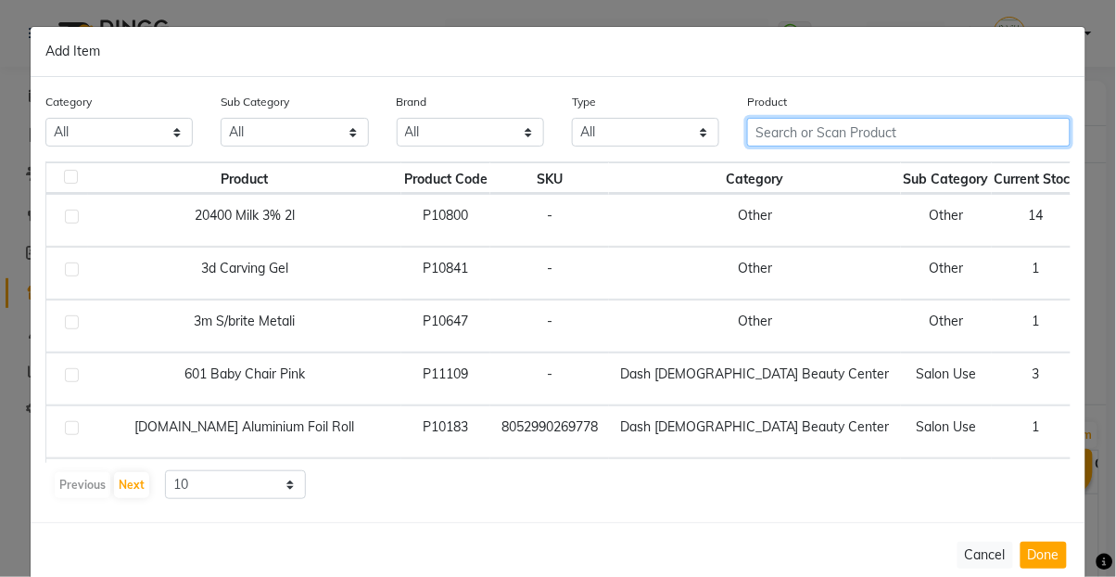
click at [884, 146] on input "text" at bounding box center [909, 132] width 324 height 29
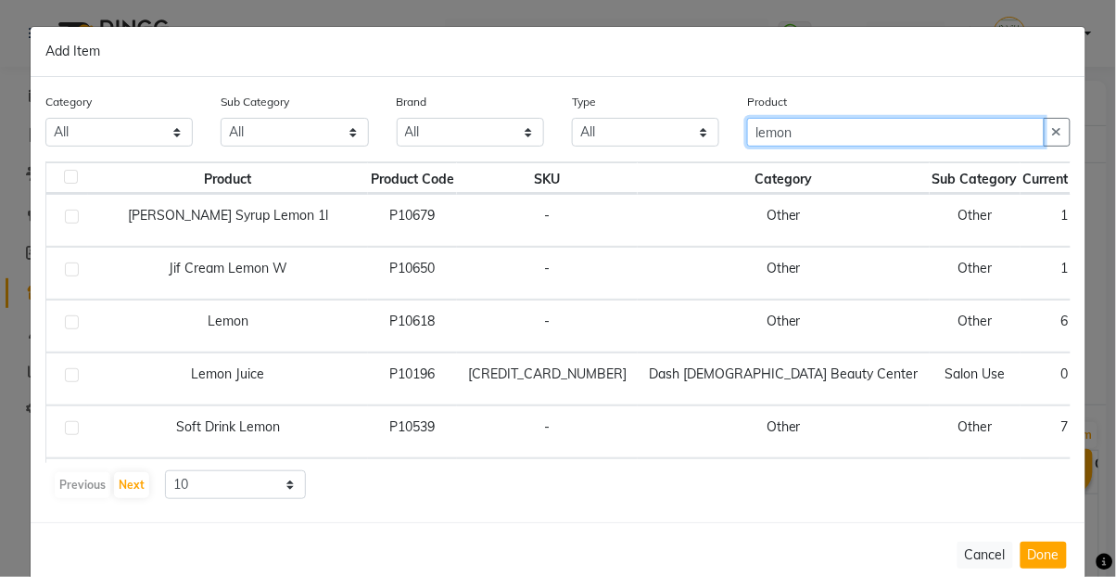
type input "lemon"
checkbox input "true"
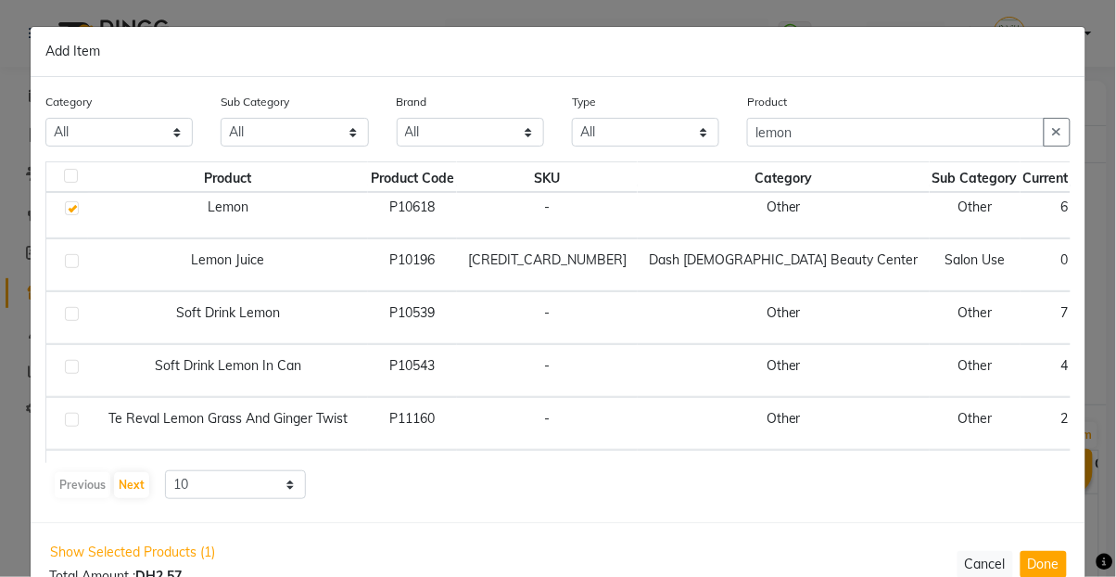
scroll to position [122, 0]
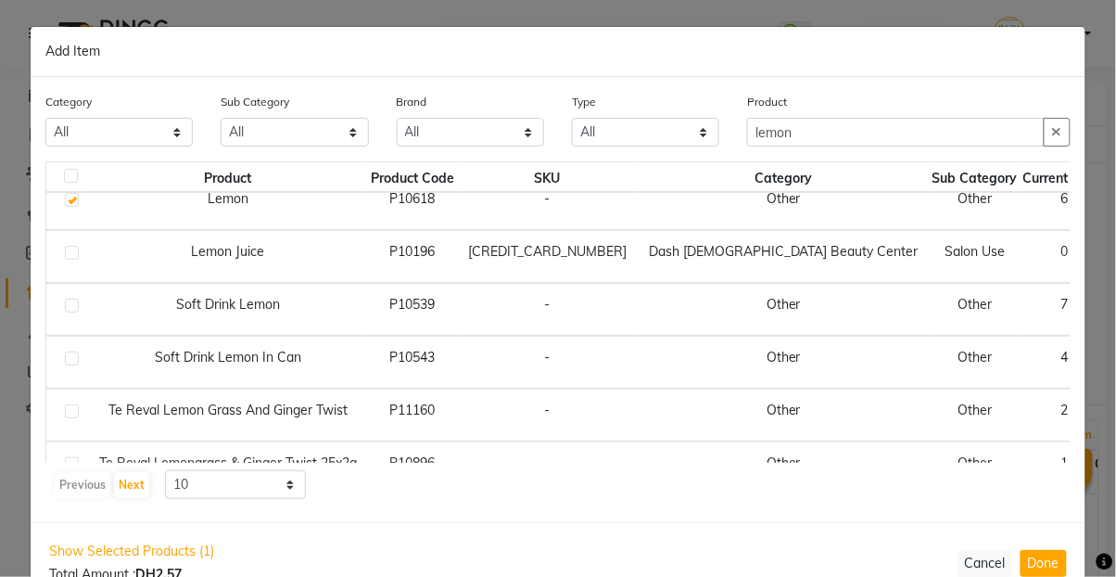
click at [1050, 576] on button "Done" at bounding box center [1044, 563] width 46 height 27
select select "3972"
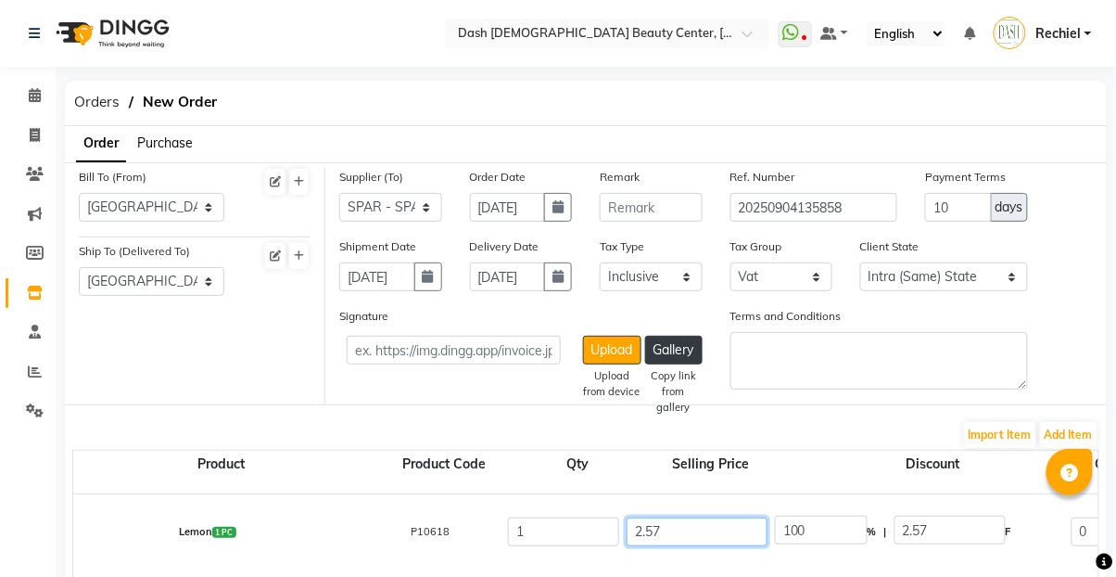
click at [691, 526] on input "2.57" at bounding box center [697, 531] width 141 height 29
type input "2.5"
type input "102.8"
type input "2"
type input "128.5"
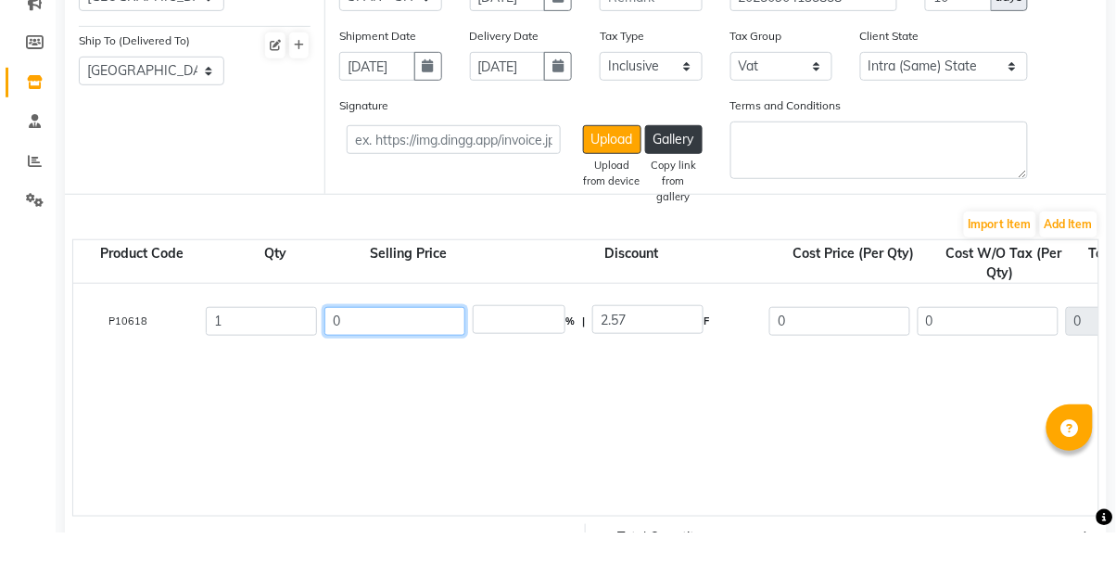
scroll to position [0, 303]
type input "0"
click at [846, 370] on input "0" at bounding box center [839, 365] width 141 height 29
type input "0"
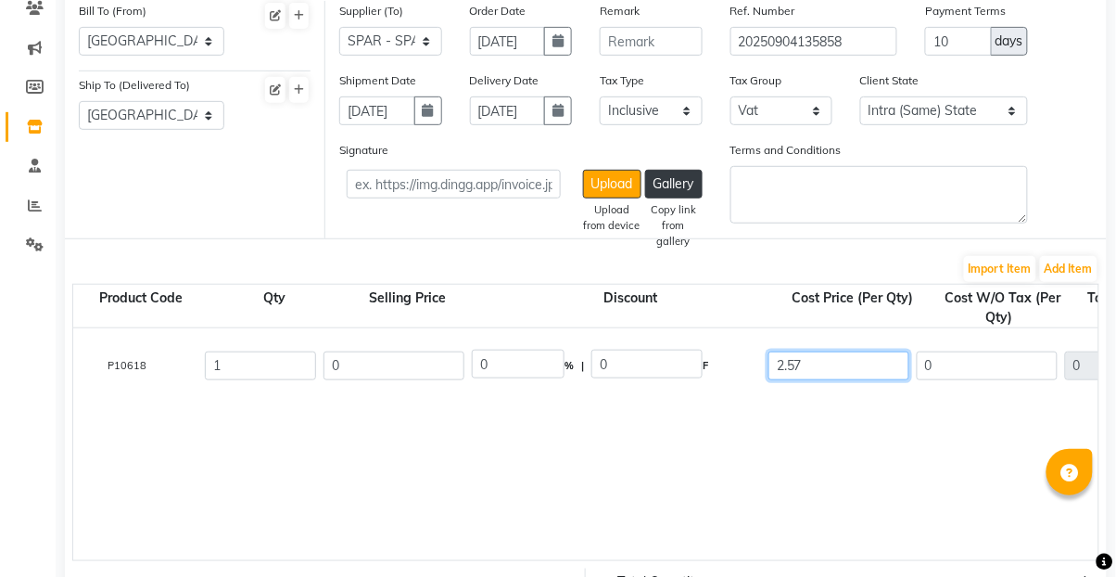
type input "2.57"
click at [963, 465] on div "Lemon 1 PC P10618 1 0 0 % | 0 F 2.57 0 0 None Vat (5%) 0 0" at bounding box center [908, 444] width 2276 height 232
type input "2.45"
type input "0.12"
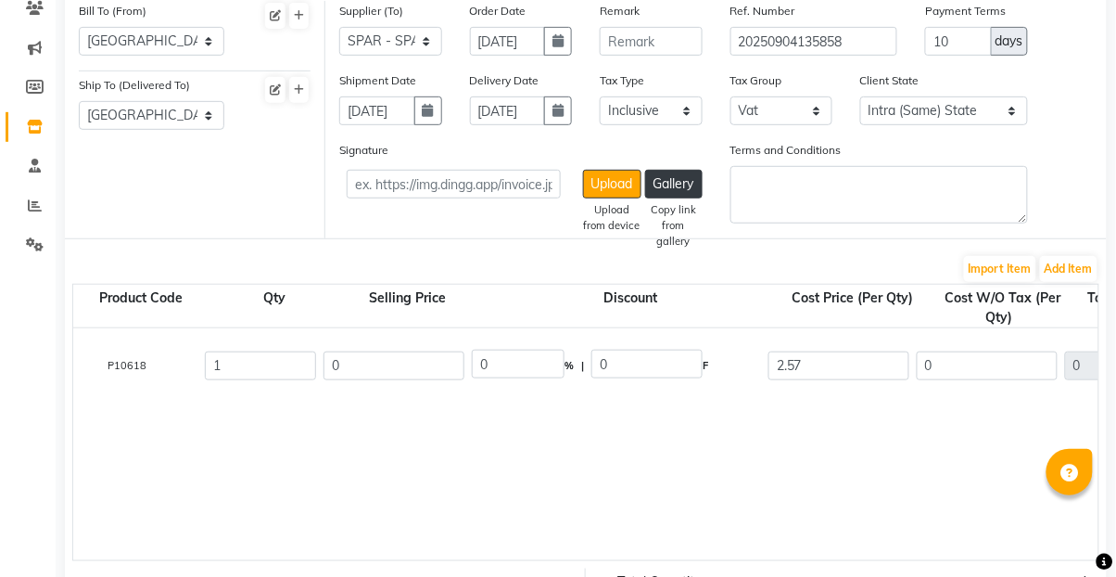
type input "2.57"
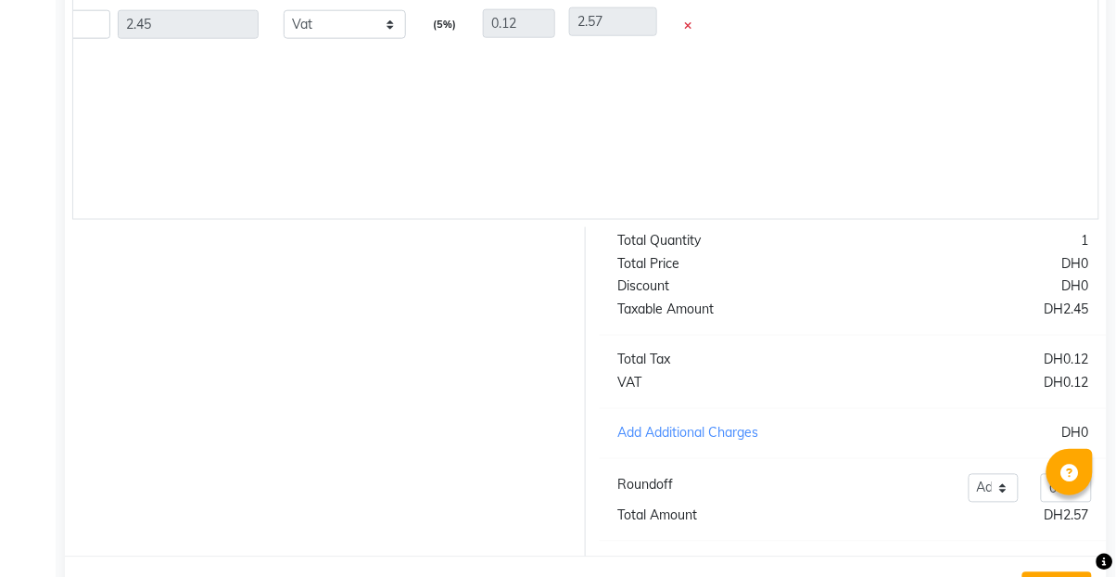
scroll to position [521, 0]
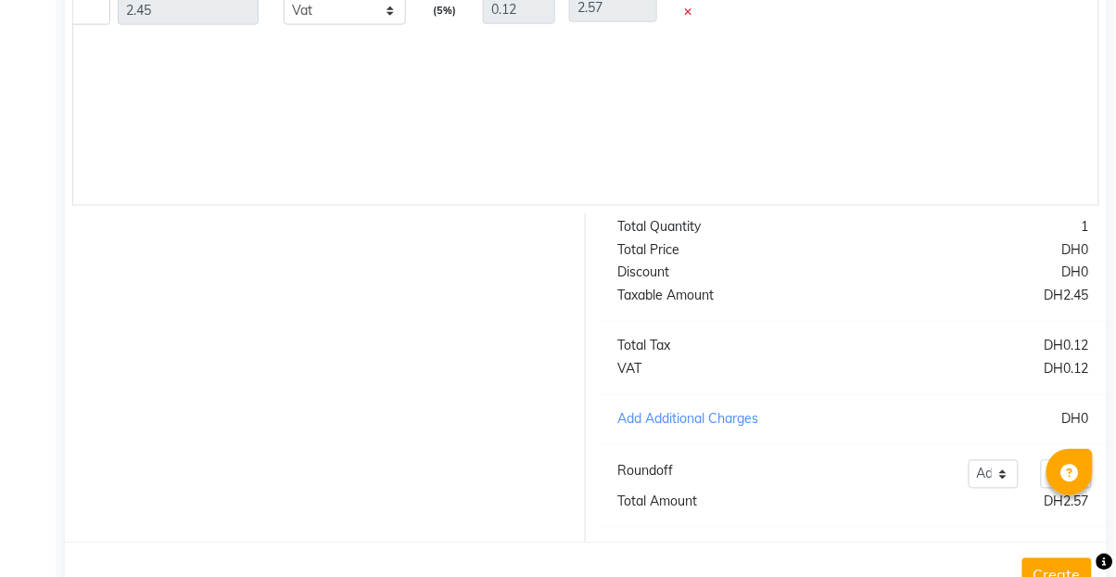
click at [1046, 576] on button "Create" at bounding box center [1058, 574] width 70 height 33
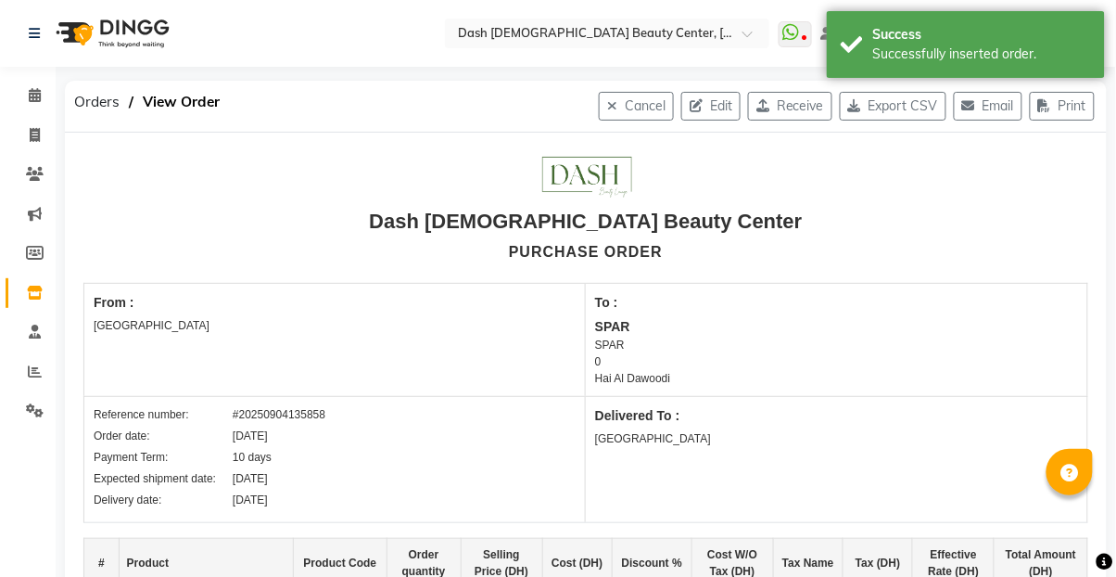
click at [786, 104] on button "Receive" at bounding box center [790, 106] width 84 height 29
select select "1470"
select select "1471"
select select "4804"
select select "true"
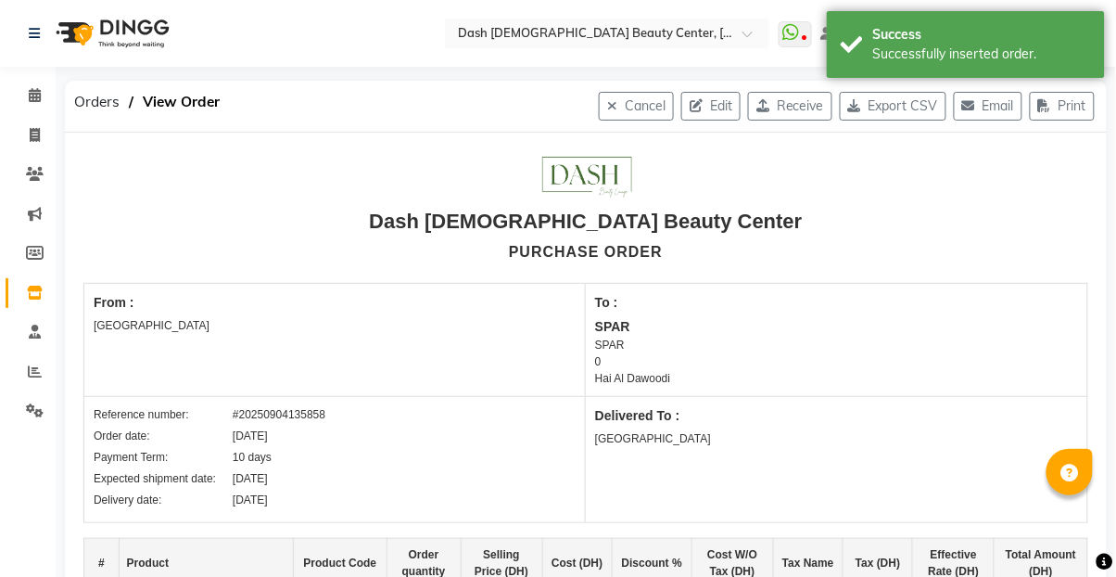
select select "3972"
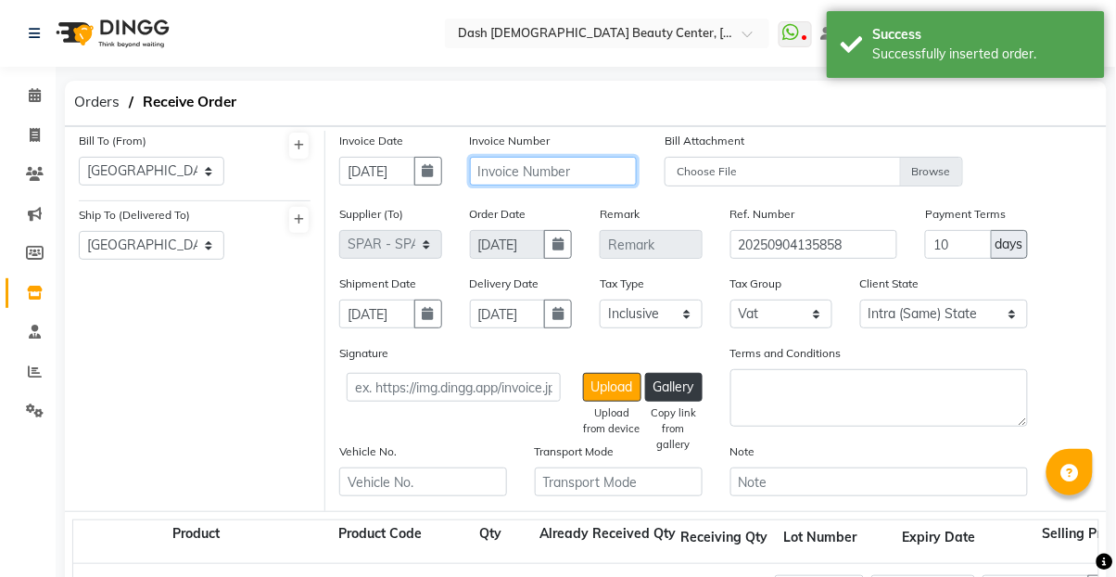
click at [572, 178] on input "text" at bounding box center [554, 171] width 168 height 29
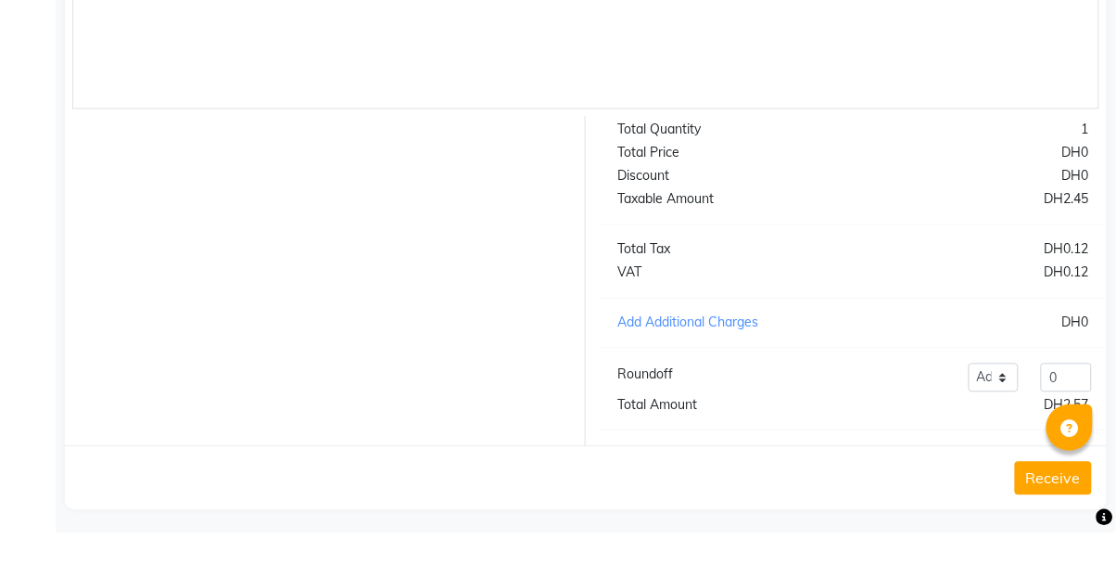
scroll to position [650, 0]
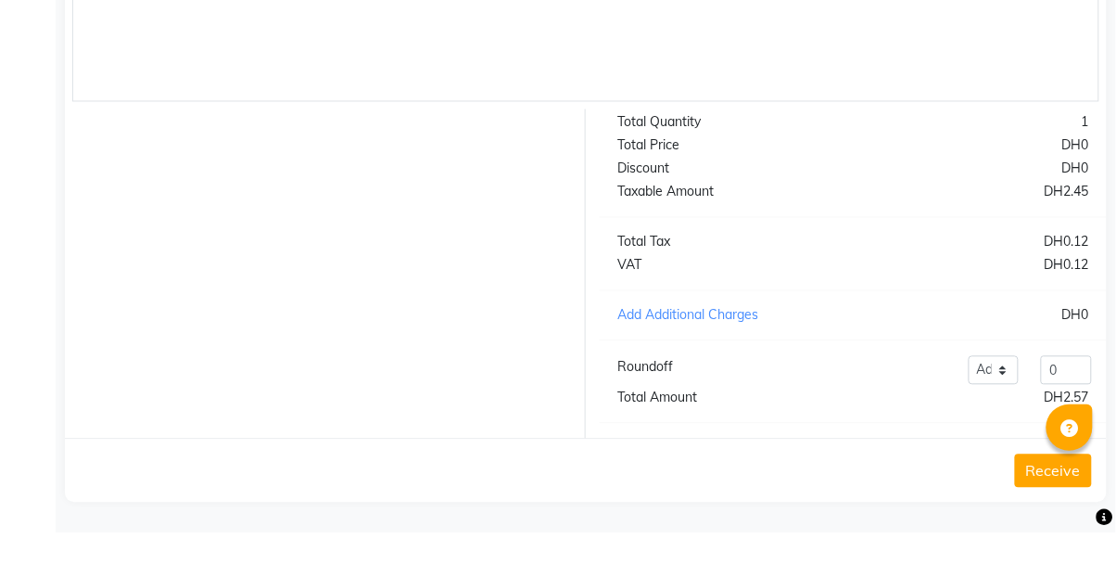
type input "30802100071539"
click at [1038, 520] on button "Receive" at bounding box center [1053, 515] width 77 height 33
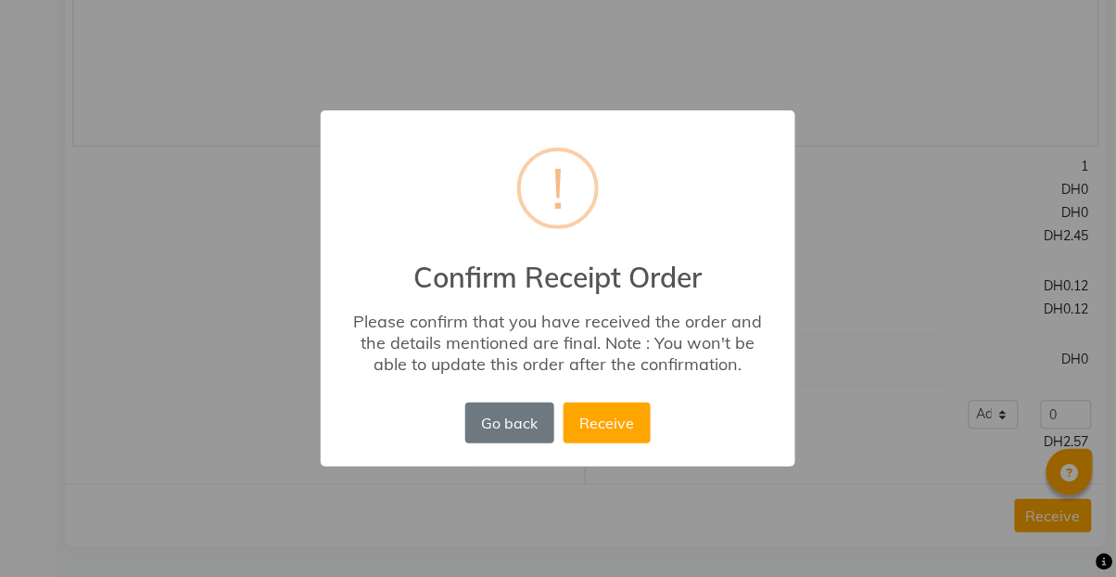
click at [625, 441] on button "Receive" at bounding box center [607, 422] width 87 height 41
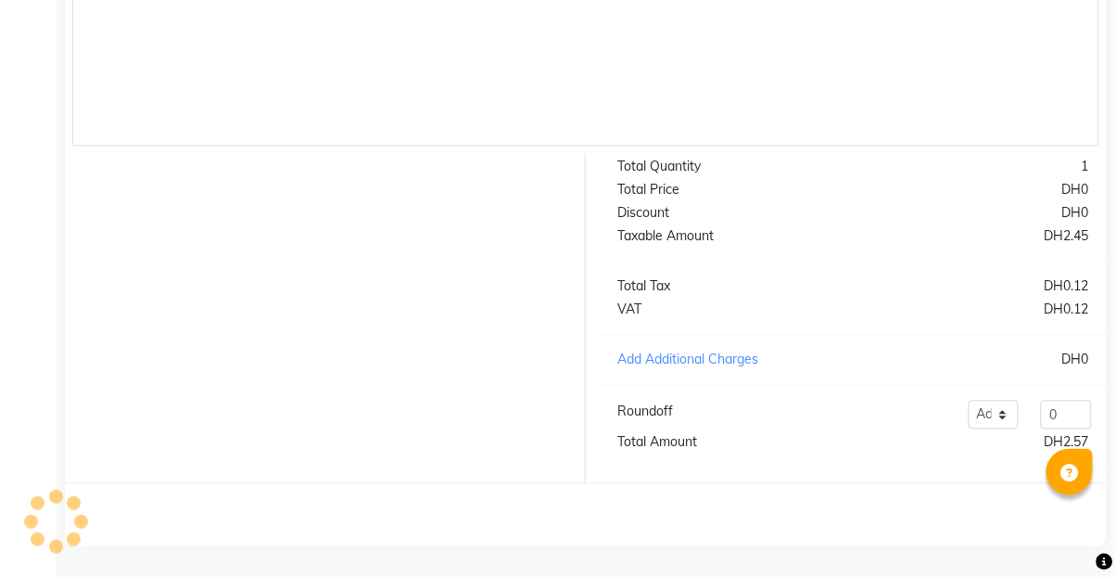
scroll to position [0, 0]
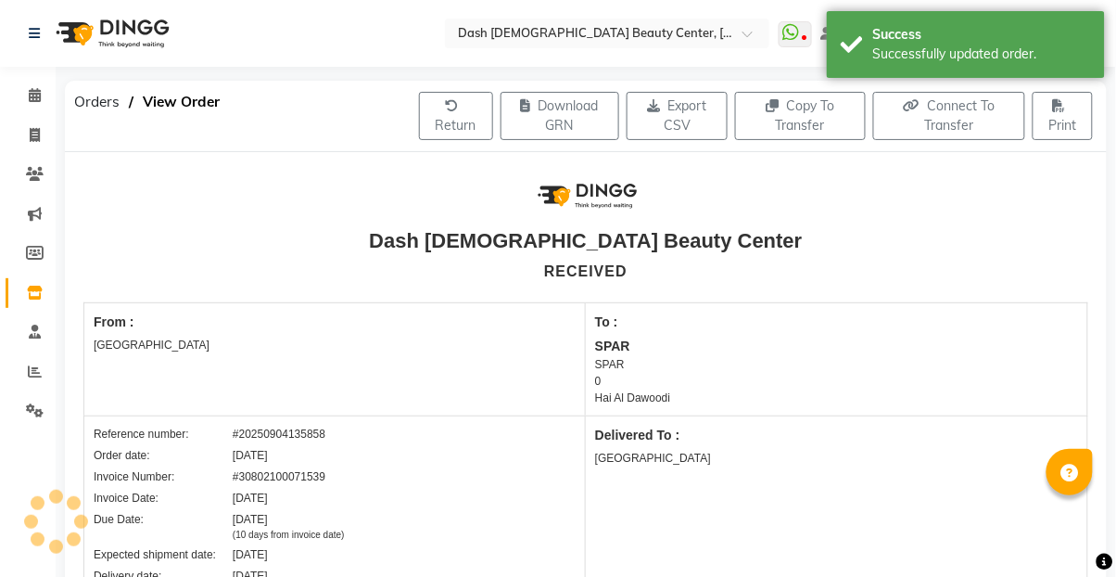
click at [104, 107] on span "Orders" at bounding box center [97, 101] width 64 height 33
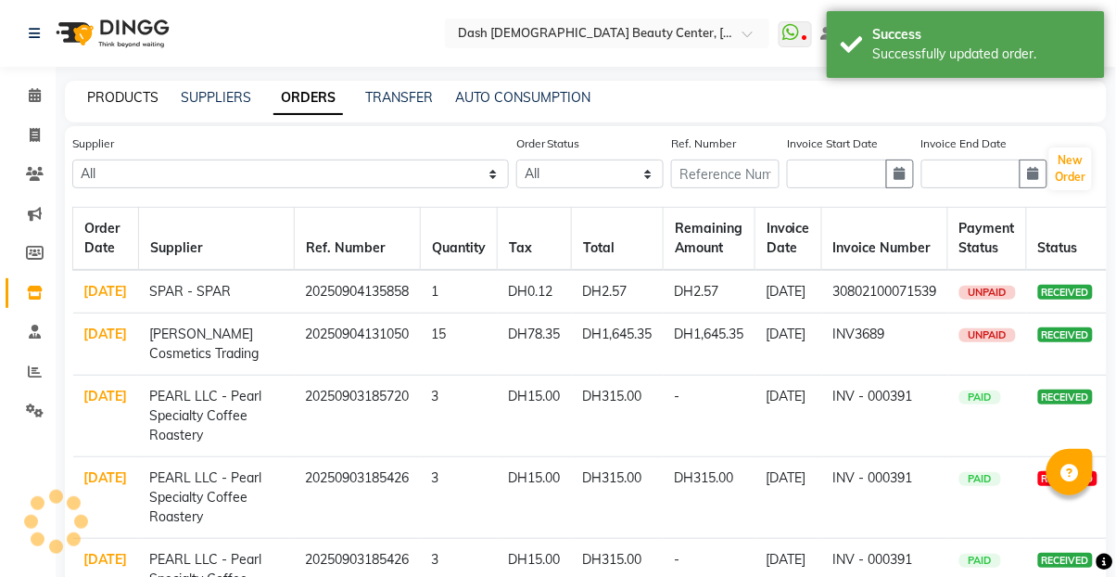
click at [158, 93] on link "PRODUCTS" at bounding box center [122, 97] width 71 height 17
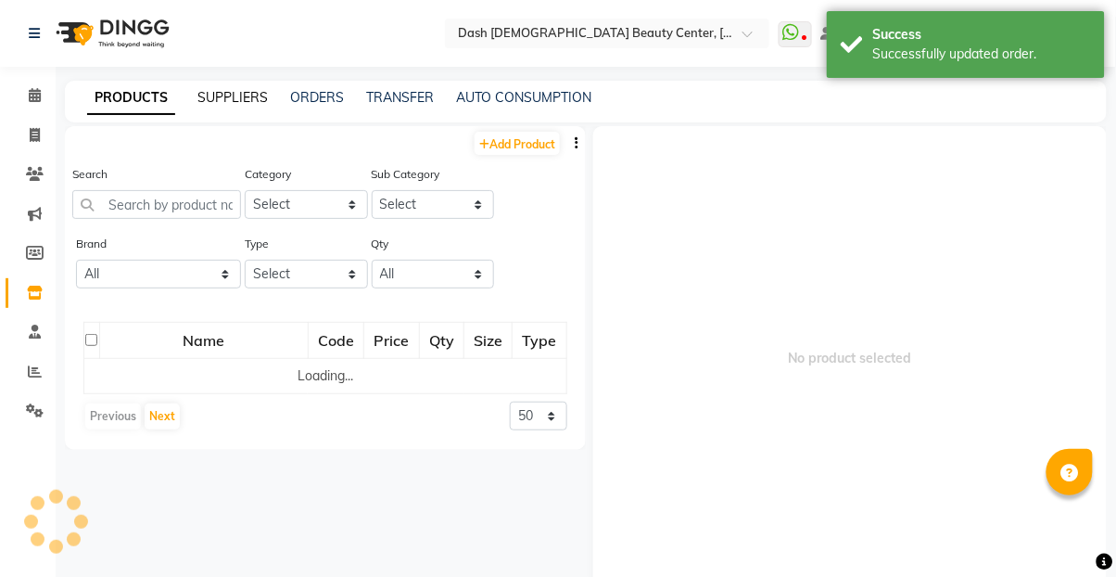
click at [229, 102] on link "SUPPLIERS" at bounding box center [232, 97] width 70 height 17
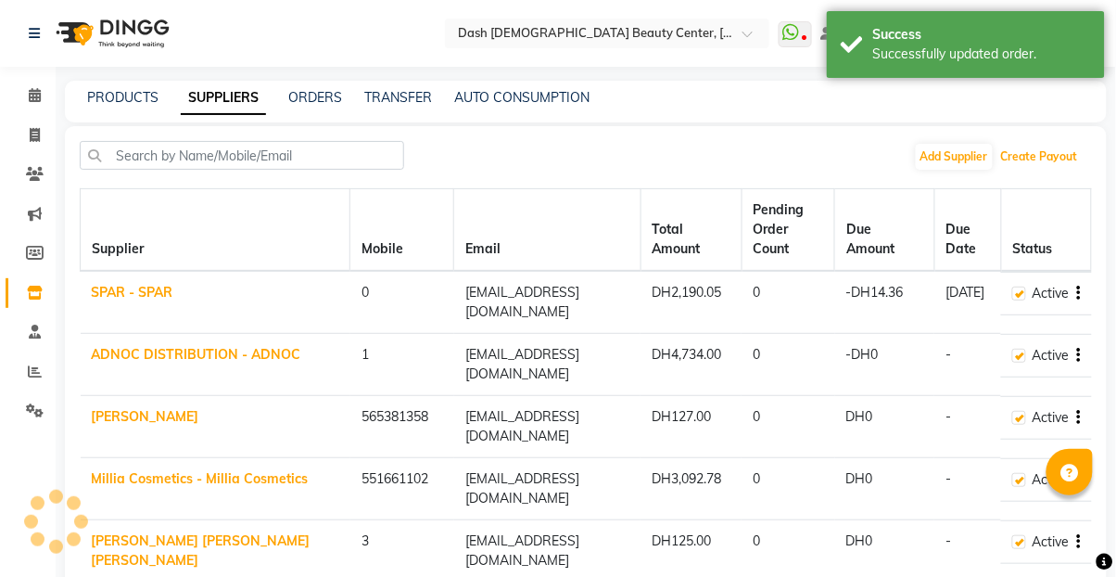
click at [1058, 159] on button "Create Payout" at bounding box center [1040, 157] width 86 height 26
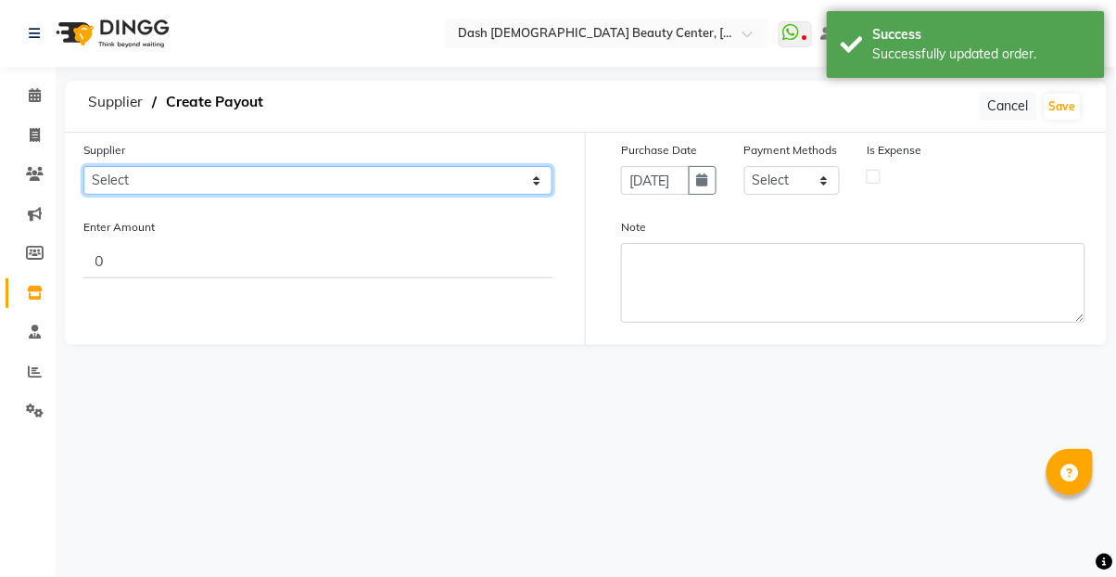
click at [442, 177] on select "Select SPAR - SPAR ADNOC DISTRIBUTION - ADNOC [PERSON_NAME] Millia Cosmetics - …" at bounding box center [317, 180] width 469 height 29
select select "4804"
click at [83, 166] on select "Select SPAR - SPAR ADNOC DISTRIBUTION - ADNOC [PERSON_NAME] Millia Cosmetics - …" at bounding box center [317, 180] width 469 height 29
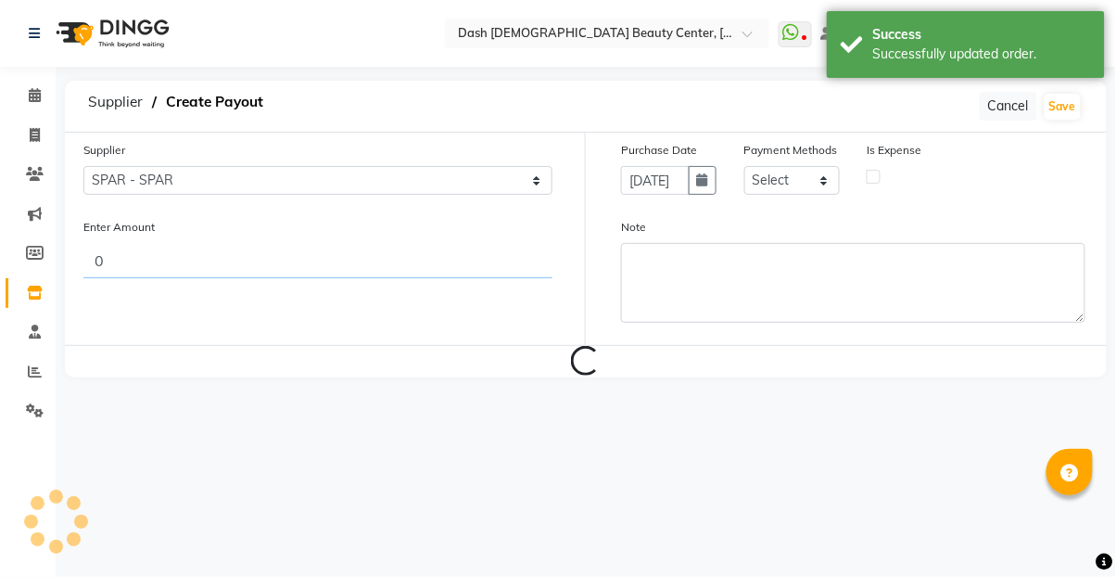
click at [379, 254] on input "0" at bounding box center [317, 260] width 469 height 35
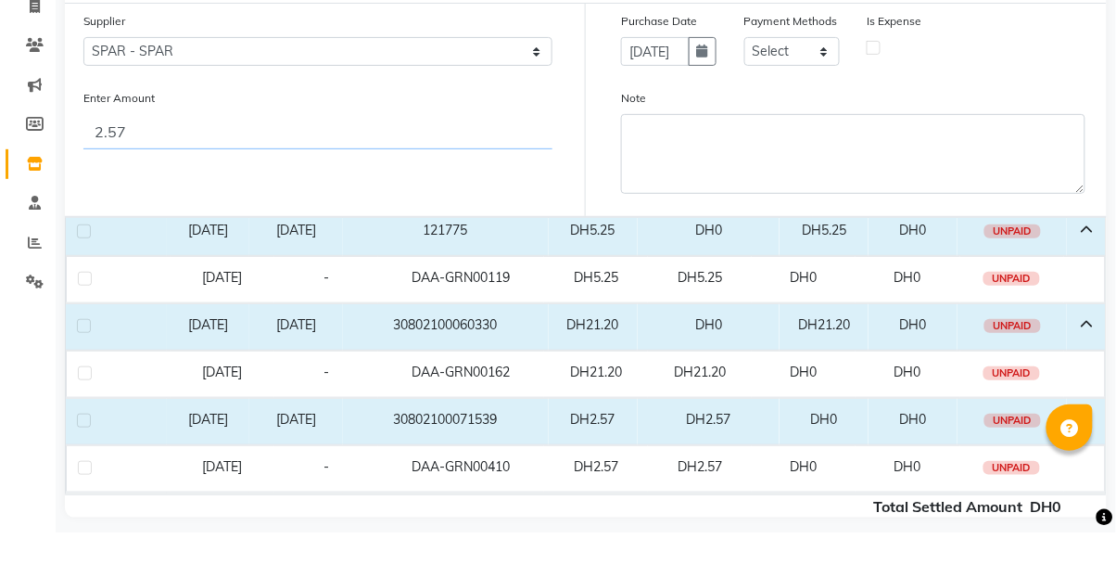
scroll to position [100, 0]
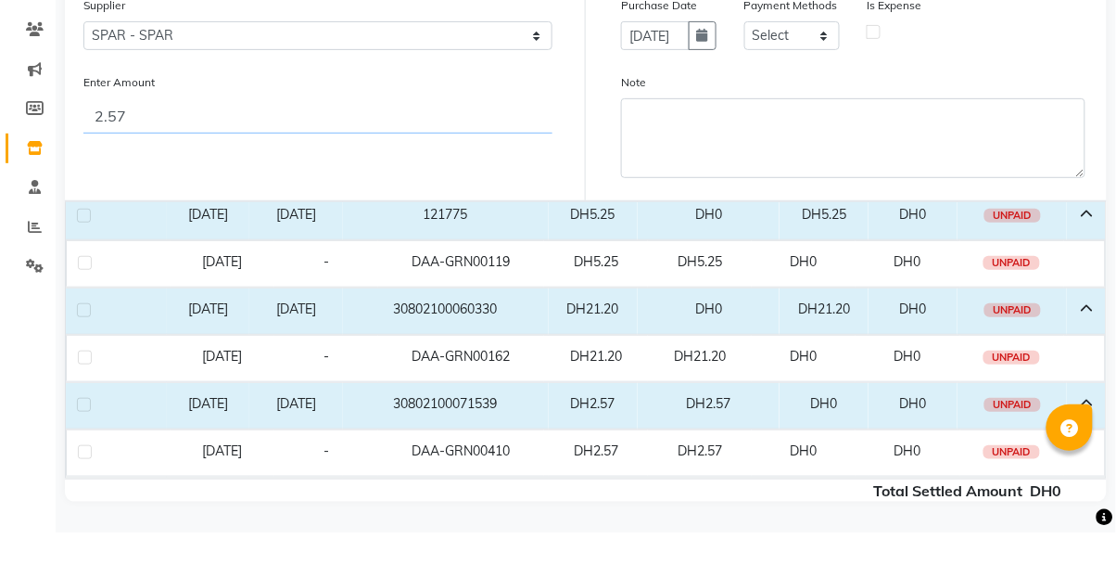
type input "2.57"
click at [84, 447] on label at bounding box center [84, 449] width 14 height 14
click at [84, 447] on input "checkbox" at bounding box center [83, 450] width 12 height 12
checkbox input "true"
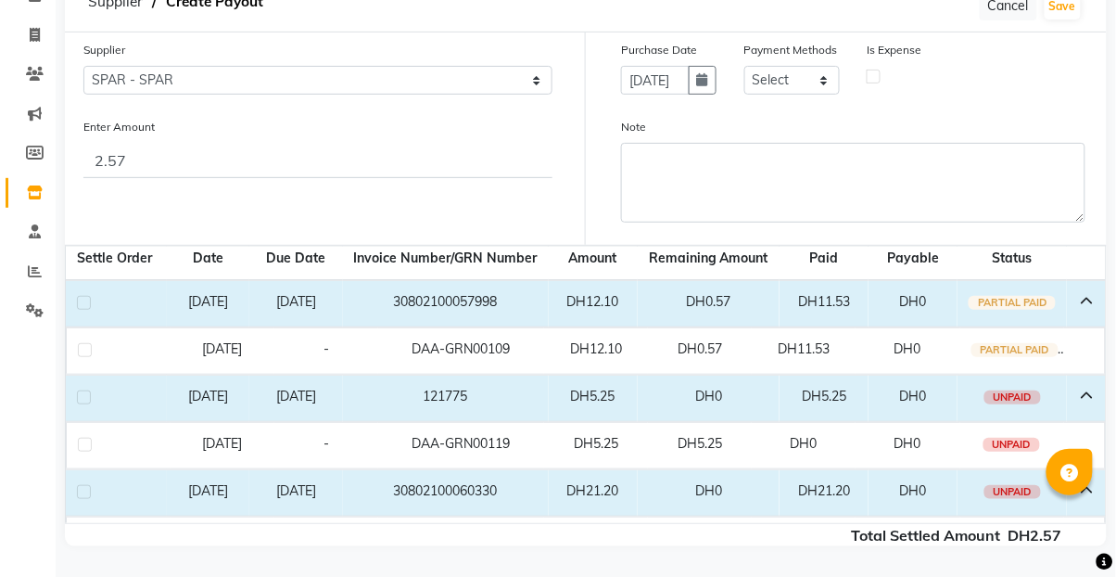
scroll to position [0, 0]
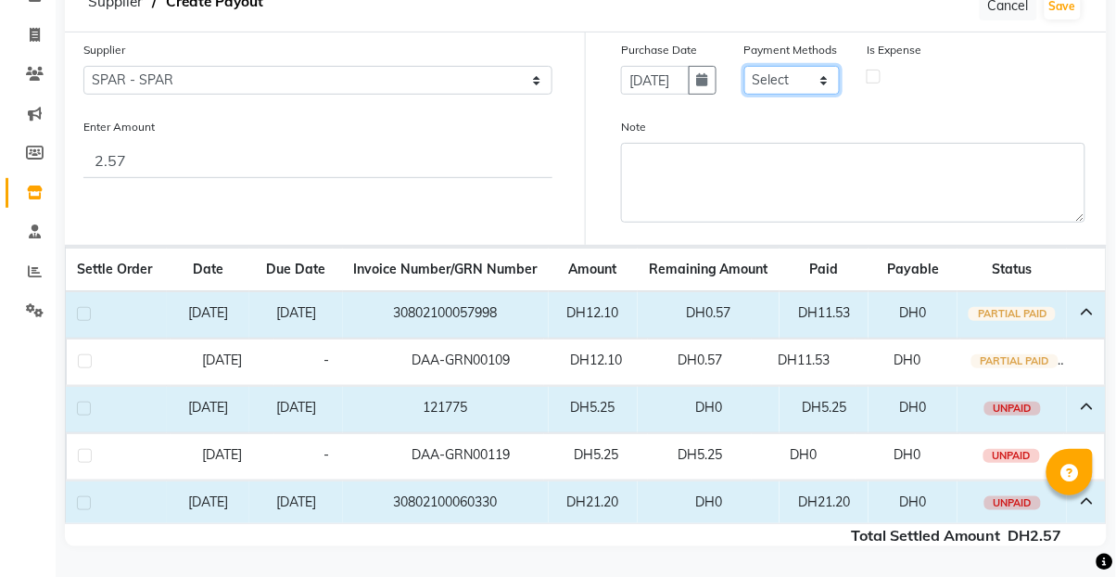
click at [818, 74] on select "Select CASH CARD ONLINE On Account Wallet Package Prepaid Gift Card" at bounding box center [792, 80] width 95 height 29
select select "1"
click at [745, 66] on select "Select CASH CARD ONLINE On Account Wallet Package Prepaid Gift Card" at bounding box center [792, 80] width 95 height 29
click at [869, 76] on label at bounding box center [874, 77] width 14 height 14
click at [869, 76] on input "checkbox" at bounding box center [874, 76] width 12 height 12
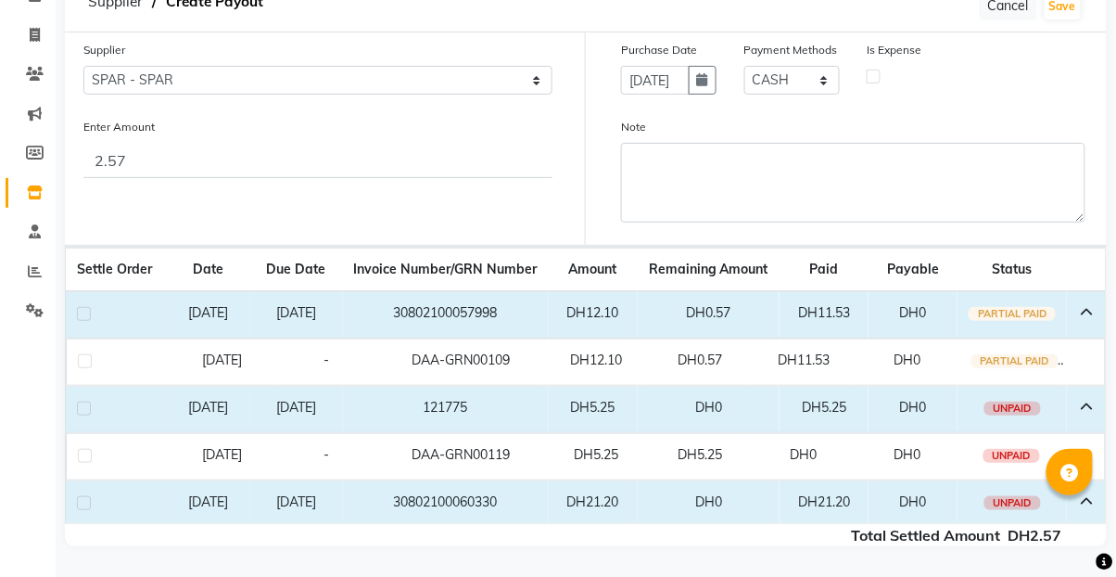
checkbox input "true"
select select "7494"
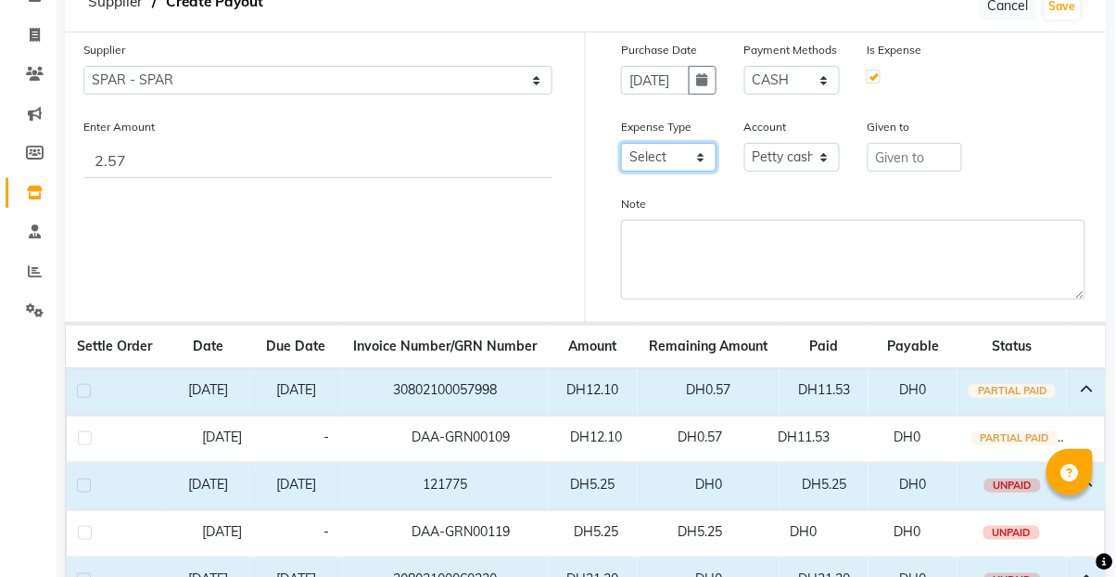
click at [697, 162] on select "Select Advance Salary Bank charges Car maintenance Cash transfer to bank Cash t…" at bounding box center [668, 157] width 95 height 29
click at [621, 143] on select "Select Advance Salary Bank charges Car maintenance Cash transfer to bank Cash t…" at bounding box center [668, 157] width 95 height 29
click at [814, 154] on select "Select [PERSON_NAME] cash Card Tax Cash In Hand" at bounding box center [792, 157] width 95 height 29
click at [697, 159] on select "Select Advance Salary Bank charges Car maintenance Cash transfer to bank Cash t…" at bounding box center [668, 157] width 95 height 29
select select "17"
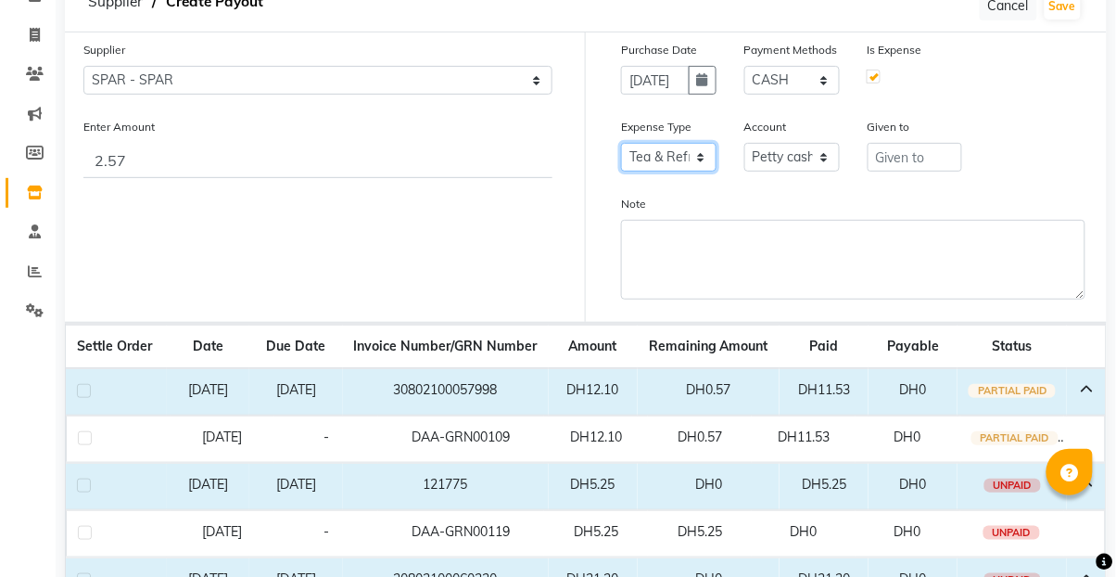
click at [621, 143] on select "Select Advance Salary Bank charges Car maintenance Cash transfer to bank Cash t…" at bounding box center [668, 157] width 95 height 29
click at [943, 158] on input "text" at bounding box center [915, 157] width 95 height 29
type input "spar"
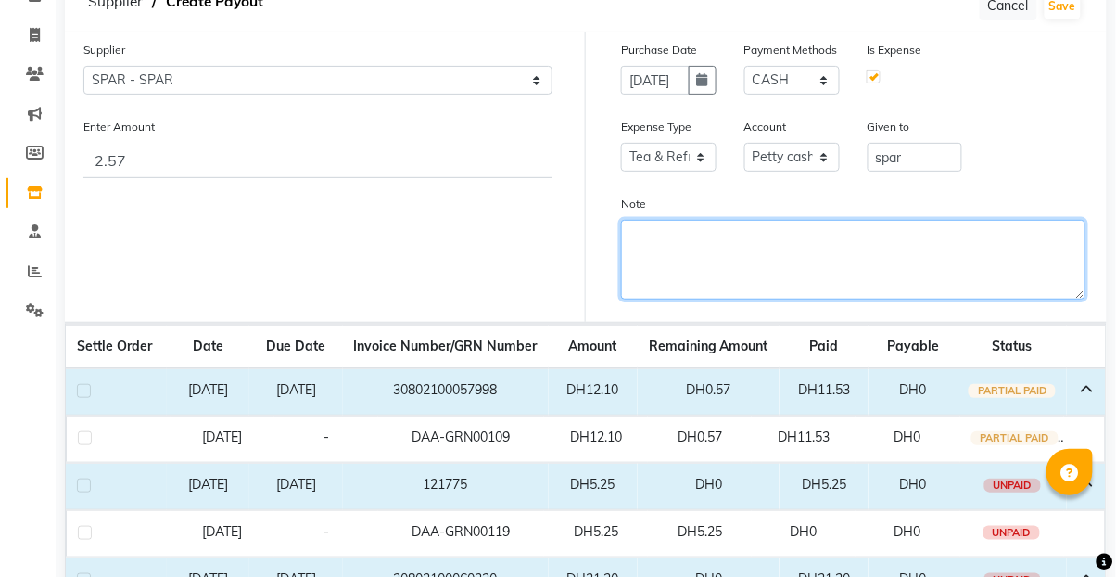
click at [936, 260] on textarea "Note" at bounding box center [853, 260] width 465 height 80
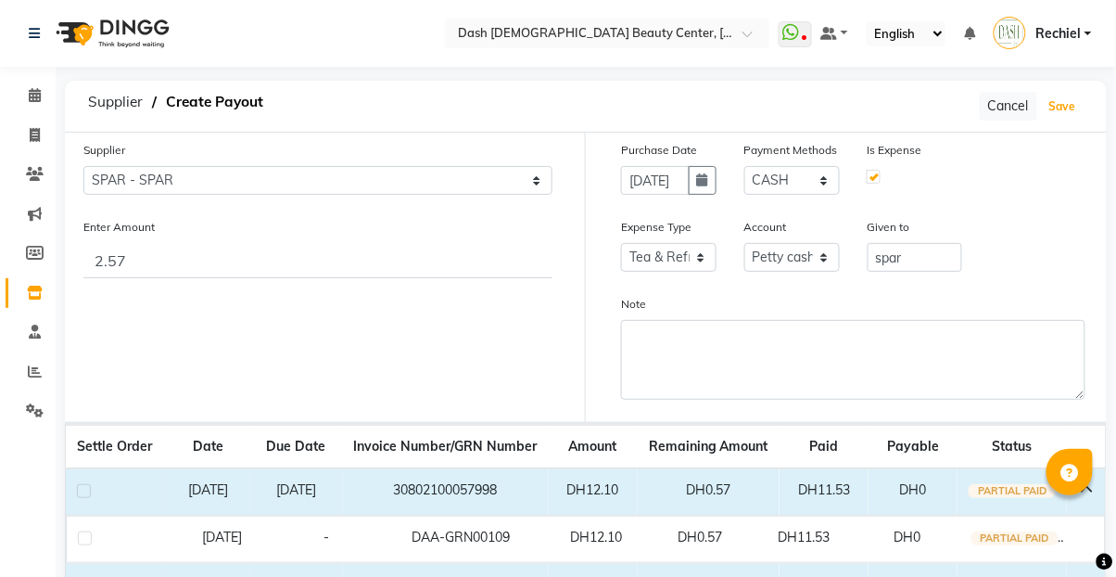
click at [1067, 105] on button "Save" at bounding box center [1063, 107] width 36 height 26
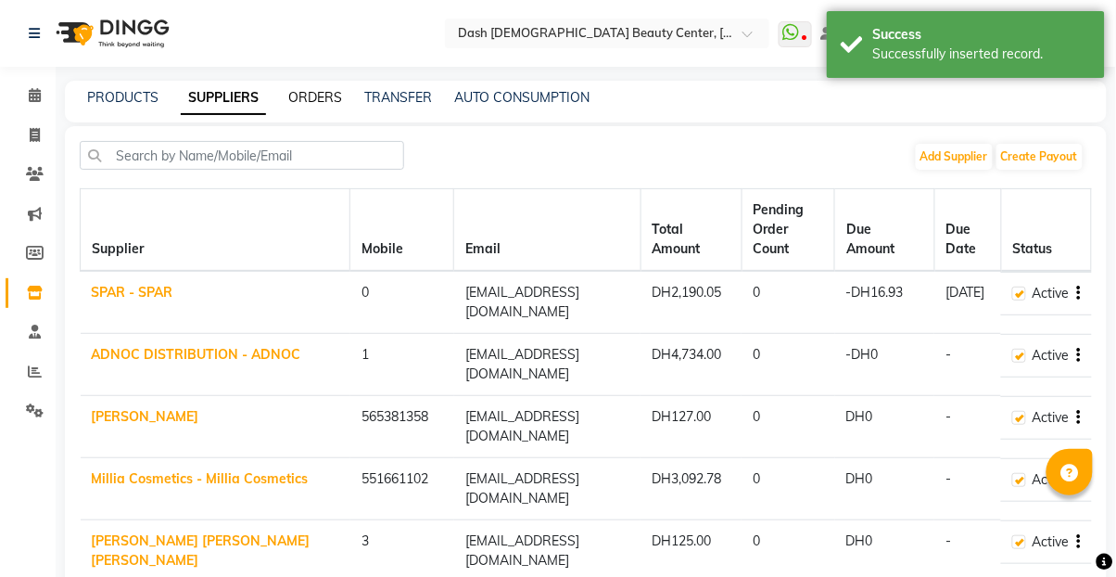
click at [319, 103] on link "ORDERS" at bounding box center [315, 97] width 54 height 17
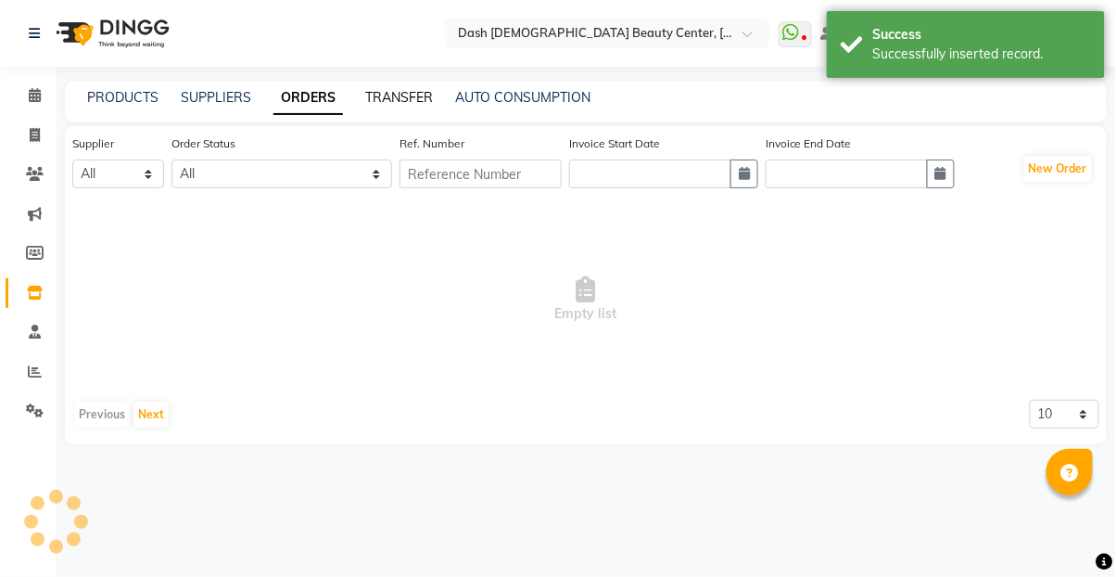
click at [405, 100] on link "TRANSFER" at bounding box center [399, 97] width 68 height 17
select select "sender"
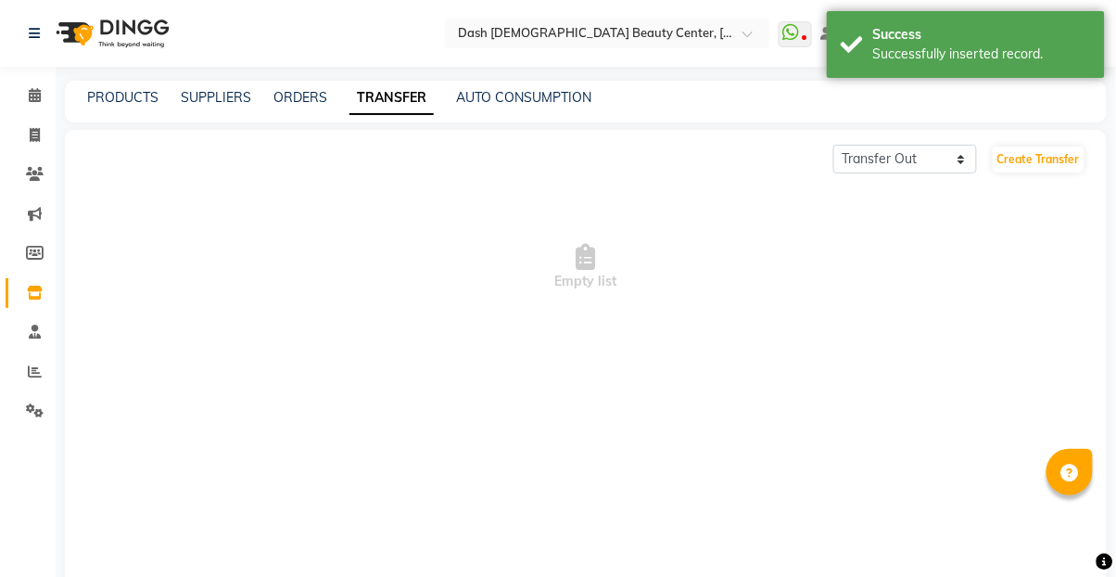
click at [294, 115] on div "PRODUCTS SUPPLIERS ORDERS TRANSFER AUTO CONSUMPTION" at bounding box center [586, 102] width 1042 height 42
click at [280, 96] on link "ORDERS" at bounding box center [301, 97] width 54 height 17
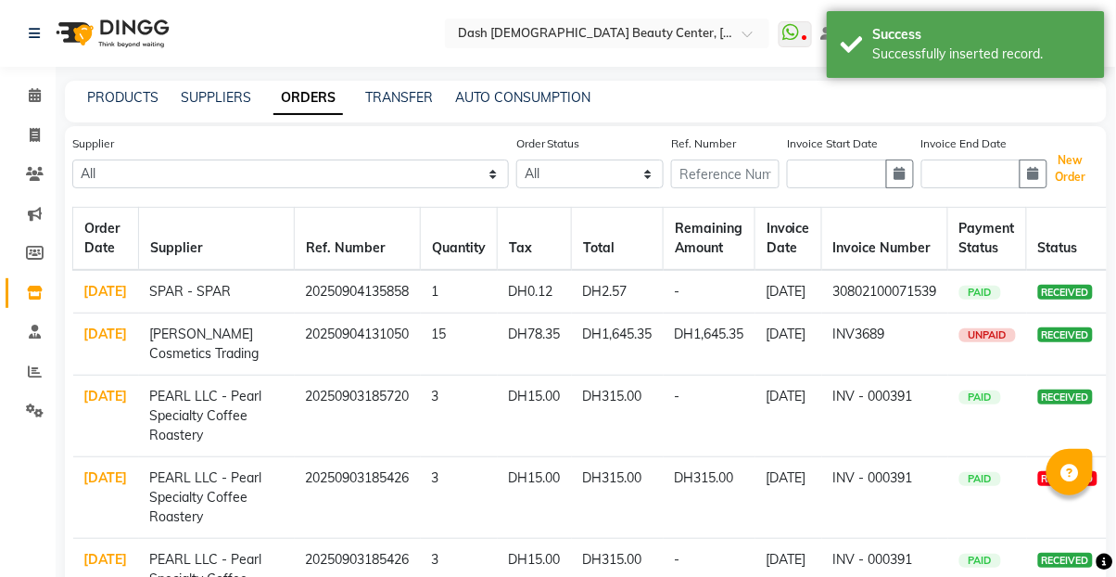
click at [1079, 177] on button "New Order" at bounding box center [1071, 168] width 43 height 43
select select "true"
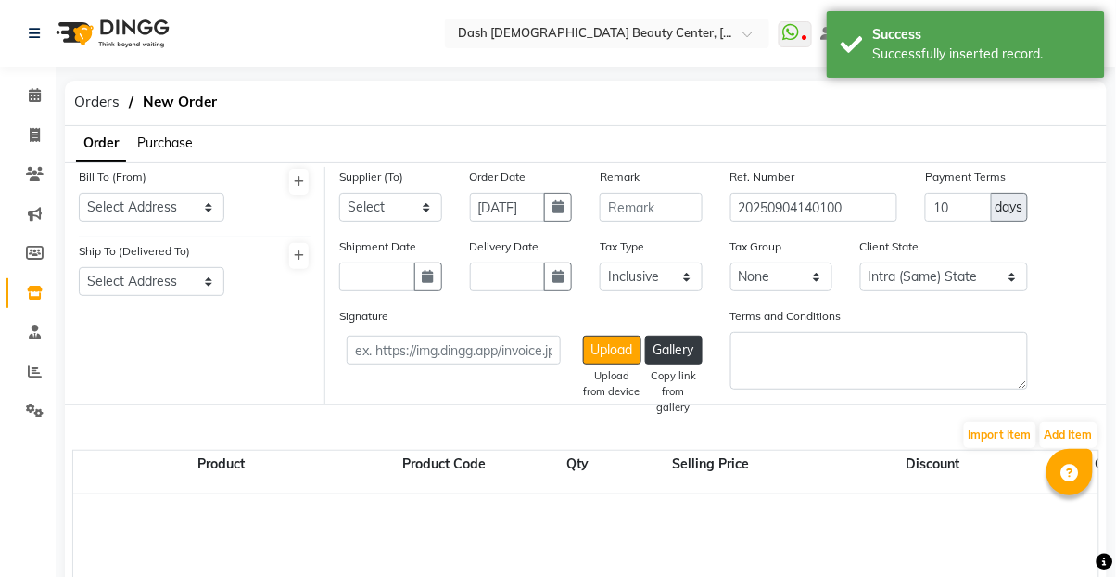
select select "3972"
click at [395, 199] on select "Select SPAR - SPAR ADNOC DISTRIBUTION - ADNOC [PERSON_NAME] Millia Cosmetics - …" at bounding box center [390, 207] width 103 height 29
click at [198, 215] on select "Select Address [GEOGRAPHIC_DATA]" at bounding box center [152, 207] width 146 height 29
click at [79, 193] on select "Select Address [GEOGRAPHIC_DATA]" at bounding box center [152, 207] width 146 height 29
click at [211, 203] on select "Select Address [GEOGRAPHIC_DATA]" at bounding box center [152, 207] width 146 height 29
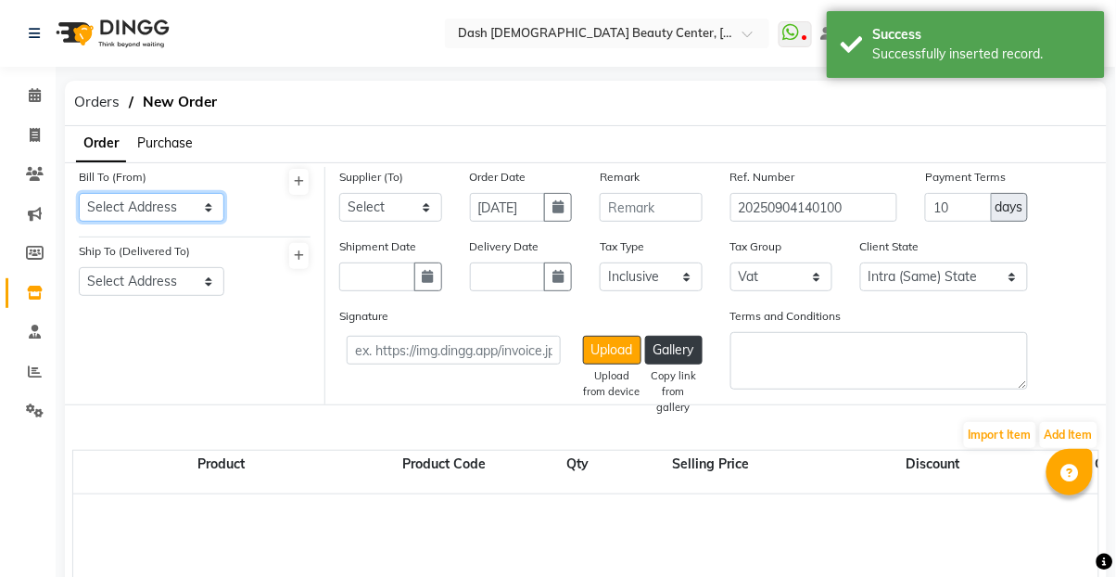
select select "1470"
click at [79, 193] on select "Select Address [GEOGRAPHIC_DATA]" at bounding box center [152, 207] width 146 height 29
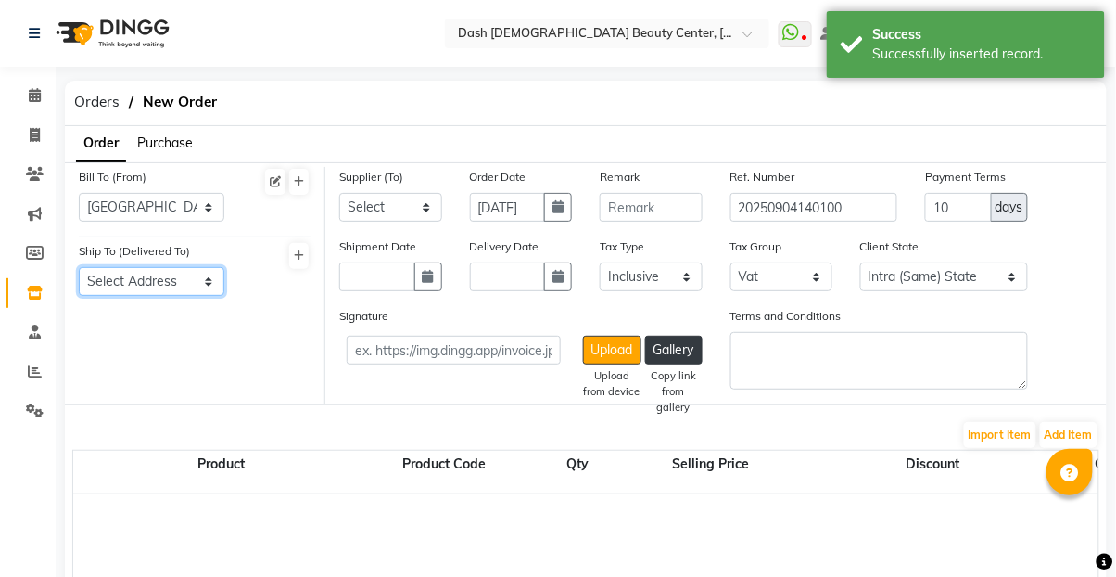
click at [191, 274] on select "Select Address [GEOGRAPHIC_DATA]" at bounding box center [152, 281] width 146 height 29
select select "1471"
click at [79, 267] on select "Select Address [GEOGRAPHIC_DATA]" at bounding box center [152, 281] width 146 height 29
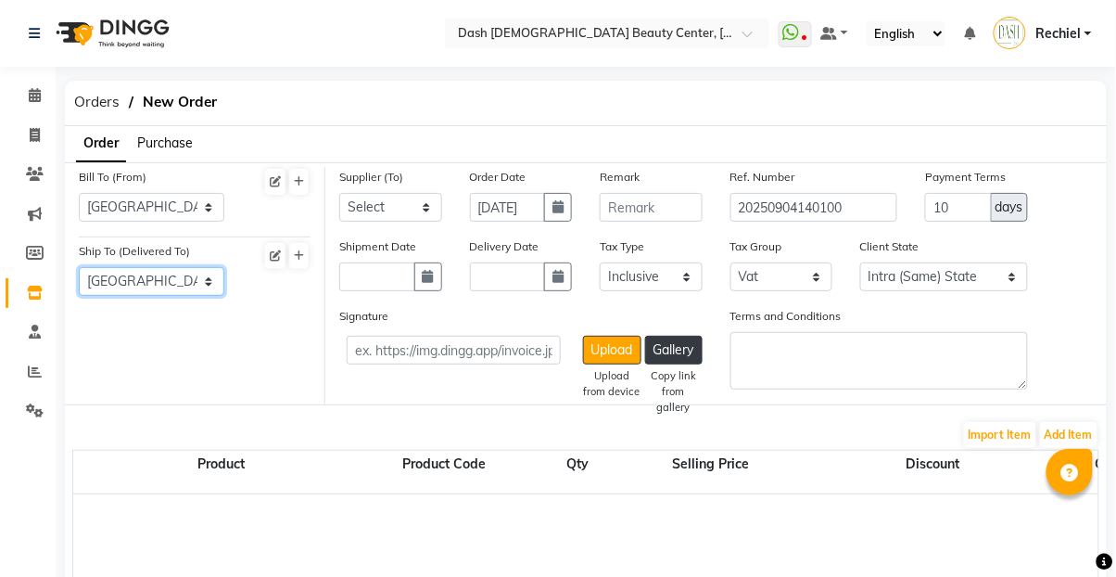
scroll to position [12, 0]
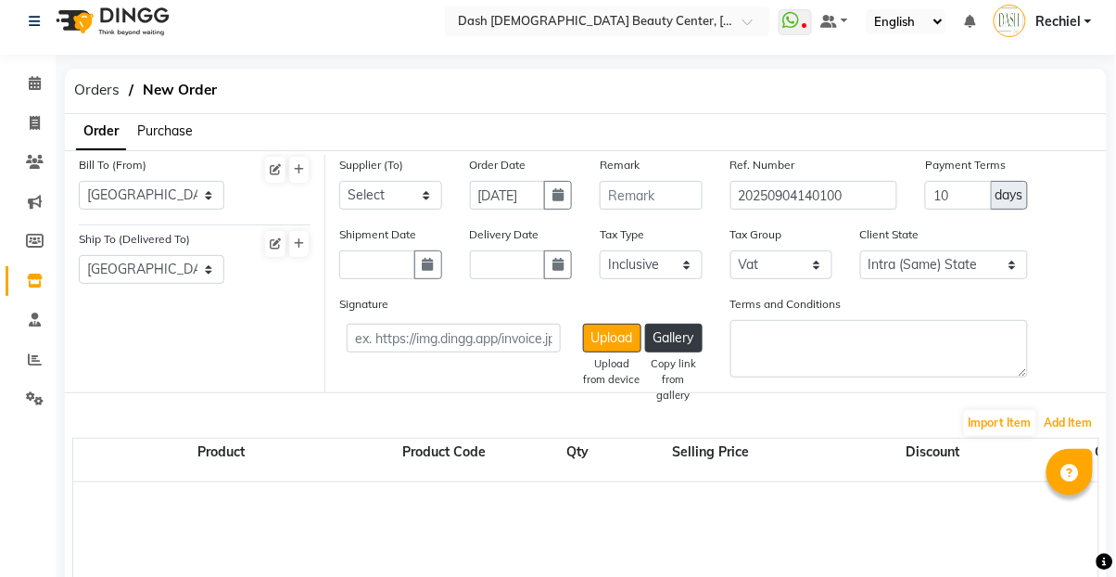
click at [1071, 430] on button "Add Item" at bounding box center [1068, 423] width 57 height 26
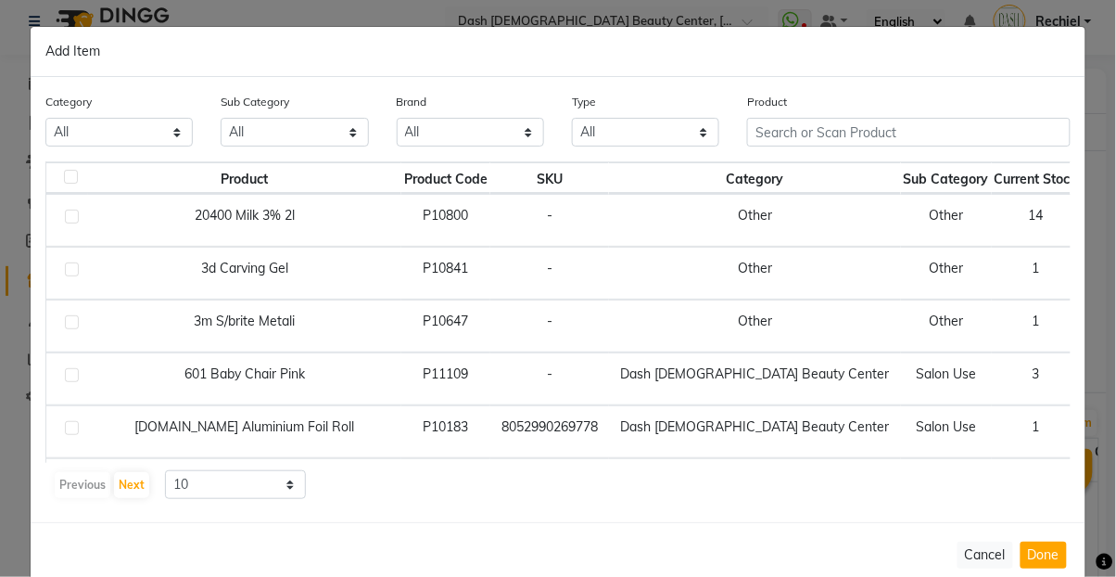
click at [341, 576] on ngb-modal-window "Add Item Category All Hair Skin Makeup Personal Care Appliances [PERSON_NAME] W…" at bounding box center [558, 288] width 1116 height 577
click at [982, 568] on button "Cancel" at bounding box center [986, 554] width 56 height 27
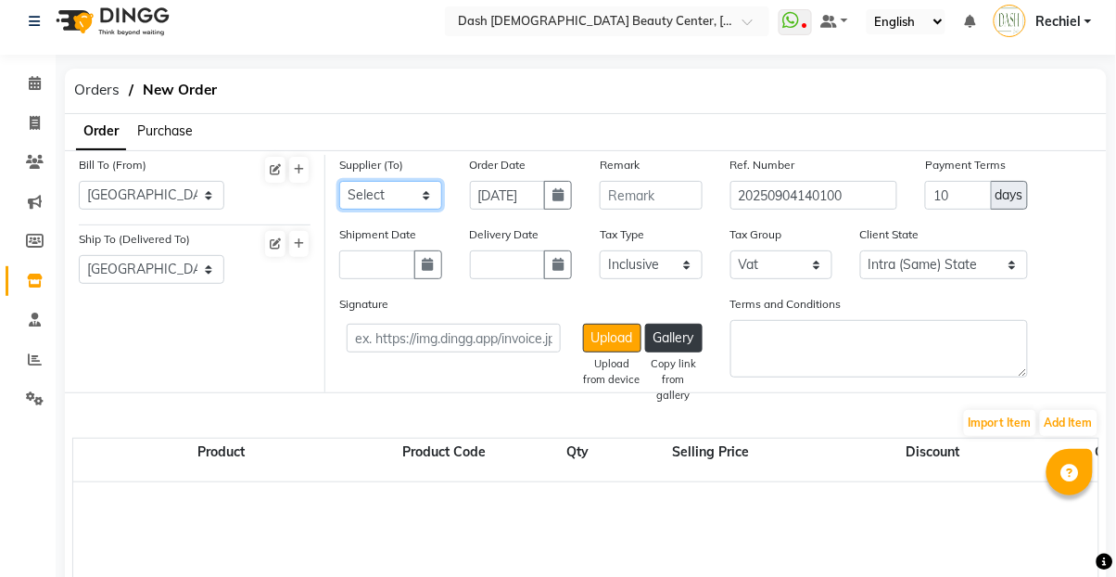
click at [416, 192] on select "Select SPAR - SPAR ADNOC DISTRIBUTION - ADNOC [PERSON_NAME] Millia Cosmetics - …" at bounding box center [390, 195] width 103 height 29
select select "4804"
click at [339, 181] on select "Select SPAR - SPAR ADNOC DISTRIBUTION - ADNOC [PERSON_NAME] Millia Cosmetics - …" at bounding box center [390, 195] width 103 height 29
click at [425, 259] on icon "button" at bounding box center [428, 264] width 11 height 13
select select "9"
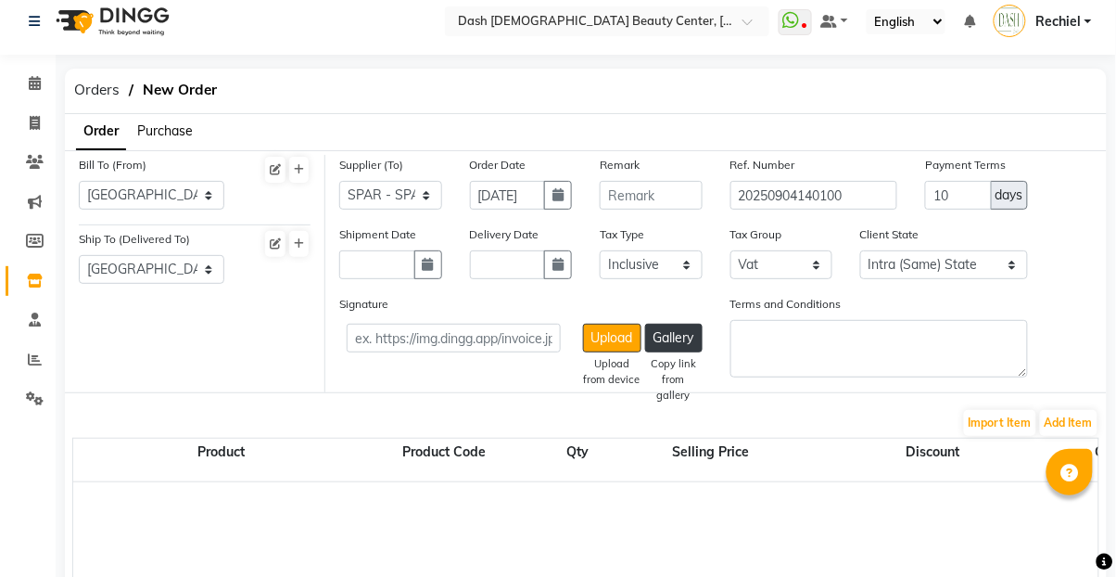
select select "2025"
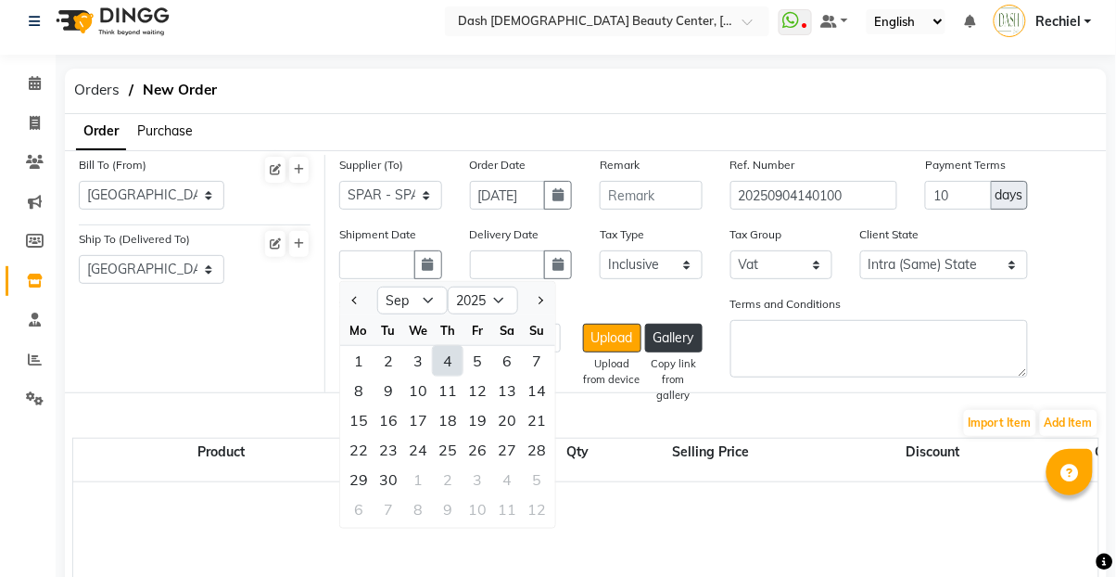
click at [447, 364] on div "4" at bounding box center [448, 361] width 30 height 30
type input "[DATE]"
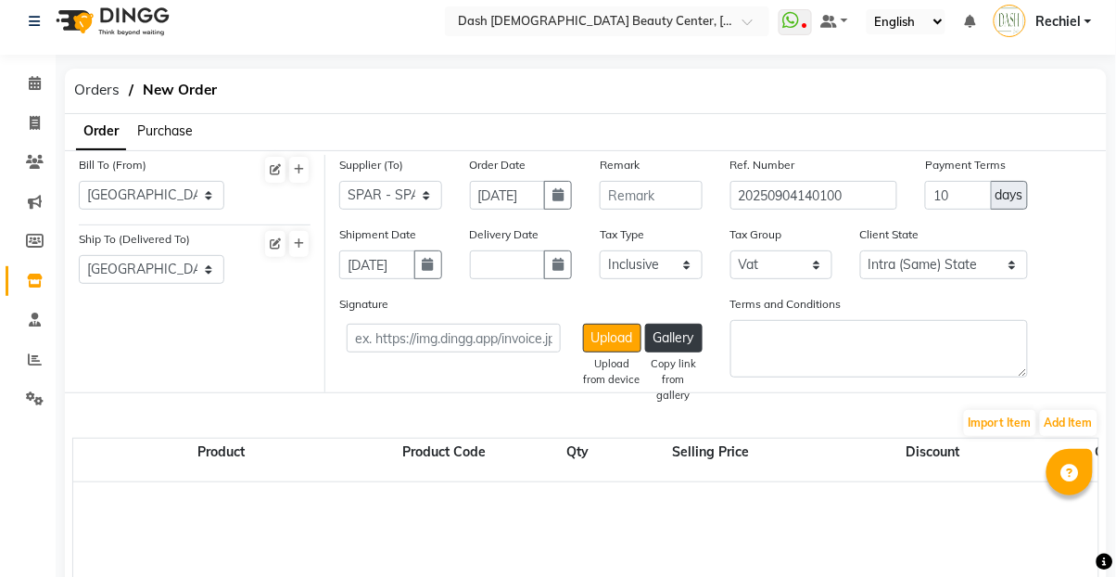
click at [557, 265] on icon "button" at bounding box center [558, 264] width 11 height 13
select select "9"
select select "2025"
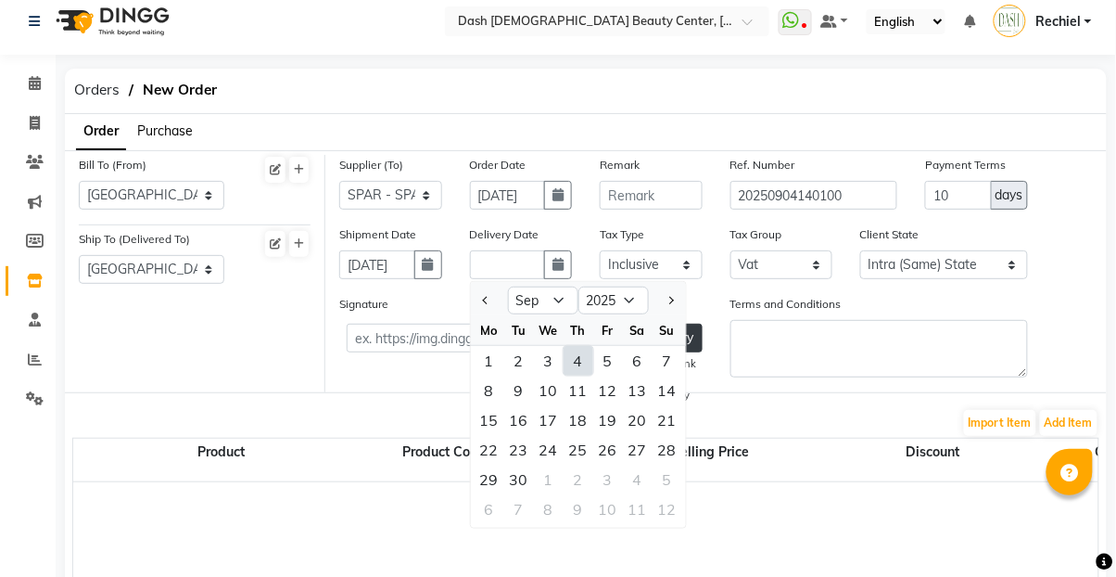
click at [574, 350] on div "4" at bounding box center [579, 361] width 30 height 30
type input "[DATE]"
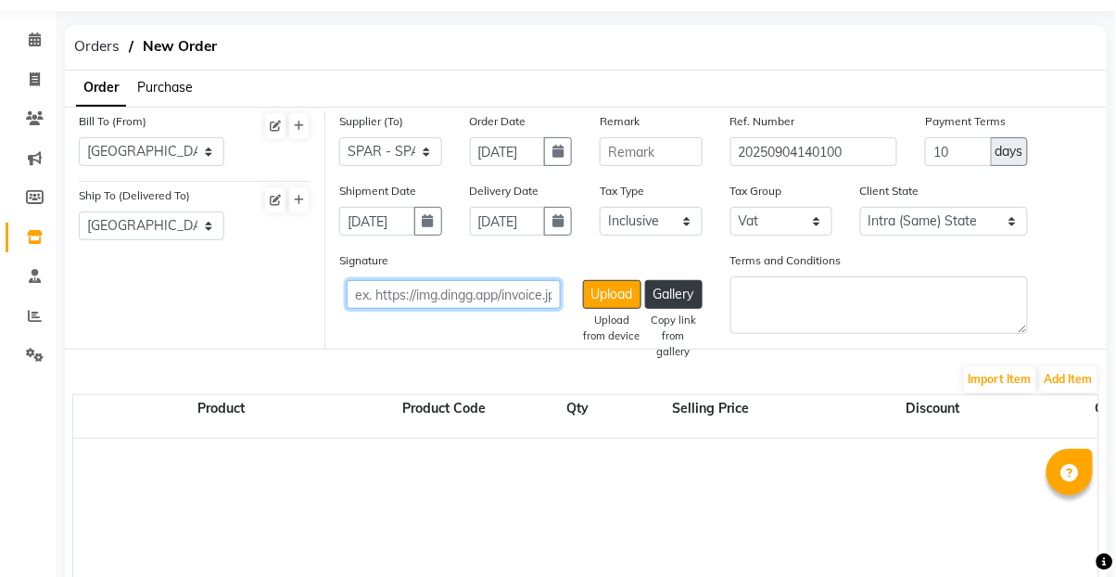
click at [516, 295] on input "text" at bounding box center [454, 294] width 214 height 29
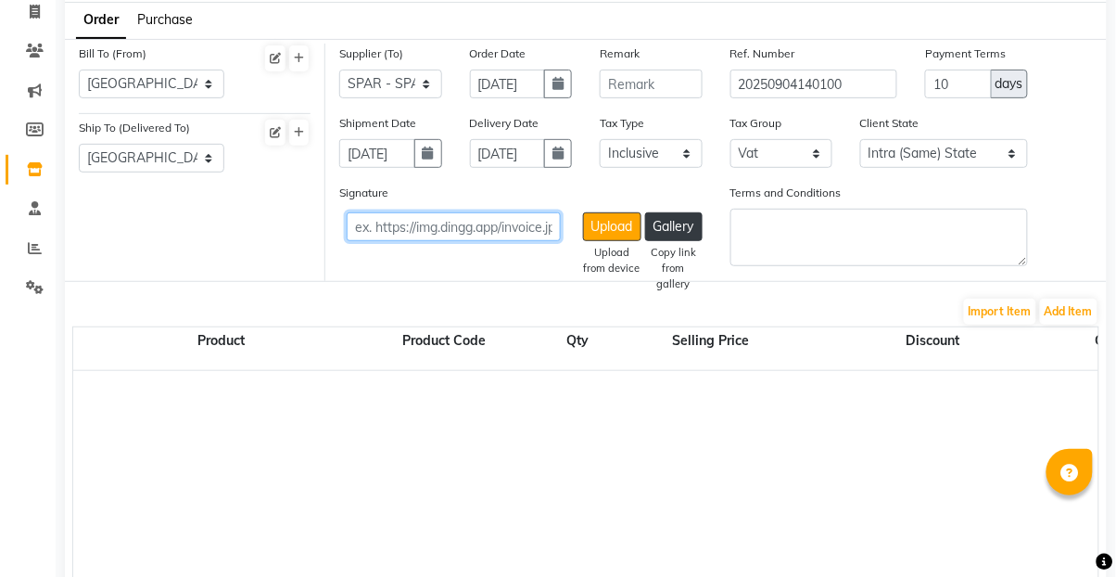
scroll to position [122, 0]
click at [1073, 260] on div "Signature Upload Upload from device Gallery Copy link from gallery Terms and Co…" at bounding box center [716, 233] width 782 height 98
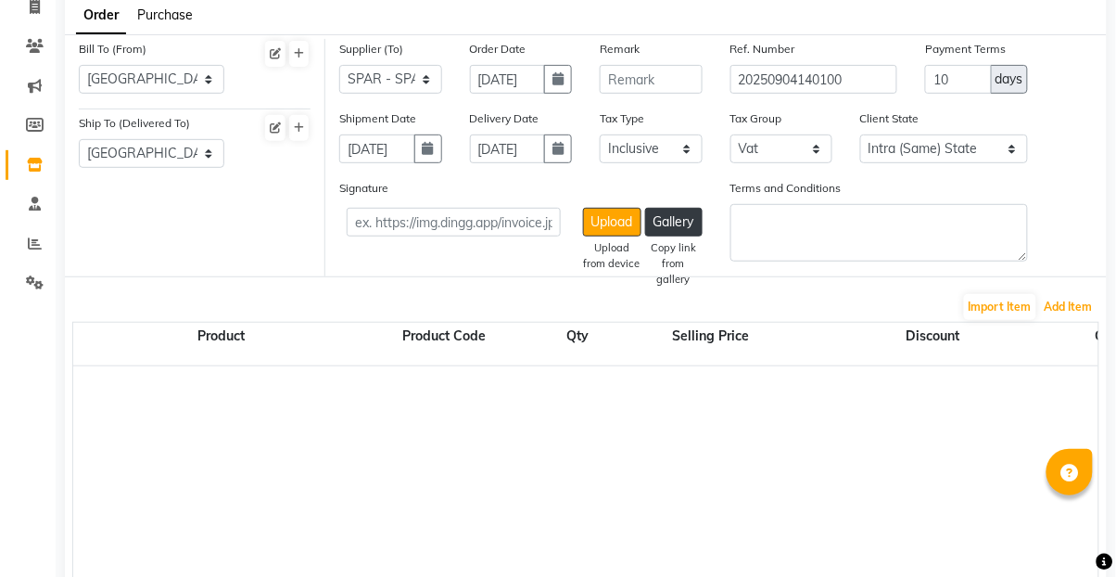
click at [1076, 296] on button "Add Item" at bounding box center [1068, 307] width 57 height 26
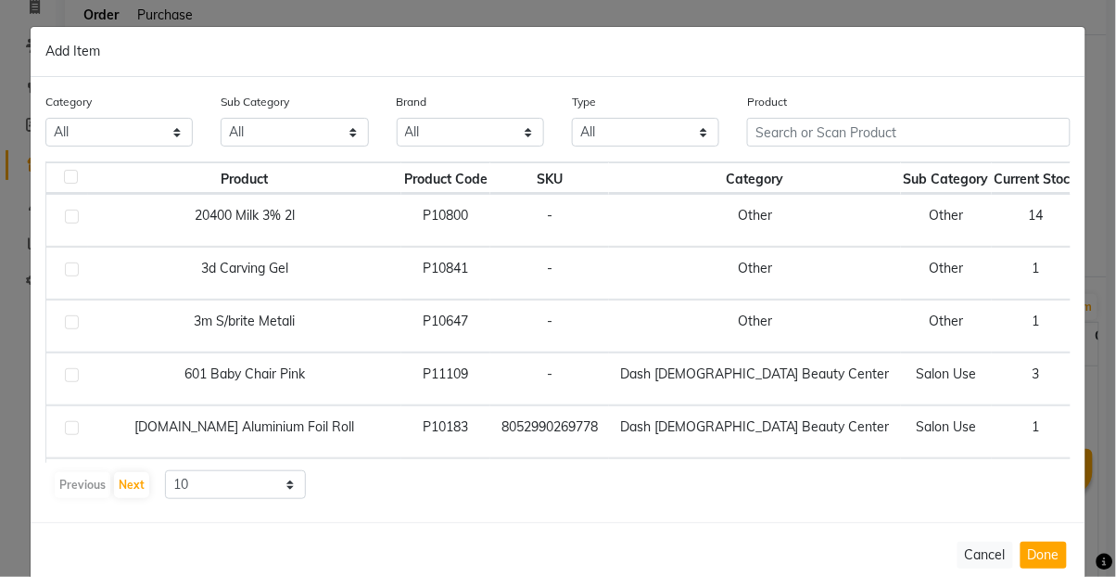
click at [875, 161] on div "Product" at bounding box center [908, 127] width 351 height 70
click at [883, 135] on input "text" at bounding box center [909, 132] width 324 height 29
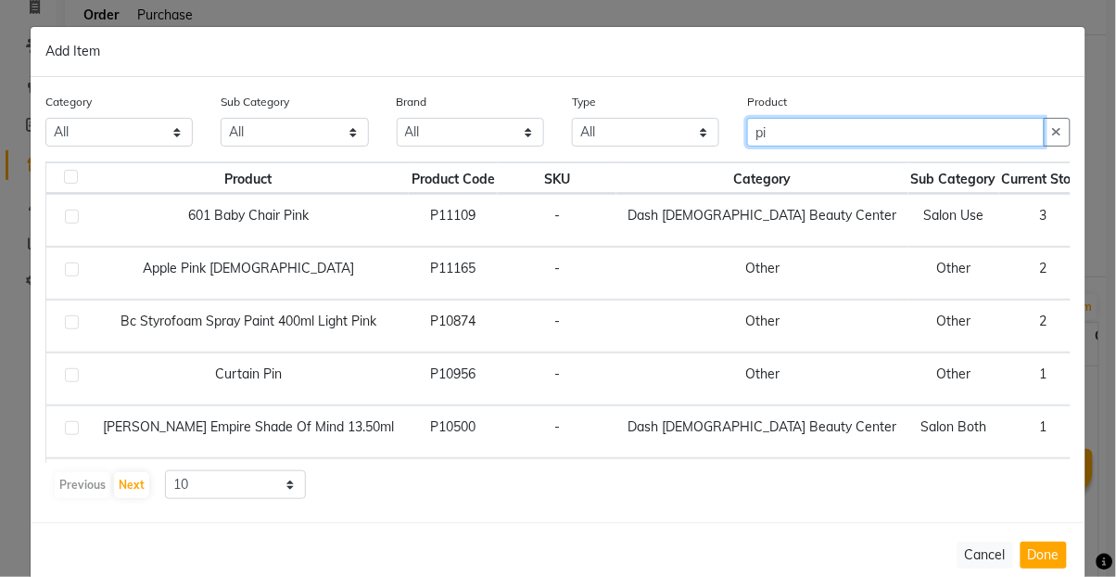
type input "p"
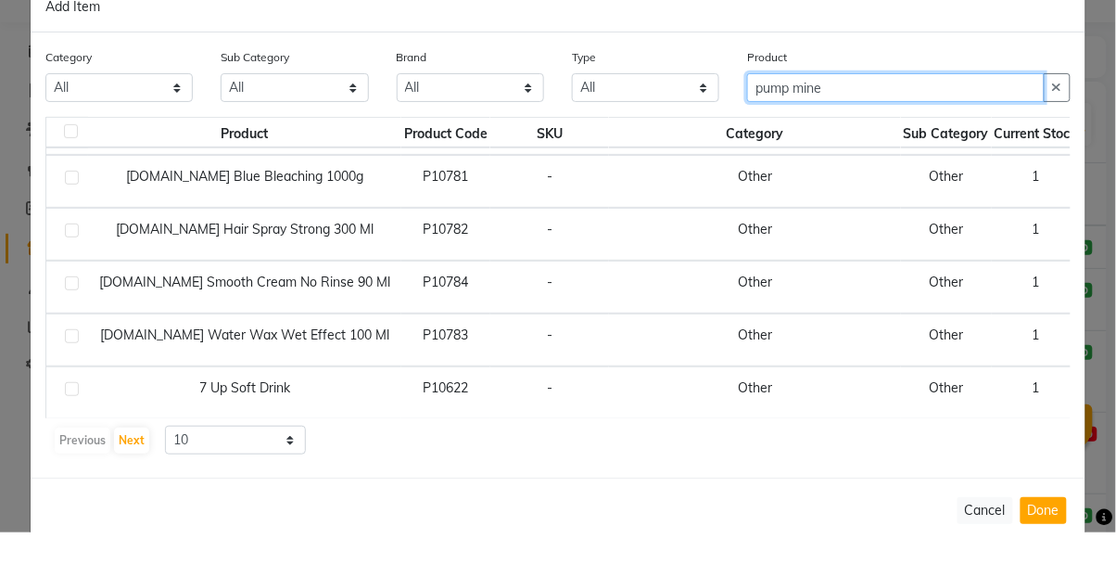
scroll to position [59, 0]
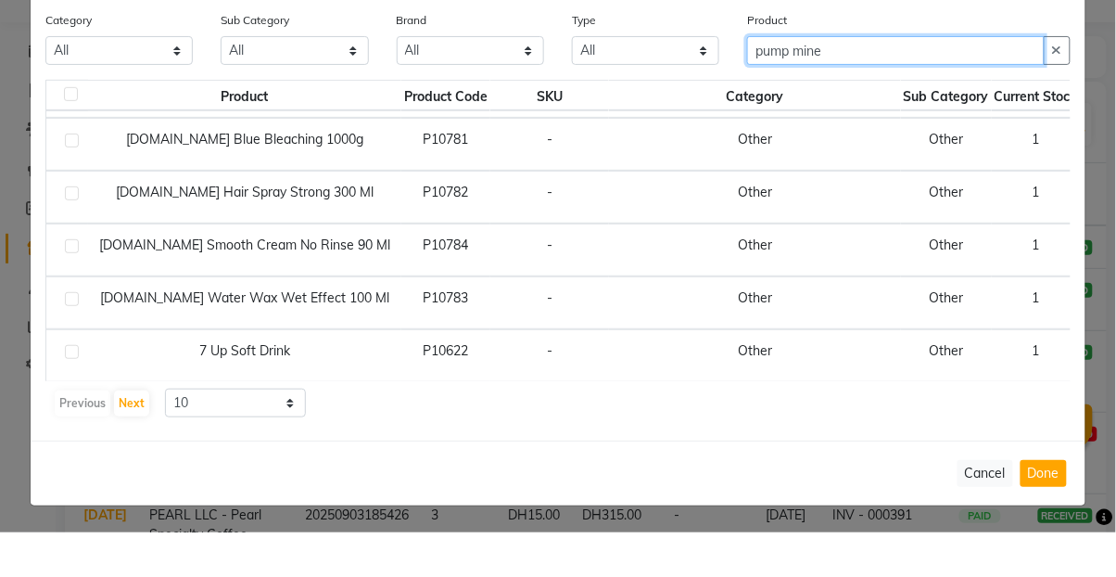
type input "pump mine"
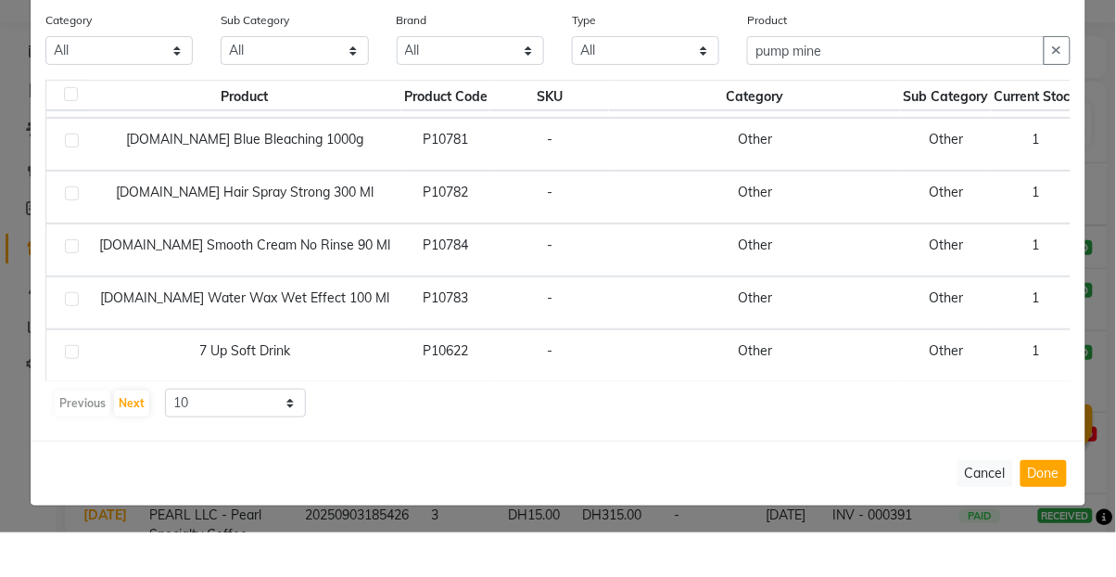
click at [995, 511] on button "Cancel" at bounding box center [986, 517] width 56 height 27
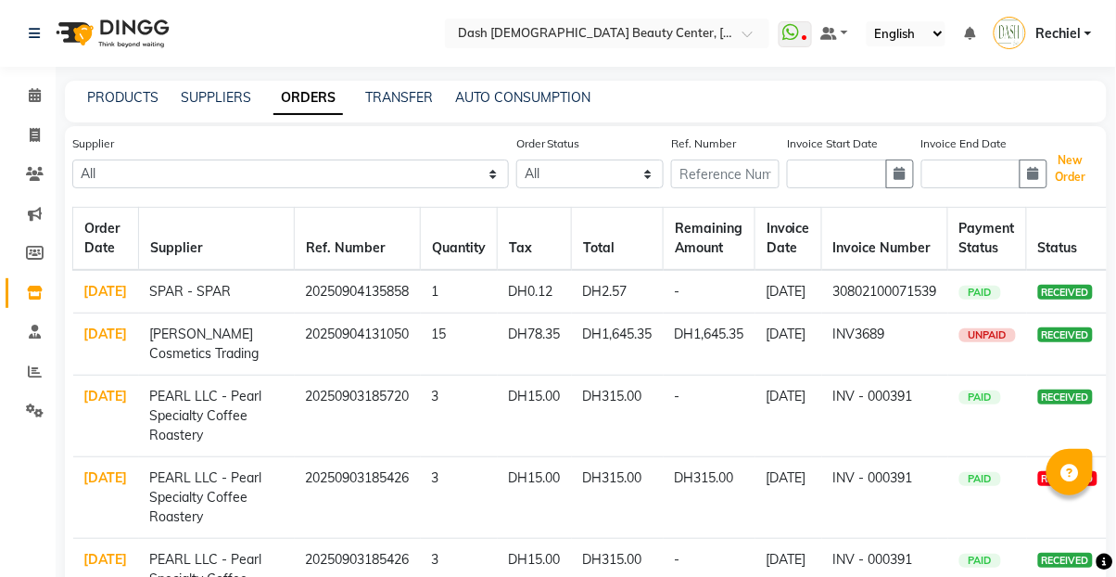
click at [1081, 159] on button "New Order" at bounding box center [1071, 168] width 43 height 43
select select "true"
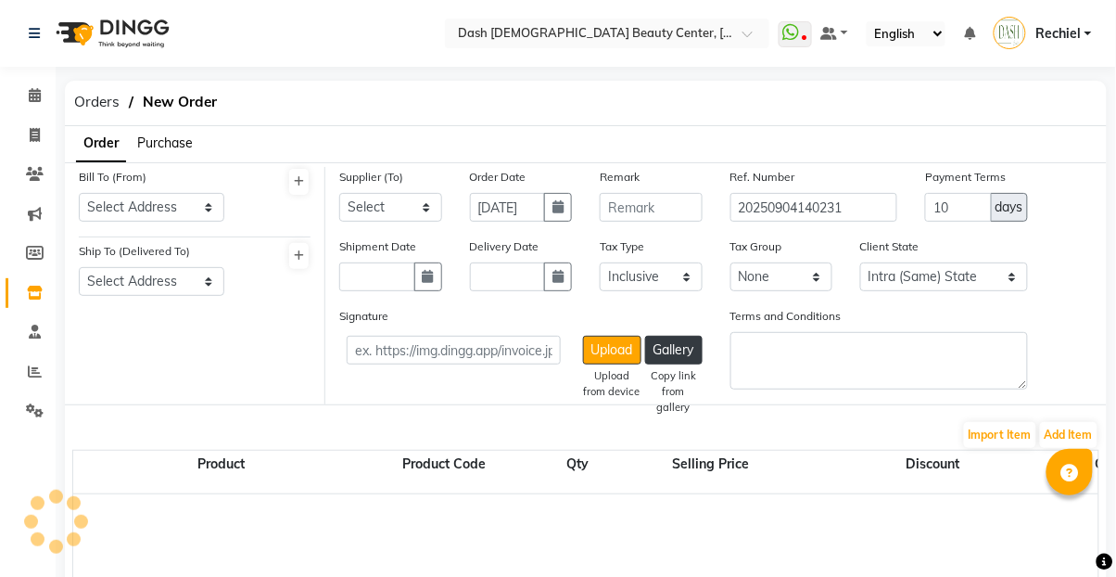
select select "3972"
click at [177, 210] on select "Select Address [GEOGRAPHIC_DATA]" at bounding box center [152, 207] width 146 height 29
select select "1470"
click at [79, 193] on select "Select Address [GEOGRAPHIC_DATA]" at bounding box center [152, 207] width 146 height 29
click at [38, 121] on link "Invoice" at bounding box center [28, 136] width 45 height 31
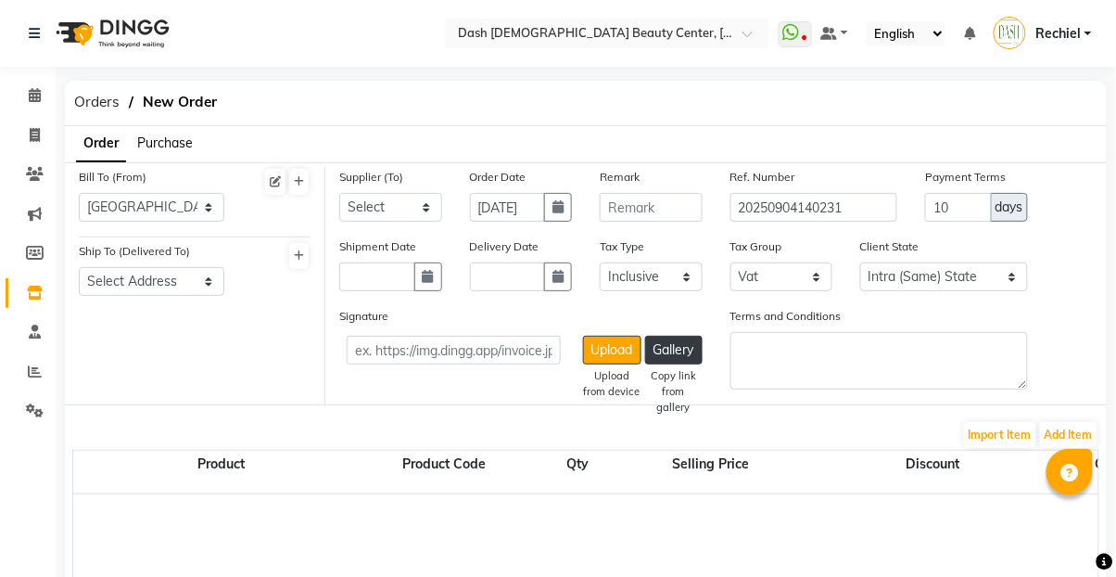
select select "service"
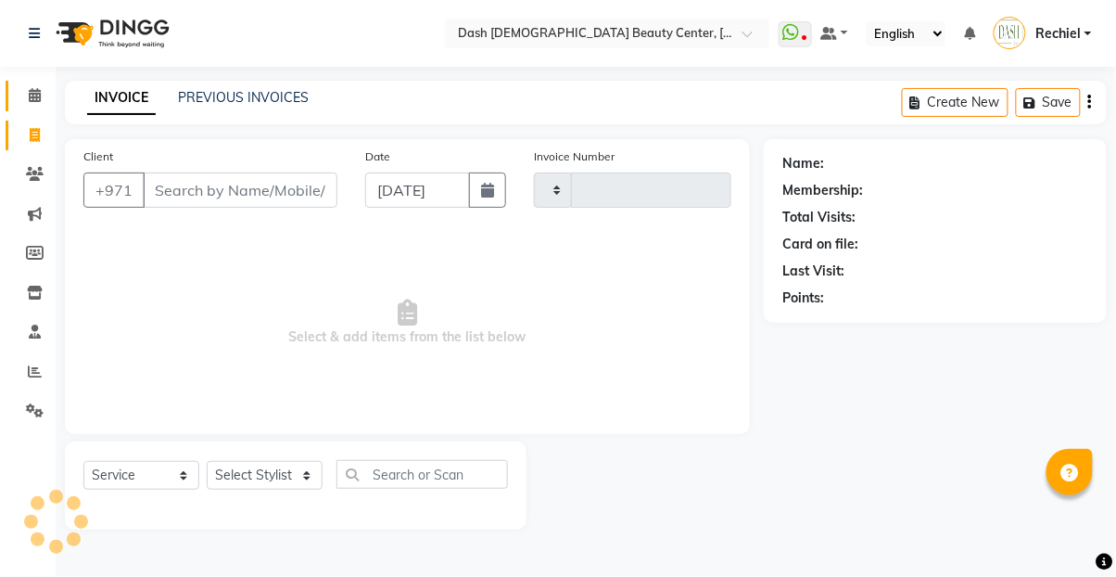
click at [47, 104] on span at bounding box center [35, 95] width 32 height 21
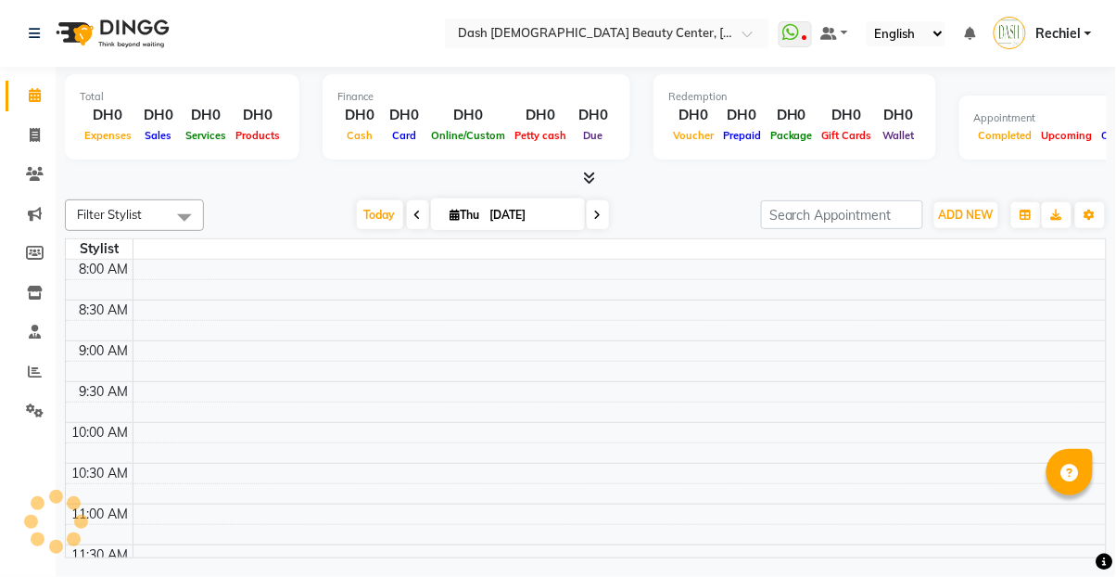
click at [34, 100] on icon at bounding box center [35, 95] width 12 height 14
click at [45, 126] on span at bounding box center [35, 135] width 32 height 21
select select "service"
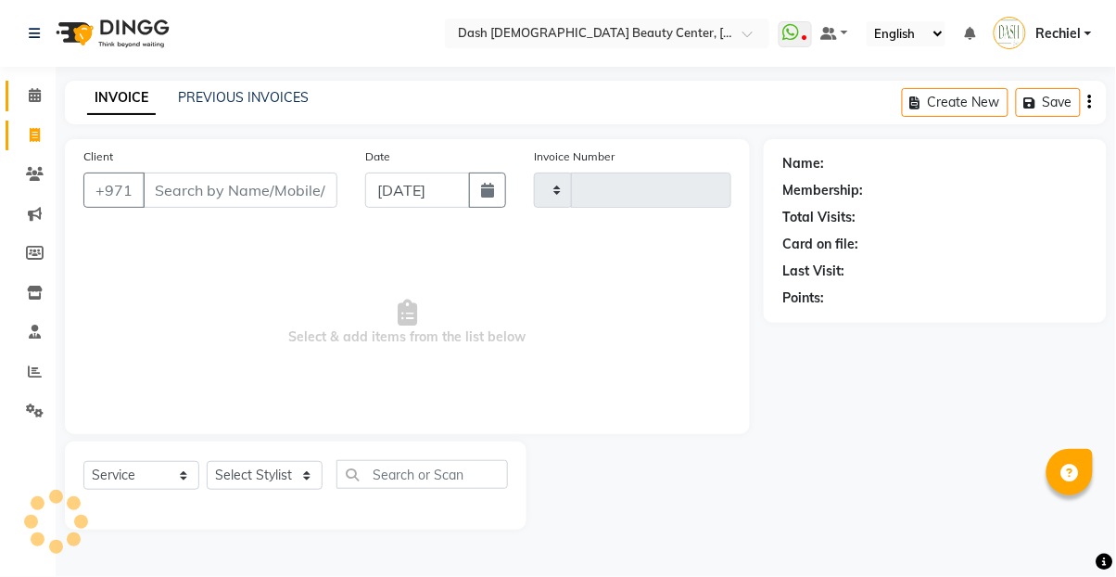
click at [35, 107] on link "Calendar" at bounding box center [28, 96] width 45 height 31
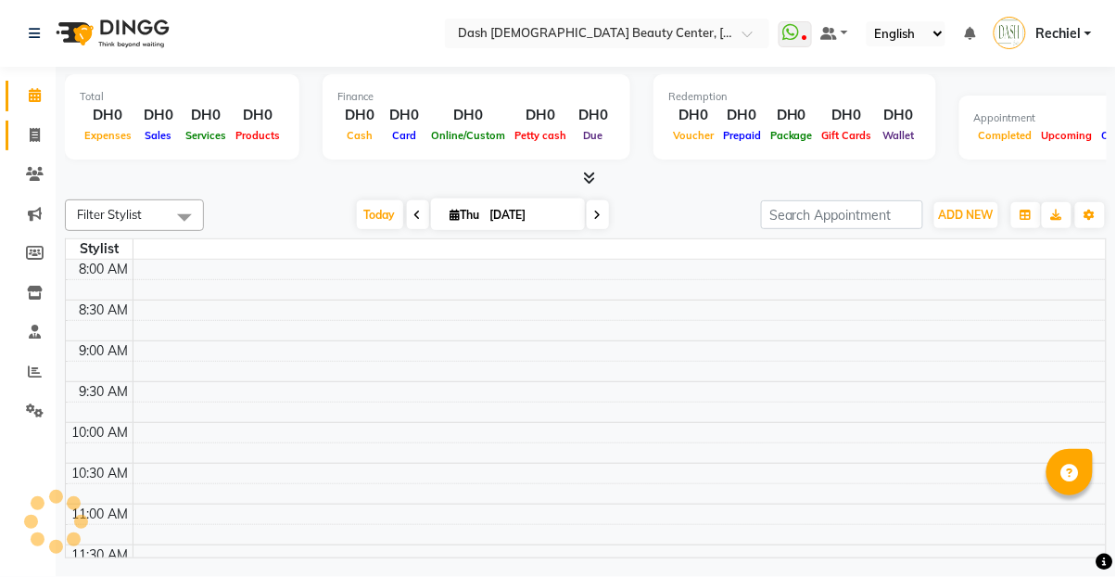
click at [36, 132] on icon at bounding box center [35, 135] width 10 height 14
select select "service"
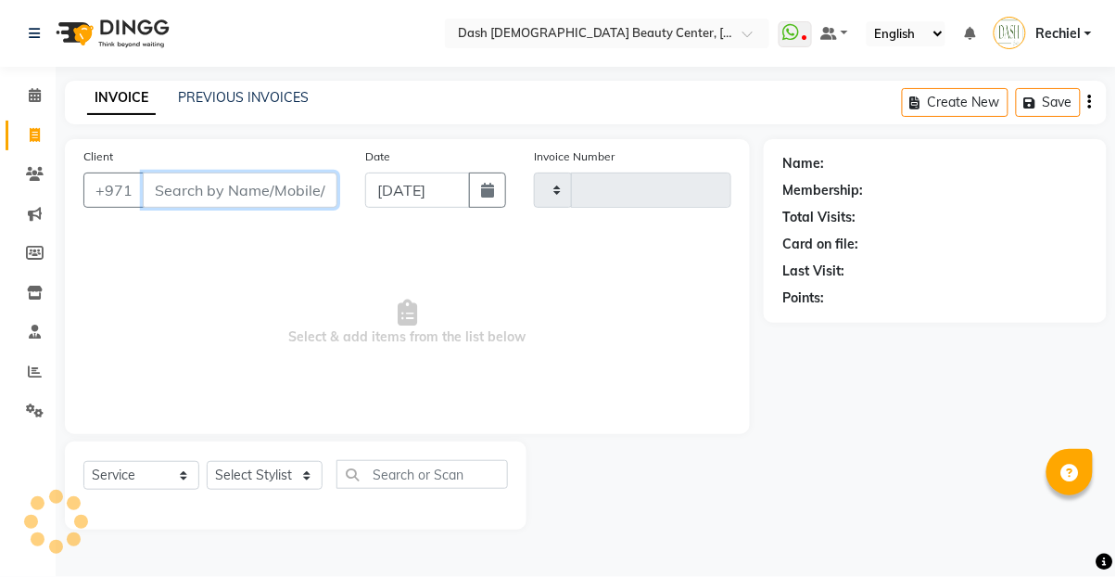
click at [254, 195] on input "Client" at bounding box center [240, 189] width 195 height 35
select select "8372"
type input "3629"
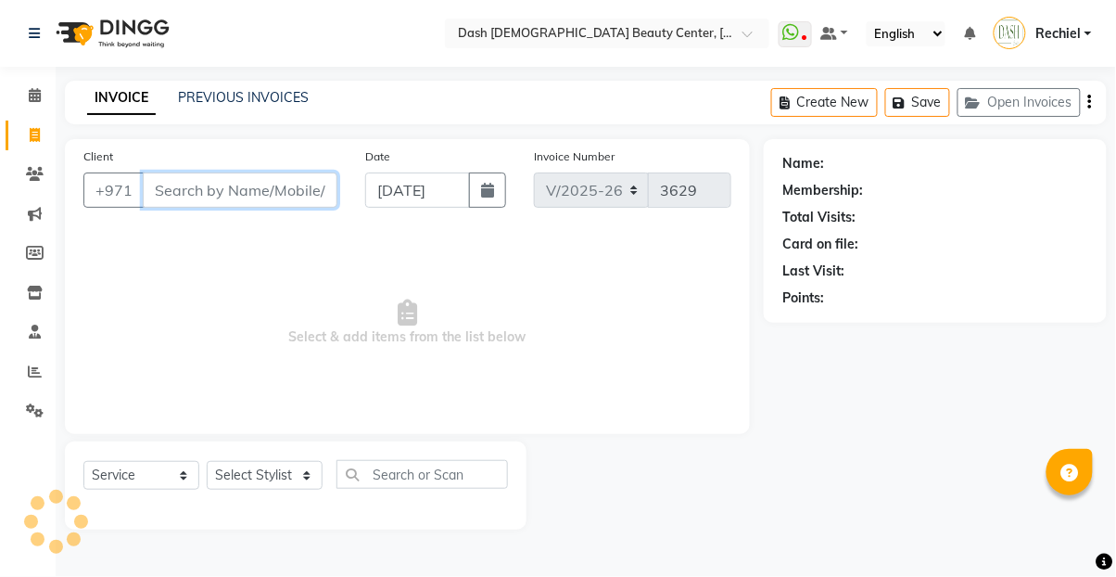
click at [252, 197] on input "Client" at bounding box center [240, 189] width 195 height 35
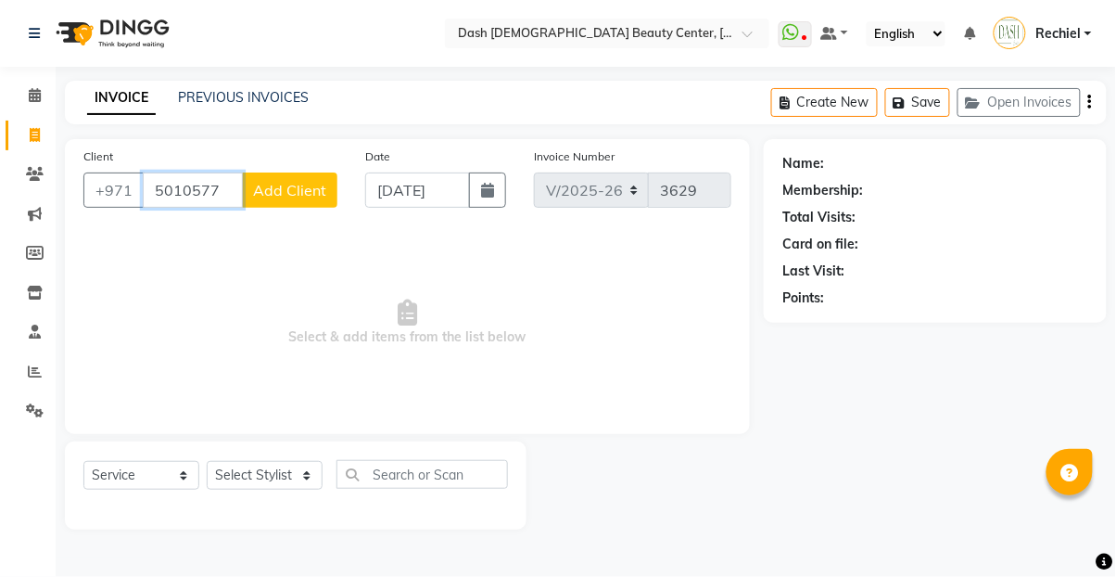
type input "5010577"
click at [261, 485] on select "Select Stylist [PERSON_NAME] [PERSON_NAME] [PERSON_NAME] [PERSON_NAME] [PERSON_…" at bounding box center [265, 475] width 116 height 29
select select "82379"
click at [207, 461] on select "Select Stylist [PERSON_NAME] [PERSON_NAME] [PERSON_NAME] [PERSON_NAME] [PERSON_…" at bounding box center [265, 475] width 116 height 29
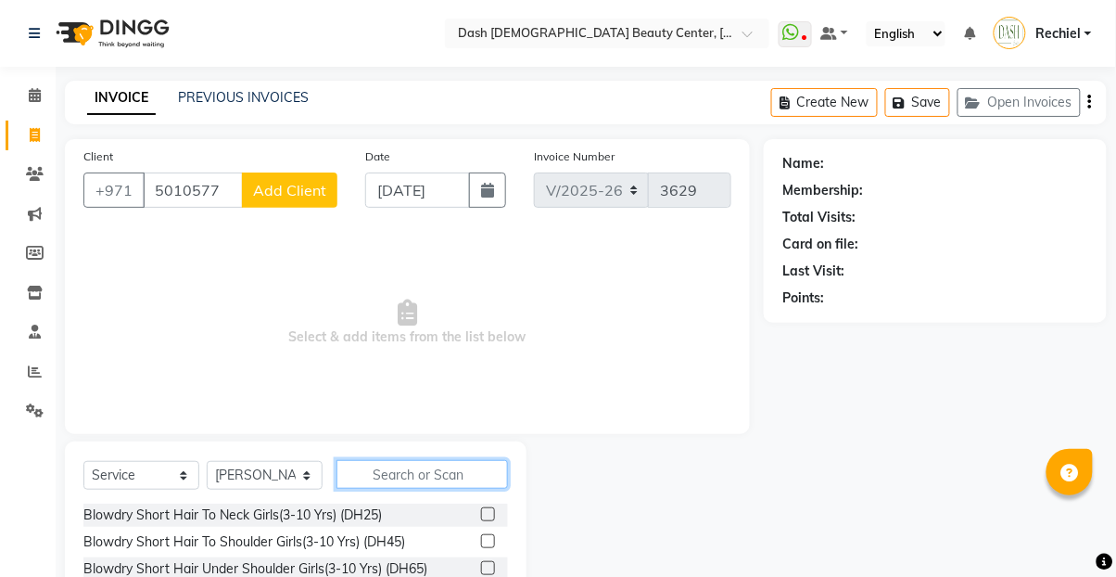
click at [388, 470] on input "text" at bounding box center [423, 474] width 172 height 29
click at [139, 464] on select "Select Service Product Membership Package Voucher Prepaid Gift Card" at bounding box center [141, 475] width 116 height 29
select select "product"
click at [83, 461] on select "Select Service Product Membership Package Voucher Prepaid Gift Card" at bounding box center [141, 475] width 116 height 29
click at [429, 480] on input "text" at bounding box center [423, 474] width 172 height 29
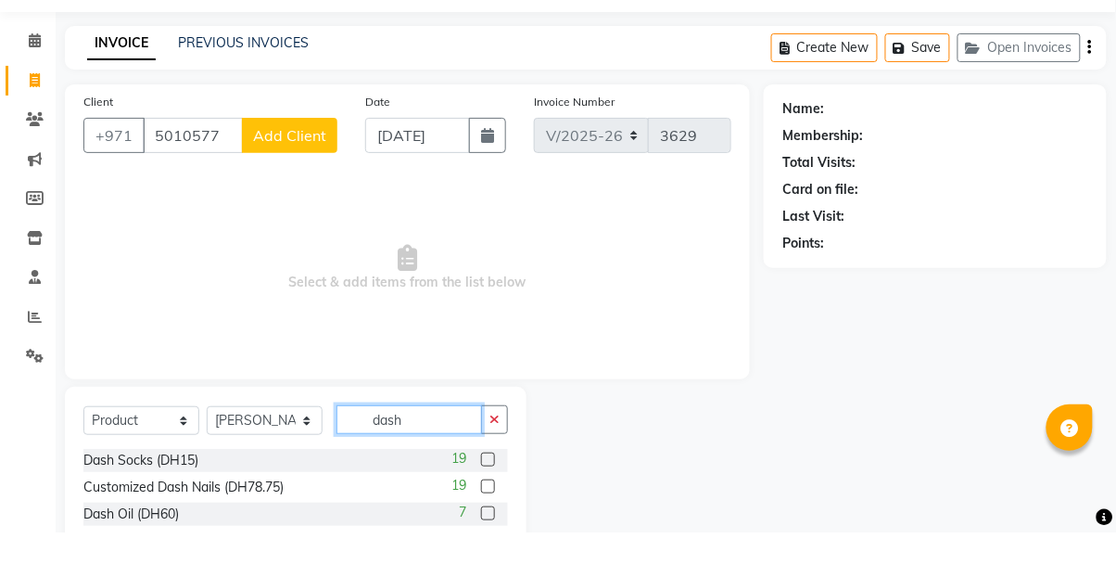
scroll to position [63, 0]
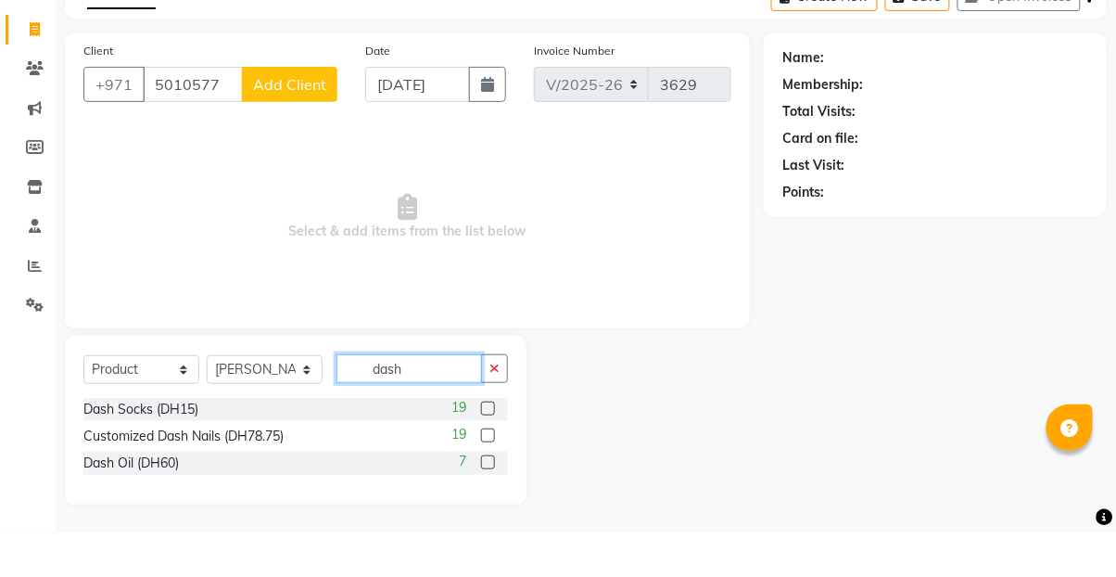
type input "dash"
click at [497, 521] on div "Dash Socks (DH15) 19 Customized Dash Nails (DH78.75) 19 Dash Oil (DH60) 7" at bounding box center [295, 482] width 425 height 81
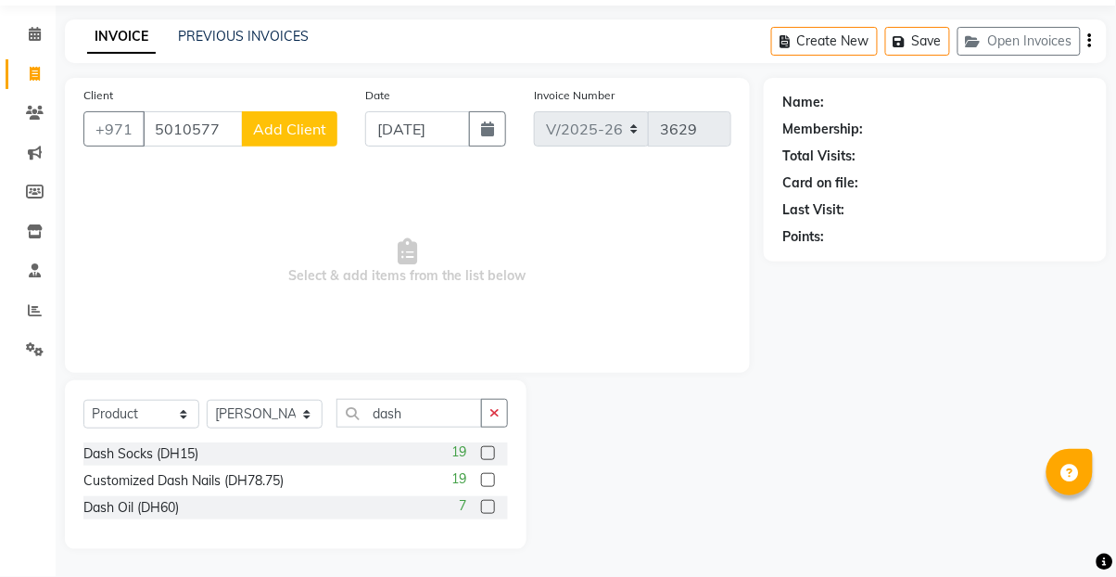
click at [486, 505] on label at bounding box center [488, 507] width 14 height 14
click at [486, 505] on input "checkbox" at bounding box center [487, 508] width 12 height 12
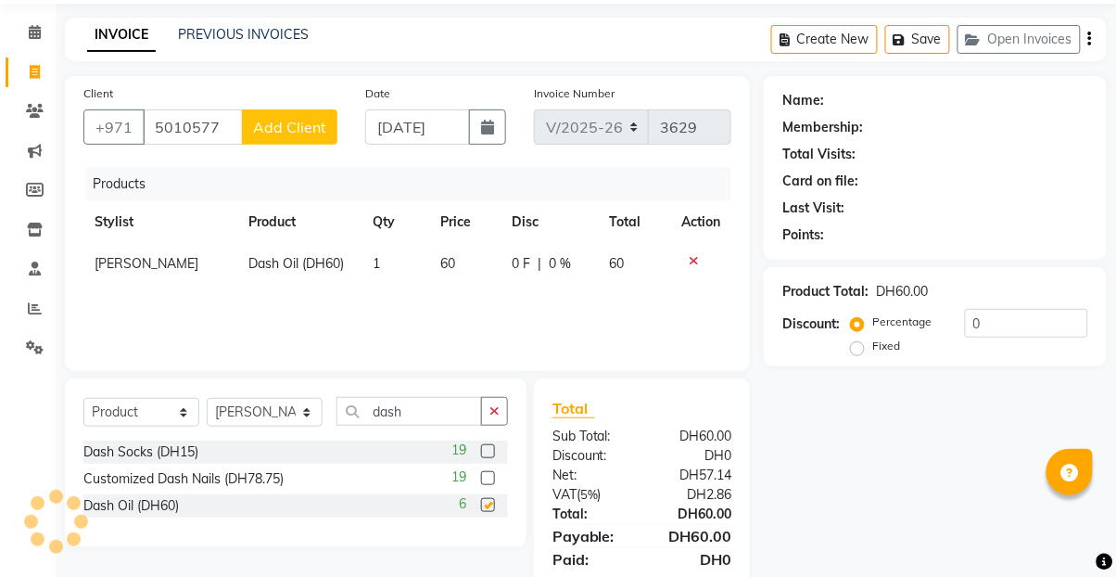
checkbox input "false"
click at [505, 415] on button "button" at bounding box center [494, 411] width 27 height 29
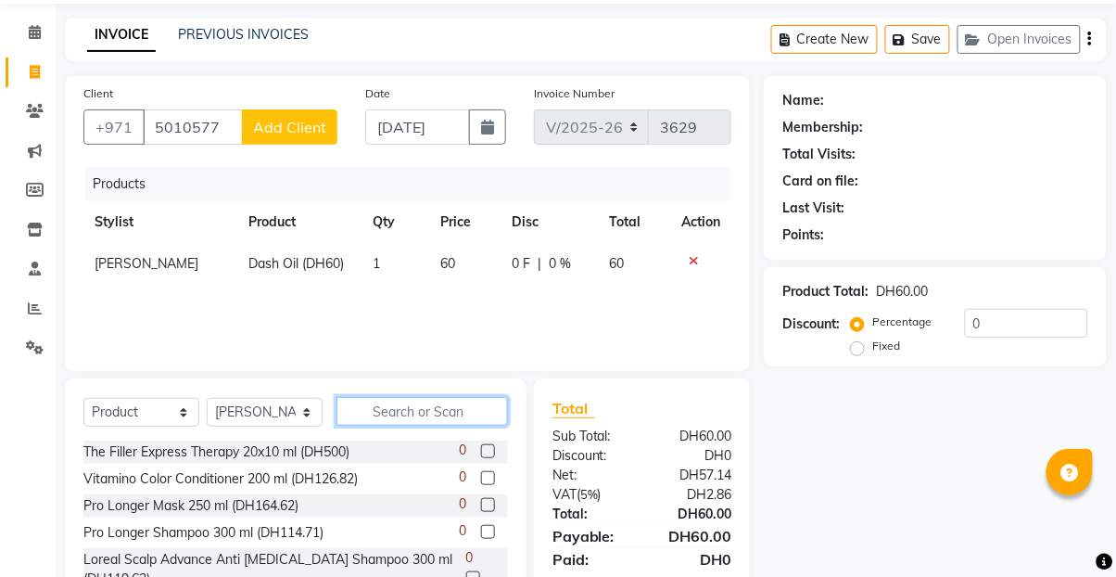
click at [446, 414] on input "text" at bounding box center [423, 411] width 172 height 29
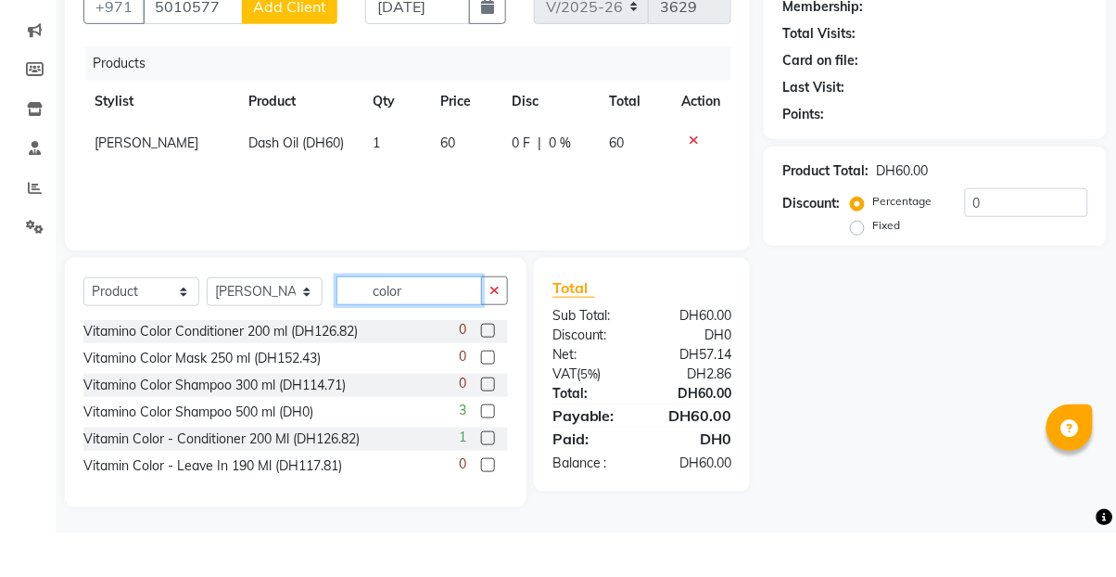
scroll to position [140, 0]
type input "color"
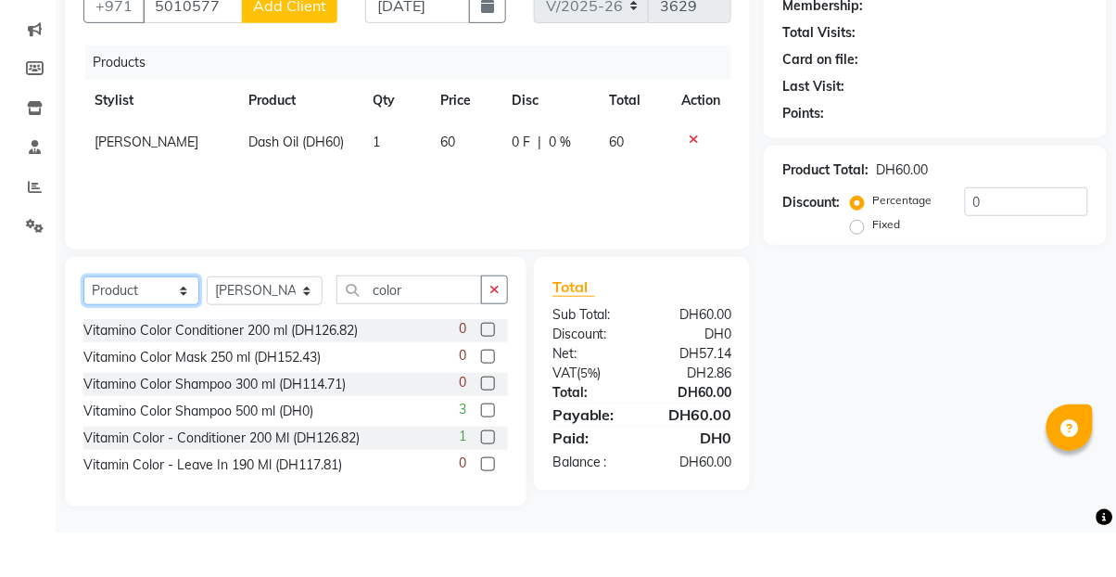
click at [156, 325] on select "Select Service Product Membership Package Voucher Prepaid Gift Card" at bounding box center [141, 335] width 116 height 29
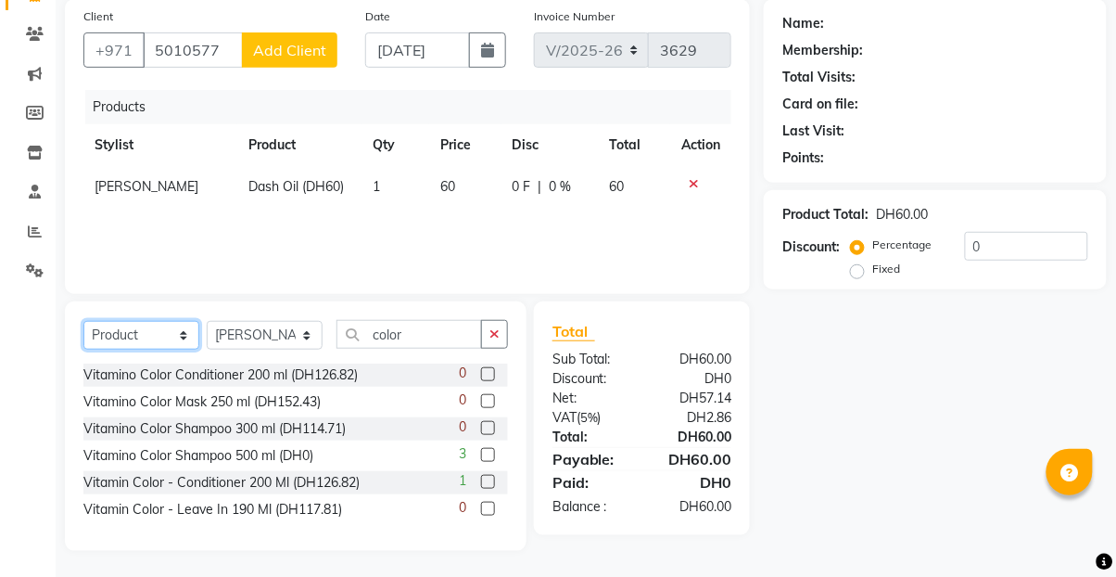
select select "service"
click at [83, 321] on select "Select Service Product Membership Package Voucher Prepaid Gift Card" at bounding box center [141, 335] width 116 height 29
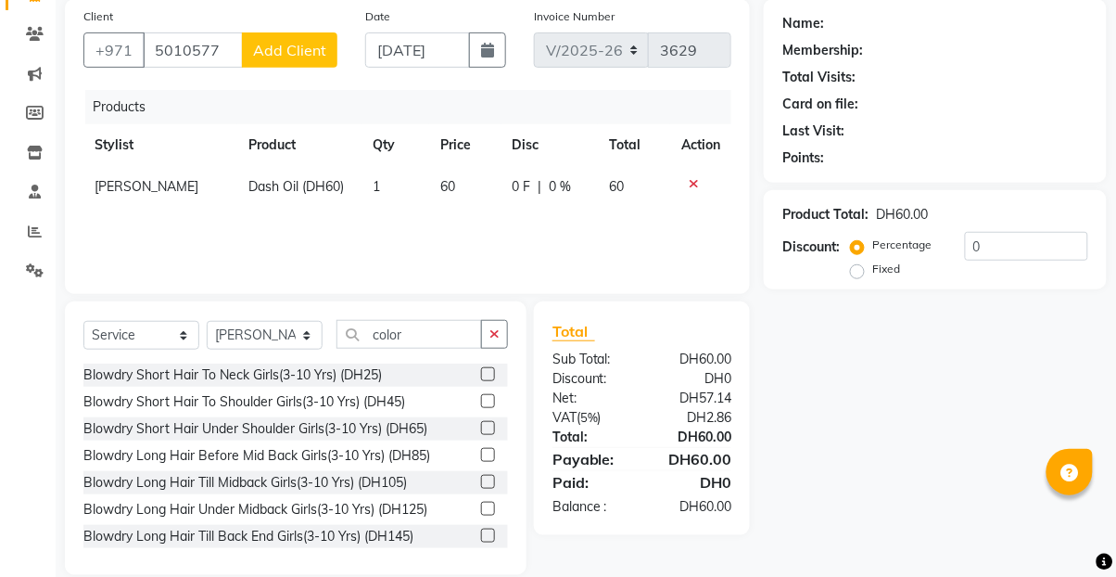
click at [485, 326] on button "button" at bounding box center [494, 334] width 27 height 29
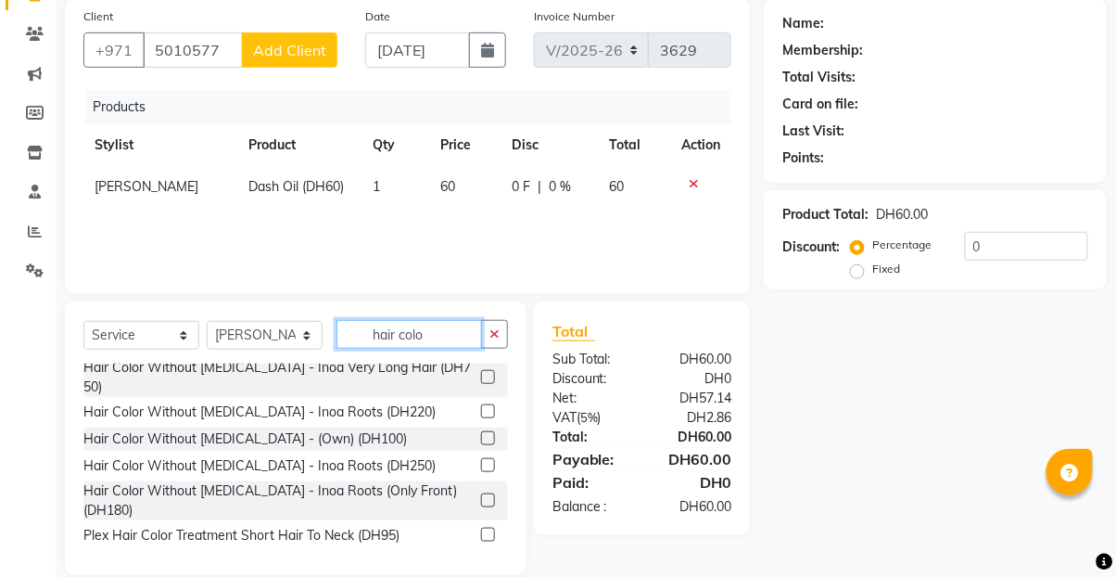
scroll to position [723, 0]
type input "hair colo"
click at [205, 51] on input "5010577" at bounding box center [193, 49] width 100 height 35
type input "5010577"
